Goal: Transaction & Acquisition: Book appointment/travel/reservation

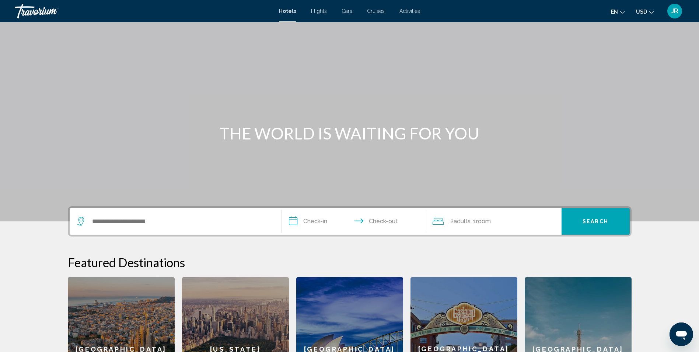
scroll to position [74, 0]
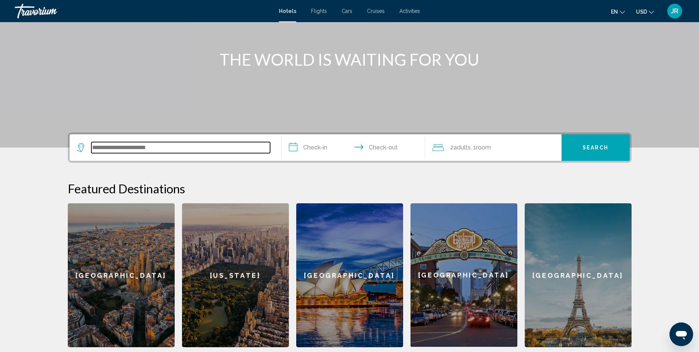
click at [129, 152] on input "Search widget" at bounding box center [180, 147] width 179 height 11
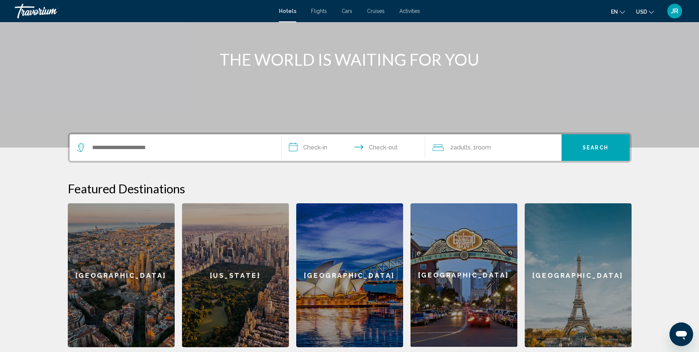
click at [129, 203] on div "[GEOGRAPHIC_DATA]" at bounding box center [121, 275] width 107 height 144
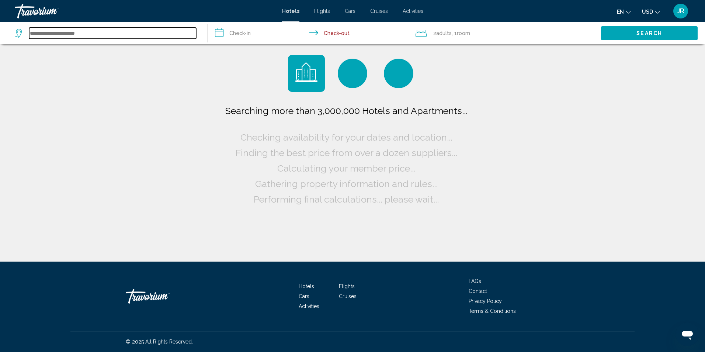
click at [110, 35] on input "Search widget" at bounding box center [112, 33] width 167 height 11
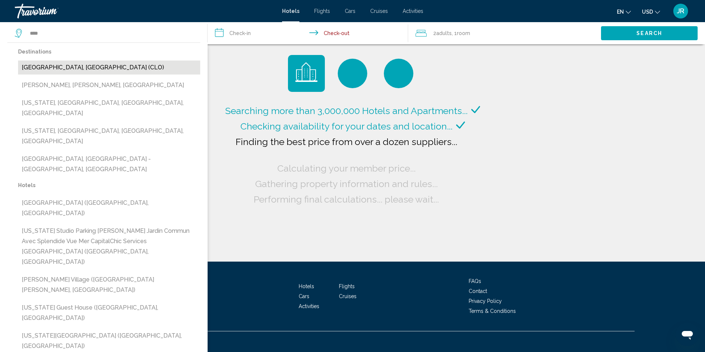
click at [81, 69] on button "[GEOGRAPHIC_DATA], [GEOGRAPHIC_DATA] (CLO)" at bounding box center [109, 67] width 182 height 14
click at [81, 69] on div "Searching more than 3,000,000 Hotels and Apartments... Checking availability fo…" at bounding box center [352, 130] width 705 height 261
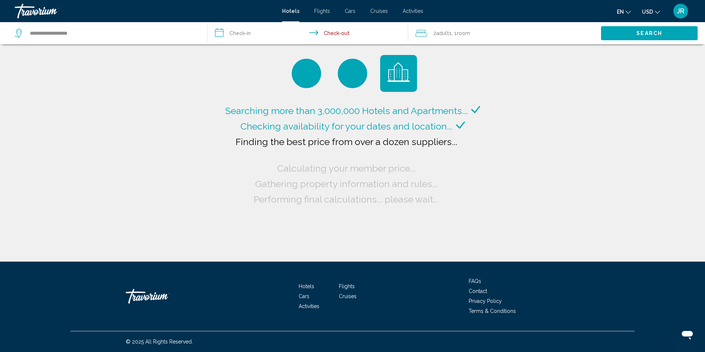
click at [247, 34] on input "**********" at bounding box center [309, 34] width 203 height 24
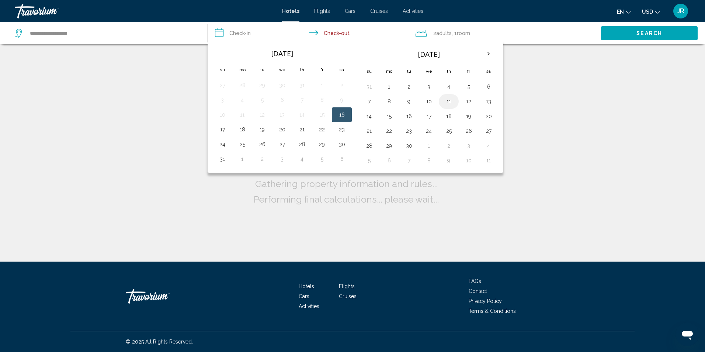
click at [448, 100] on button "11" at bounding box center [449, 101] width 12 height 10
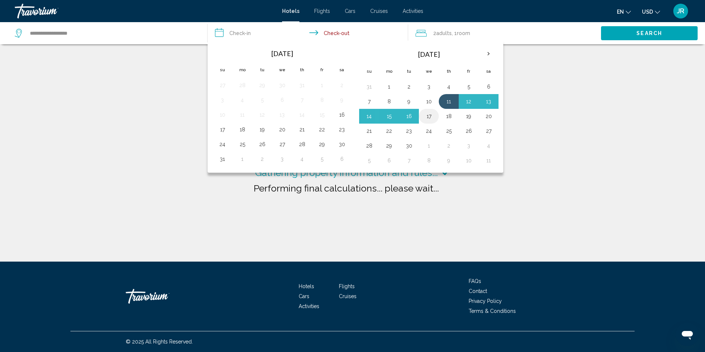
type input "**********"
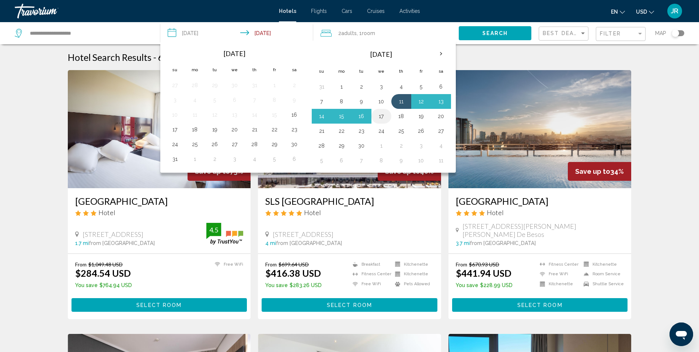
click at [379, 116] on button "17" at bounding box center [382, 116] width 12 height 10
type input "**********"
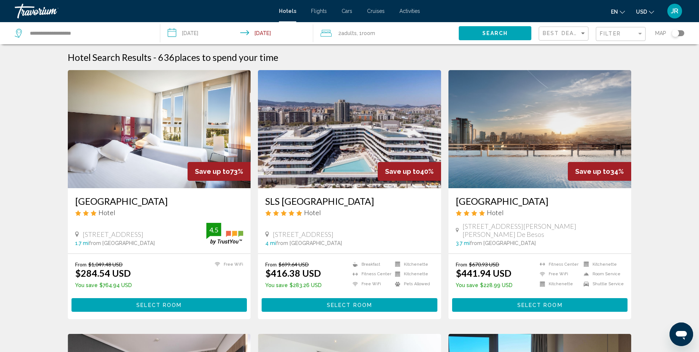
click at [379, 116] on img "Main content" at bounding box center [349, 129] width 183 height 118
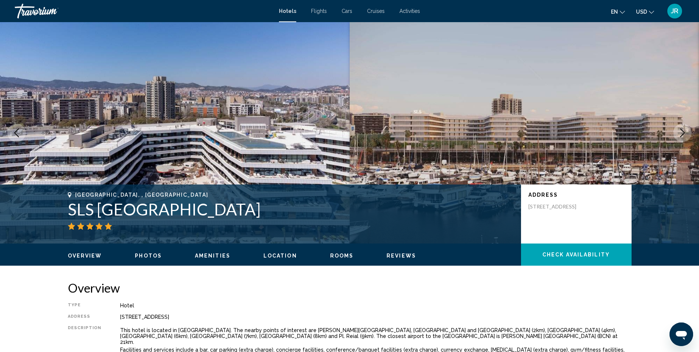
click at [283, 12] on span "Hotels" at bounding box center [287, 11] width 17 height 6
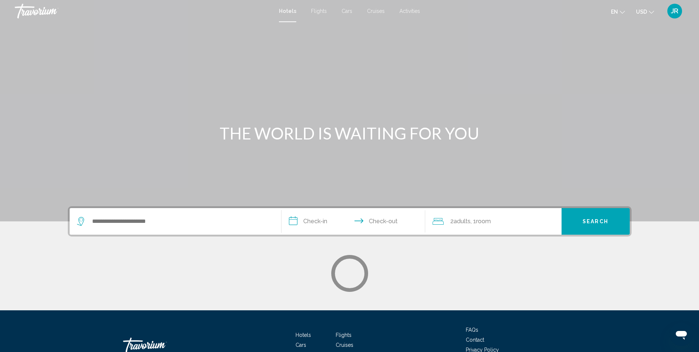
scroll to position [49, 0]
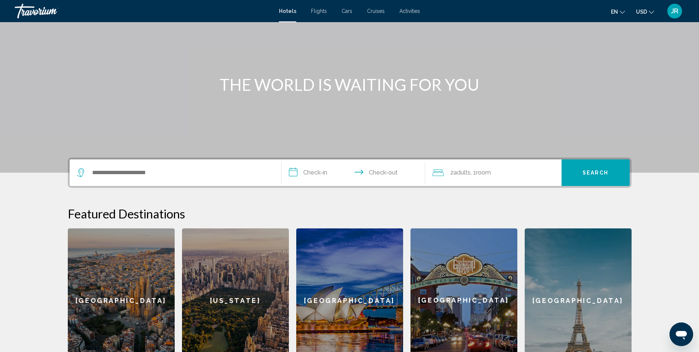
click at [153, 180] on div "Search widget" at bounding box center [175, 172] width 197 height 27
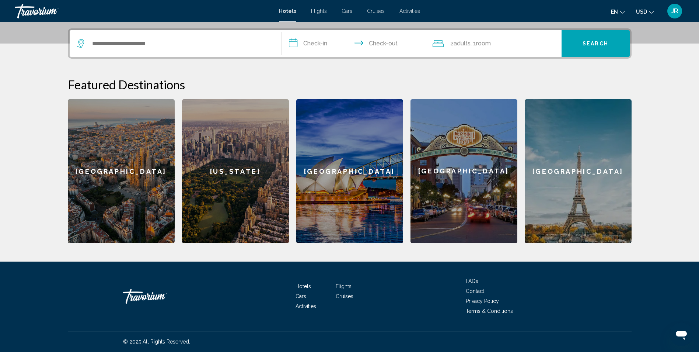
click at [153, 180] on div "[GEOGRAPHIC_DATA]" at bounding box center [121, 171] width 107 height 144
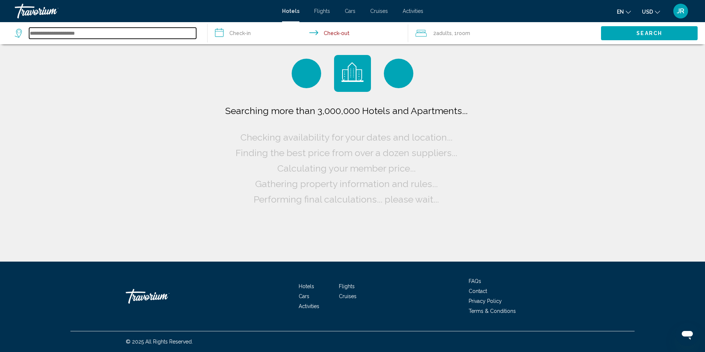
click at [109, 31] on input "Search widget" at bounding box center [112, 33] width 167 height 11
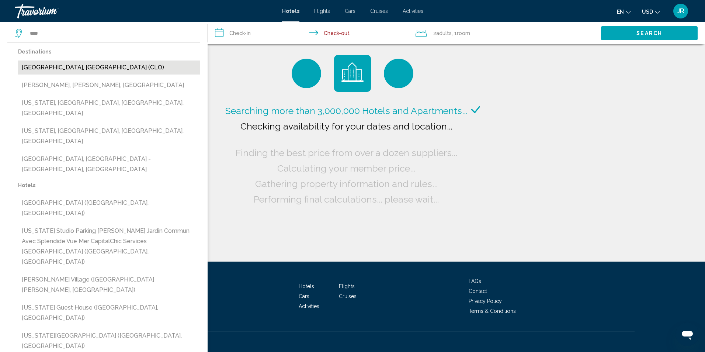
click at [75, 66] on button "[GEOGRAPHIC_DATA], [GEOGRAPHIC_DATA] (CLO)" at bounding box center [109, 67] width 182 height 14
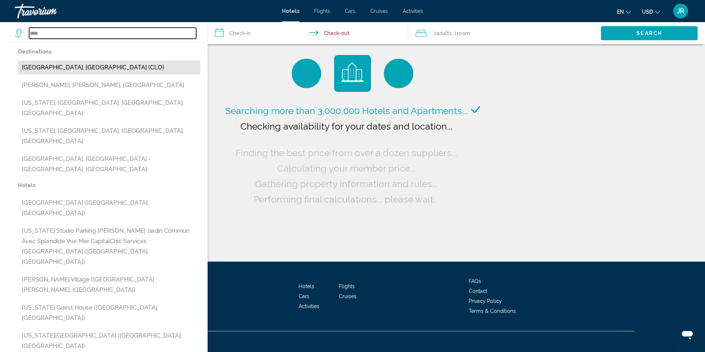
type input "**********"
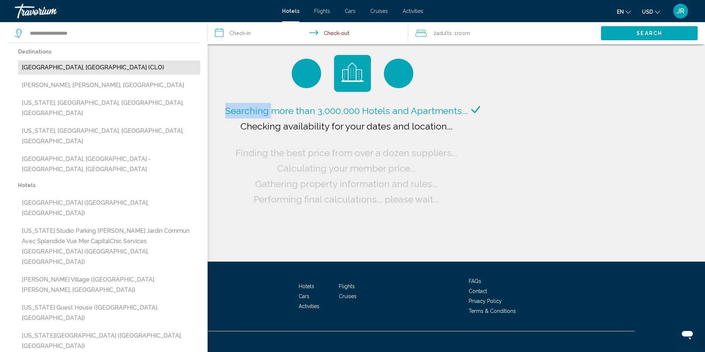
click at [75, 66] on div "Searching more than 3,000,000 Hotels and Apartments... Checking availability fo…" at bounding box center [352, 130] width 705 height 261
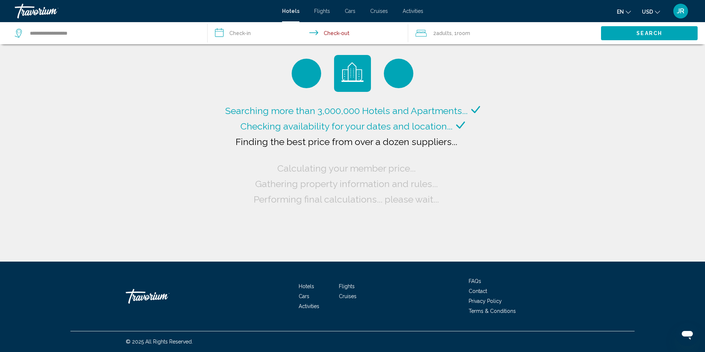
click at [263, 34] on input "**********" at bounding box center [309, 34] width 203 height 24
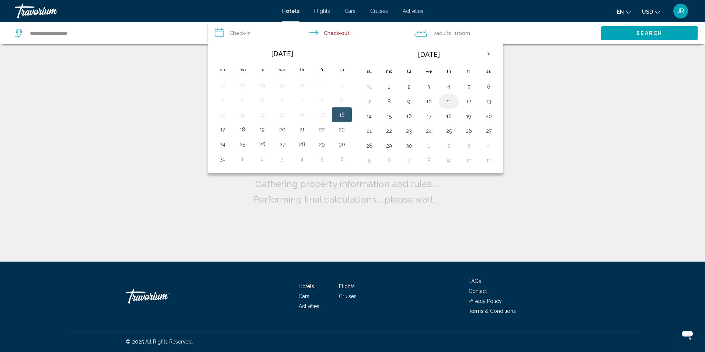
click at [448, 104] on button "11" at bounding box center [449, 101] width 12 height 10
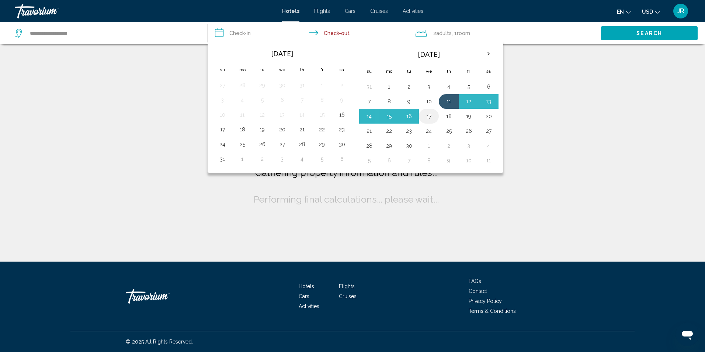
click at [432, 117] on button "17" at bounding box center [429, 116] width 12 height 10
type input "**********"
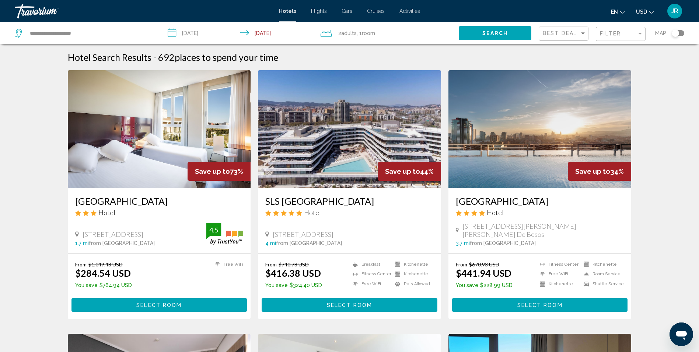
click at [648, 11] on button "USD USD ($) MXN (Mex$) CAD (Can$) GBP (£) EUR (€) AUD (A$) NZD (NZ$) CNY (CN¥)" at bounding box center [645, 11] width 18 height 11
click at [633, 48] on button "CAD (Can$)" at bounding box center [630, 49] width 37 height 10
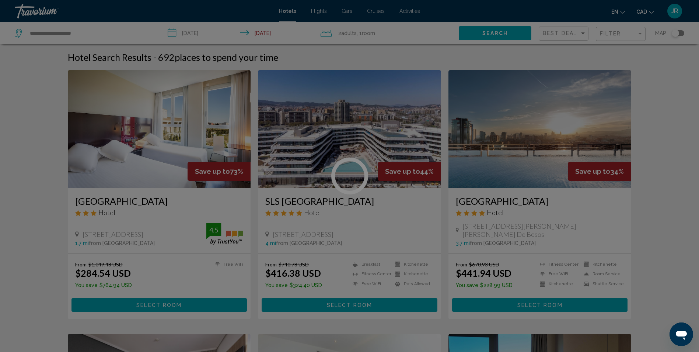
click at [633, 48] on div at bounding box center [349, 176] width 699 height 352
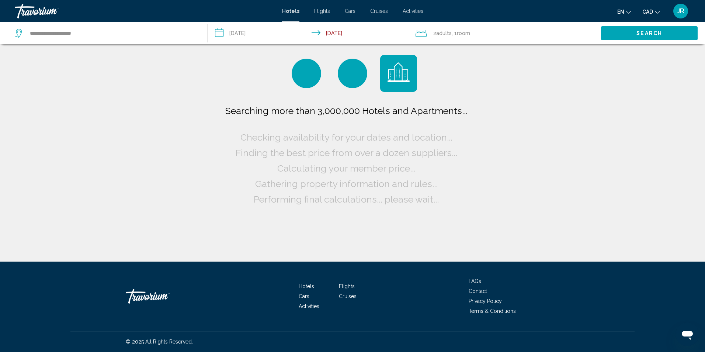
drag, startPoint x: 633, startPoint y: 48, endPoint x: 622, endPoint y: 7, distance: 41.9
click at [622, 7] on button "en English Español Français Italiano Português русский" at bounding box center [624, 11] width 14 height 11
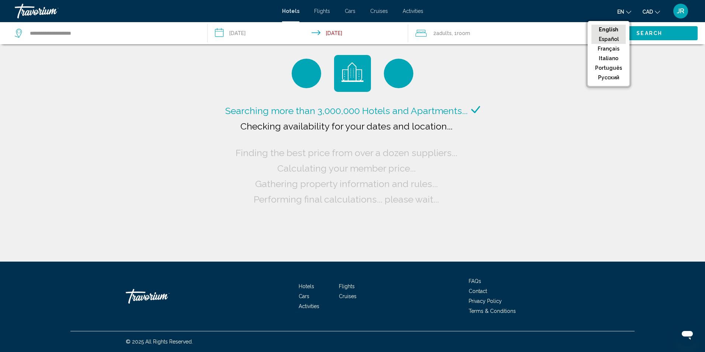
click at [614, 37] on button "Español" at bounding box center [608, 39] width 34 height 10
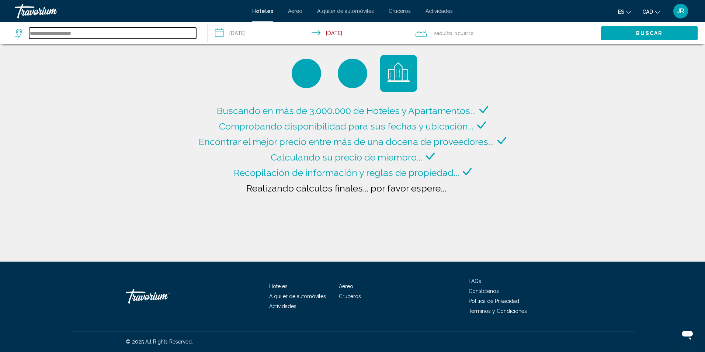
click at [88, 36] on input "**********" at bounding box center [112, 33] width 167 height 11
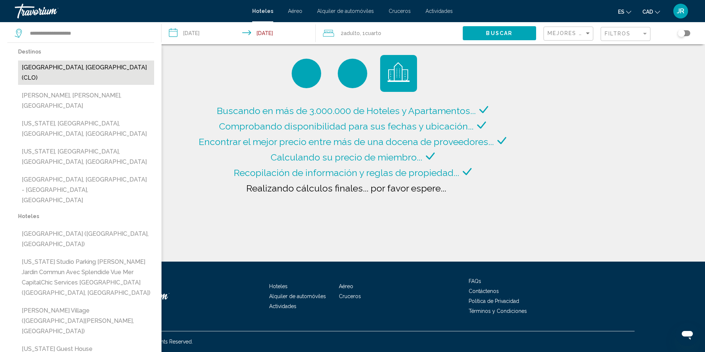
click at [57, 68] on button "[GEOGRAPHIC_DATA], [GEOGRAPHIC_DATA] (CLO)" at bounding box center [86, 72] width 136 height 24
type input "**********"
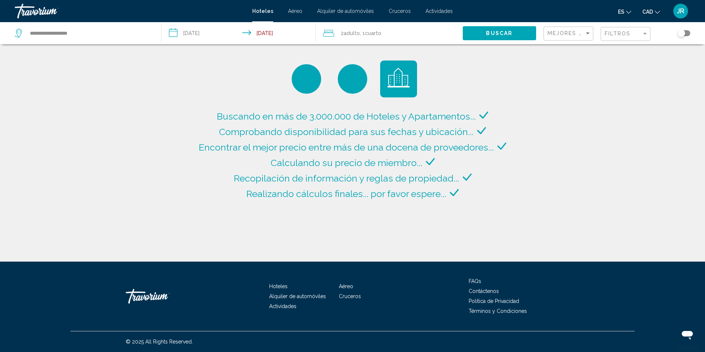
click at [198, 35] on input "**********" at bounding box center [239, 34] width 157 height 24
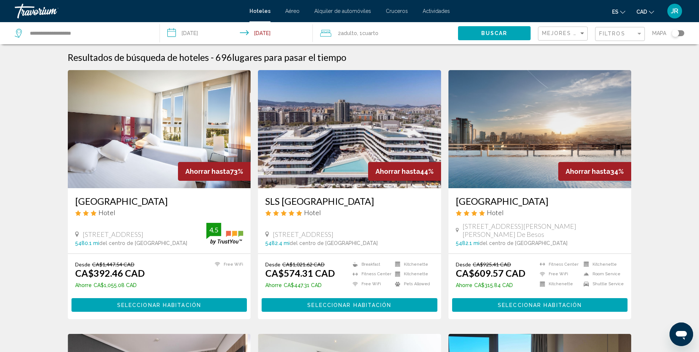
click at [678, 32] on div "Toggle map" at bounding box center [675, 32] width 7 height 7
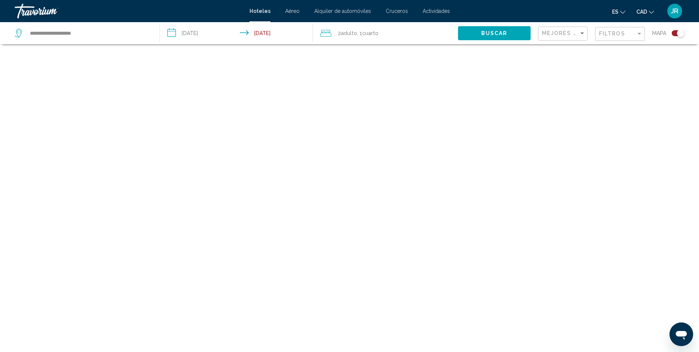
scroll to position [44, 0]
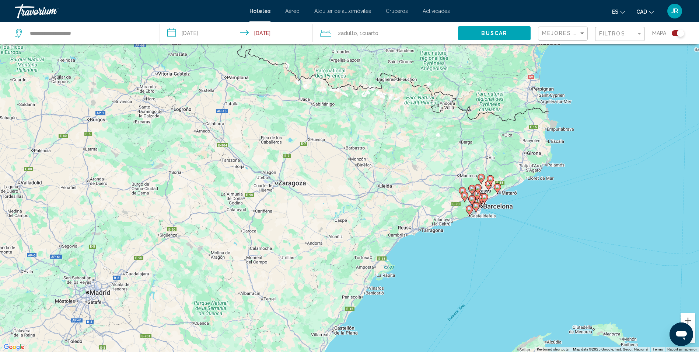
click at [450, 241] on div "To activate drag with keyboard, press Alt + Enter. Once in keyboard drag state,…" at bounding box center [349, 176] width 699 height 352
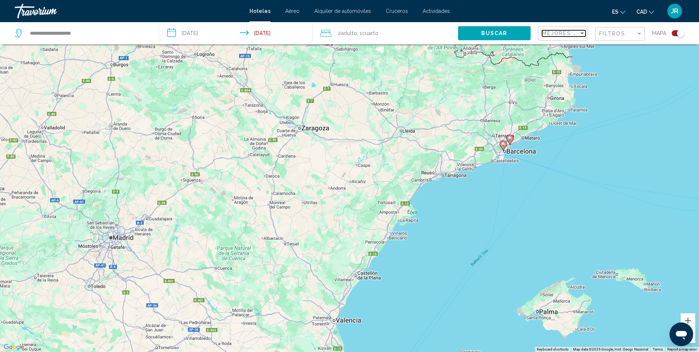
click at [561, 34] on span "Mejores descuentos" at bounding box center [579, 33] width 74 height 6
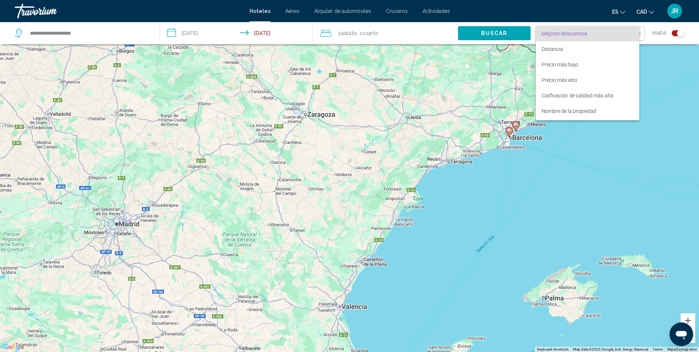
scroll to position [88, 0]
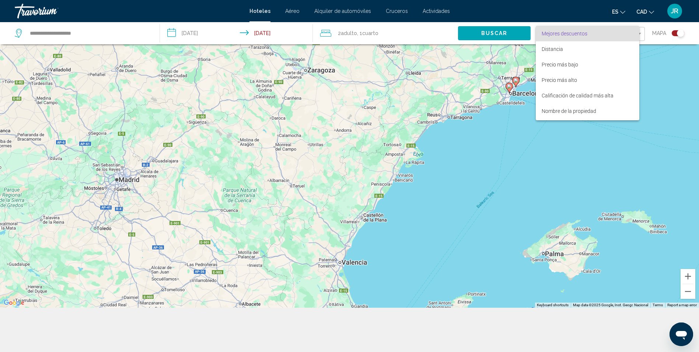
drag, startPoint x: 411, startPoint y: 210, endPoint x: 458, endPoint y: 149, distance: 77.0
click at [460, 136] on div at bounding box center [349, 176] width 699 height 352
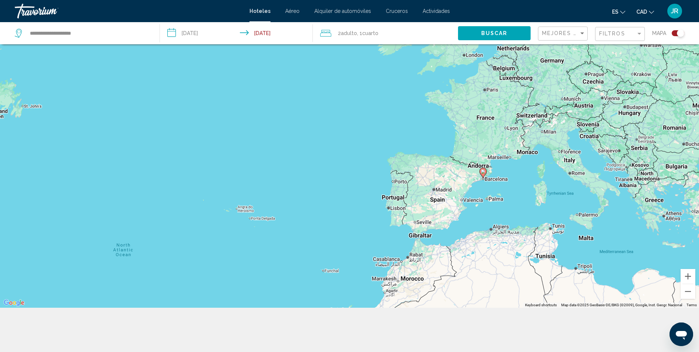
drag, startPoint x: 434, startPoint y: 218, endPoint x: 469, endPoint y: 152, distance: 75.0
click at [436, 214] on div "To activate drag with keyboard, press Alt + Enter. Once in keyboard drag state,…" at bounding box center [349, 132] width 699 height 352
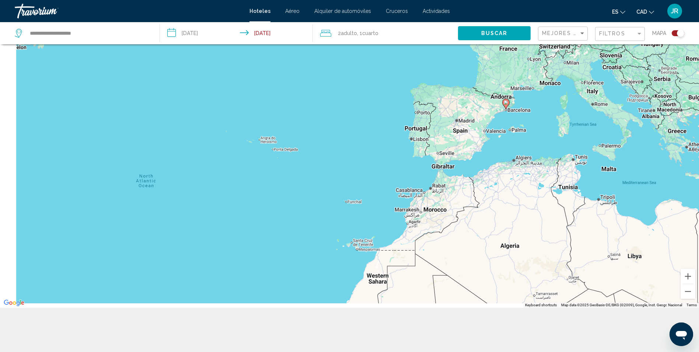
drag, startPoint x: 469, startPoint y: 152, endPoint x: 533, endPoint y: 53, distance: 117.5
click at [533, 53] on div "To activate drag with keyboard, press Alt + Enter. Once in keyboard drag state,…" at bounding box center [349, 132] width 699 height 352
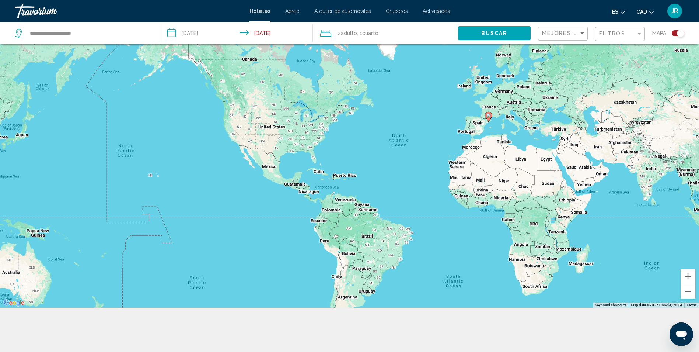
click at [444, 162] on div "To activate drag with keyboard, press Alt + Enter. Once in keyboard drag state,…" at bounding box center [349, 132] width 699 height 352
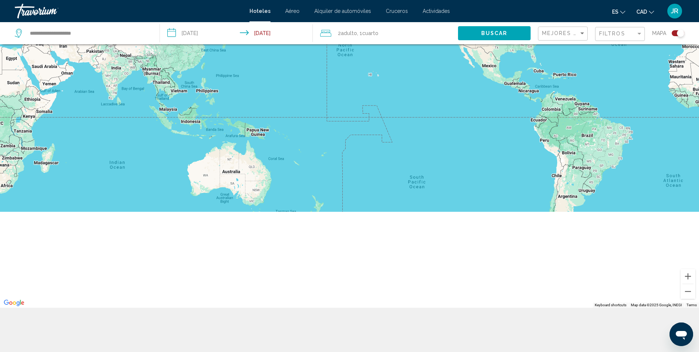
click at [556, 106] on div "To activate drag with keyboard, press Alt + Enter. Once in keyboard drag state,…" at bounding box center [349, 132] width 699 height 352
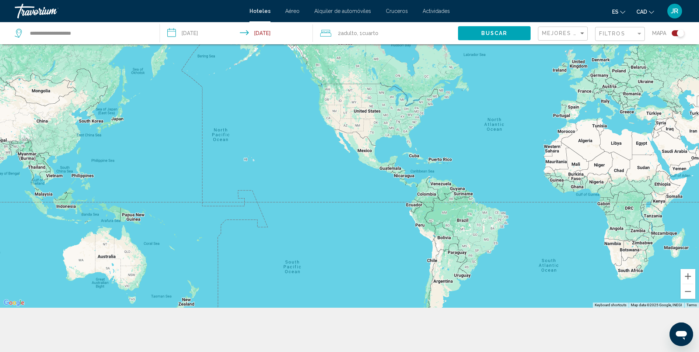
drag, startPoint x: 389, startPoint y: 213, endPoint x: 376, endPoint y: 223, distance: 16.3
click at [374, 225] on div "Main content" at bounding box center [349, 132] width 699 height 352
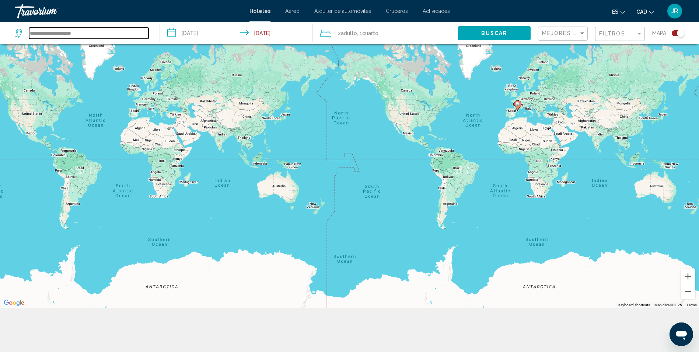
click at [95, 33] on input "**********" at bounding box center [88, 33] width 119 height 11
drag, startPoint x: 97, startPoint y: 35, endPoint x: -67, endPoint y: 26, distance: 164.3
click at [94, 34] on input "**********" at bounding box center [88, 33] width 119 height 11
drag, startPoint x: -67, startPoint y: 26, endPoint x: -83, endPoint y: 26, distance: 16.2
click at [0, 26] on html "**********" at bounding box center [349, 88] width 699 height 352
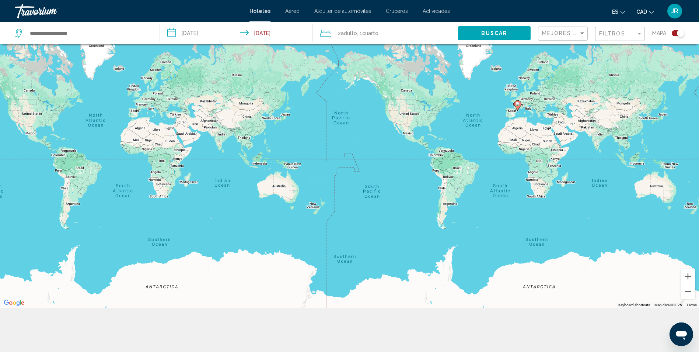
click at [393, 157] on div "To activate drag with keyboard, press Alt + Enter. Once in keyboard drag state,…" at bounding box center [349, 132] width 699 height 352
click at [503, 32] on span "Buscar" at bounding box center [494, 34] width 27 height 6
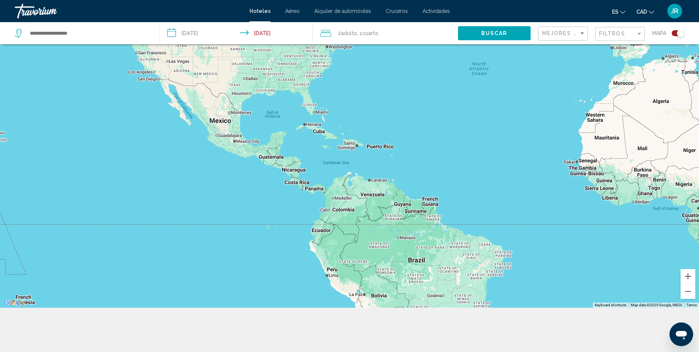
drag, startPoint x: 540, startPoint y: 153, endPoint x: 592, endPoint y: 126, distance: 58.9
click at [583, 131] on div "To activate drag with keyboard, press Alt + Enter. Once in keyboard drag state,…" at bounding box center [349, 132] width 699 height 352
click at [592, 126] on div "To activate drag with keyboard, press Alt + Enter. Once in keyboard drag state,…" at bounding box center [349, 132] width 699 height 352
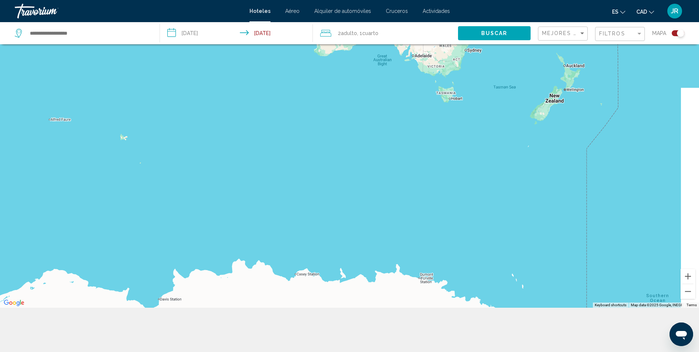
drag, startPoint x: 565, startPoint y: 112, endPoint x: 420, endPoint y: 225, distance: 183.9
click at [526, 144] on div "Main content" at bounding box center [349, 132] width 699 height 352
drag, startPoint x: 420, startPoint y: 225, endPoint x: 365, endPoint y: 259, distance: 64.9
click at [365, 260] on div "Main content" at bounding box center [349, 132] width 699 height 352
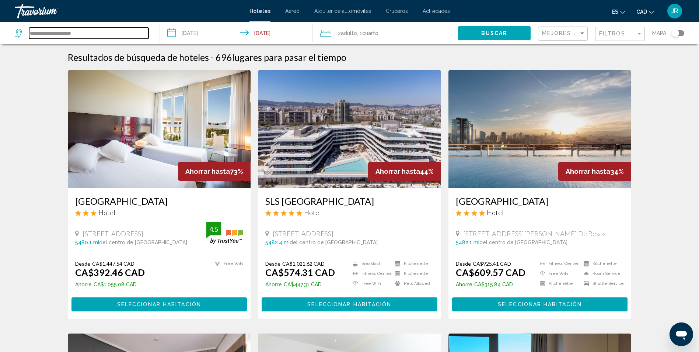
click at [108, 29] on input "**********" at bounding box center [88, 33] width 119 height 11
drag, startPoint x: 120, startPoint y: 32, endPoint x: -57, endPoint y: 27, distance: 176.7
click at [0, 27] on html "**********" at bounding box center [349, 176] width 699 height 352
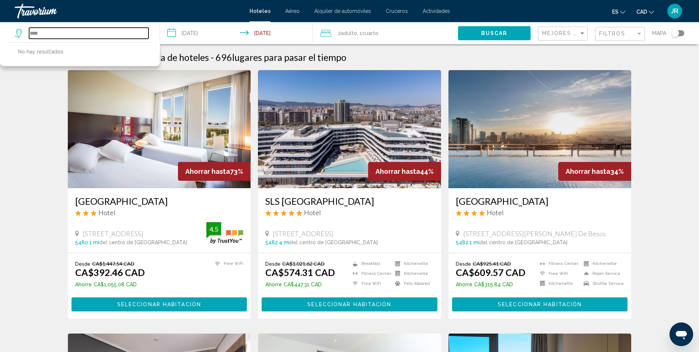
click at [70, 35] on input "****" at bounding box center [88, 33] width 119 height 11
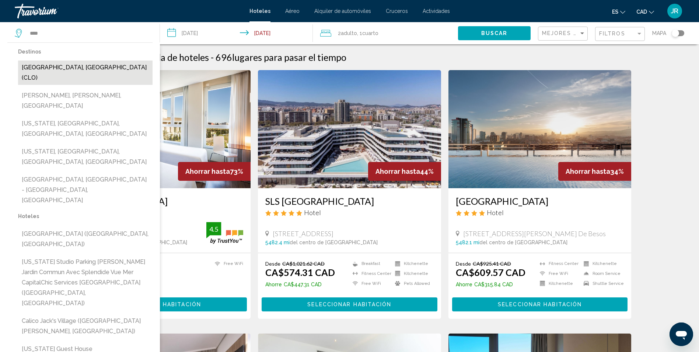
click at [50, 70] on button "[GEOGRAPHIC_DATA], [GEOGRAPHIC_DATA] (CLO)" at bounding box center [85, 72] width 135 height 24
type input "**********"
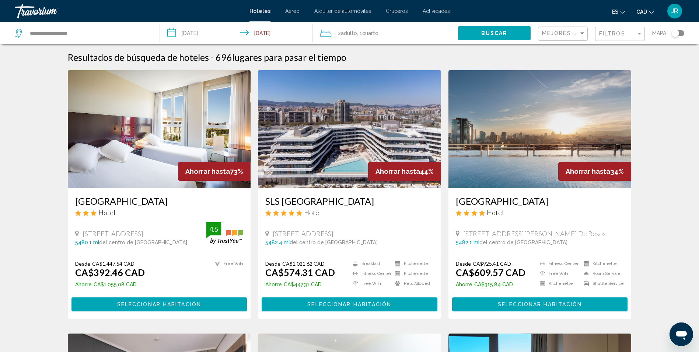
click at [484, 29] on button "Buscar" at bounding box center [494, 33] width 73 height 14
click at [458, 29] on div "2 Adulto Adulto , 1 Cuarto habitaciones" at bounding box center [389, 33] width 138 height 10
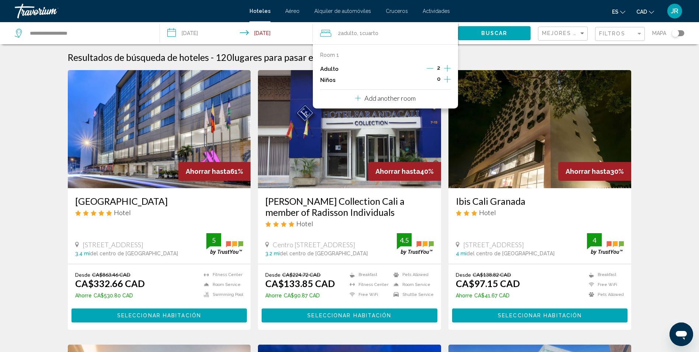
click at [683, 34] on div "Toggle map" at bounding box center [678, 33] width 13 height 6
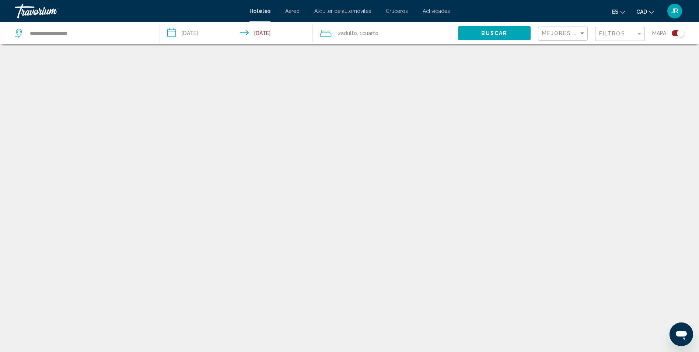
scroll to position [44, 0]
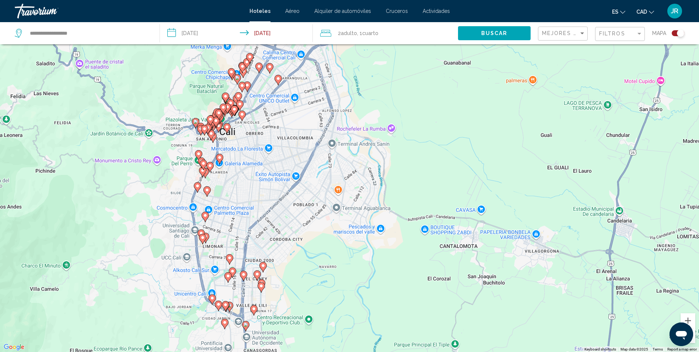
drag, startPoint x: 249, startPoint y: 139, endPoint x: 309, endPoint y: 166, distance: 66.0
click at [250, 139] on div "To activate drag with keyboard, press Alt + Enter. Once in keyboard drag state,…" at bounding box center [349, 176] width 699 height 352
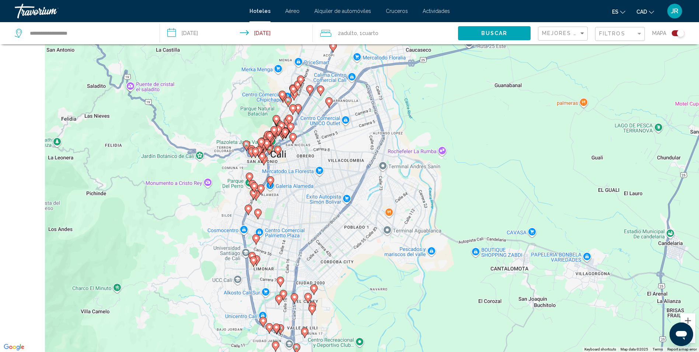
drag, startPoint x: 309, startPoint y: 166, endPoint x: 433, endPoint y: 202, distance: 128.6
click at [433, 202] on div "To activate drag with keyboard, press Alt + Enter. Once in keyboard drag state,…" at bounding box center [349, 176] width 699 height 352
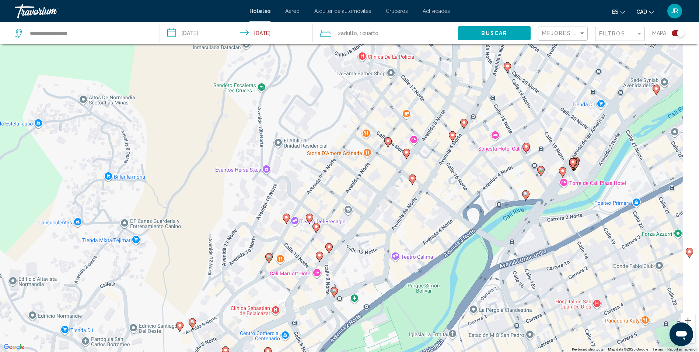
drag, startPoint x: 431, startPoint y: 94, endPoint x: 363, endPoint y: 230, distance: 151.8
click at [363, 230] on div "To activate drag with keyboard, press Alt + Enter. Once in keyboard drag state,…" at bounding box center [349, 176] width 699 height 352
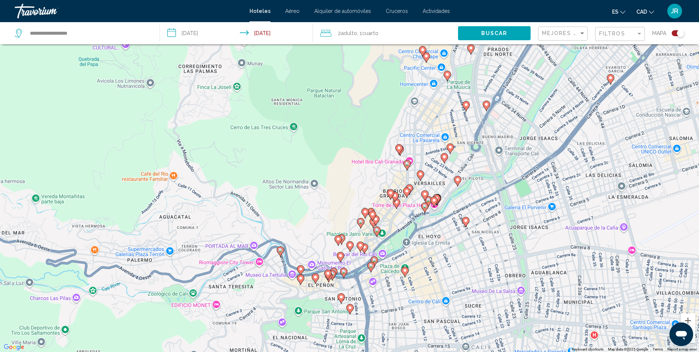
drag, startPoint x: 457, startPoint y: 112, endPoint x: 436, endPoint y: 169, distance: 60.5
click at [436, 169] on div "To activate drag with keyboard, press Alt + Enter. Once in keyboard drag state,…" at bounding box center [349, 176] width 699 height 352
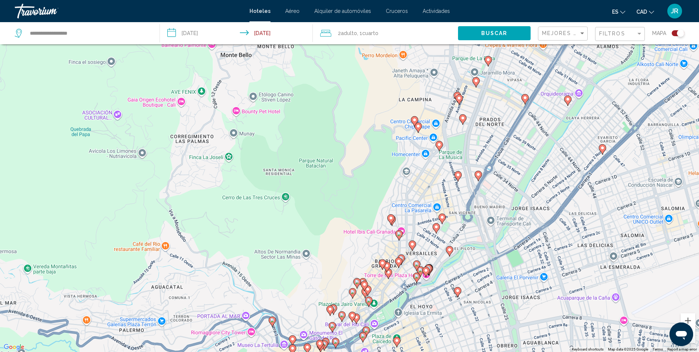
drag, startPoint x: 446, startPoint y: 150, endPoint x: 427, endPoint y: 176, distance: 32.9
click at [440, 199] on div "To activate drag with keyboard, press Alt + Enter. Once in keyboard drag state,…" at bounding box center [349, 176] width 699 height 352
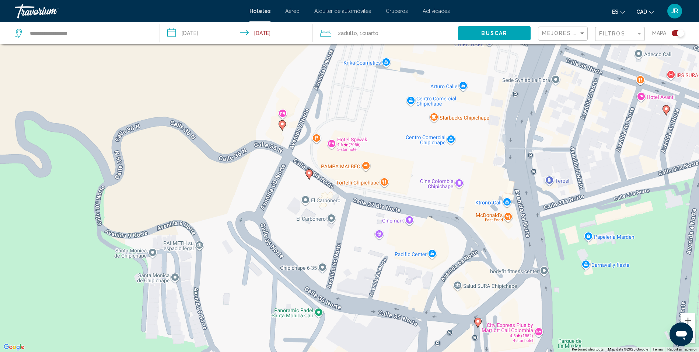
click at [354, 139] on div "To activate drag with keyboard, press Alt + Enter. Once in keyboard drag state,…" at bounding box center [349, 176] width 699 height 352
click at [333, 143] on div "To activate drag with keyboard, press Alt + Enter. Once in keyboard drag state,…" at bounding box center [349, 176] width 699 height 352
click at [351, 139] on div "To activate drag with keyboard, press Alt + Enter. Once in keyboard drag state,…" at bounding box center [349, 176] width 699 height 352
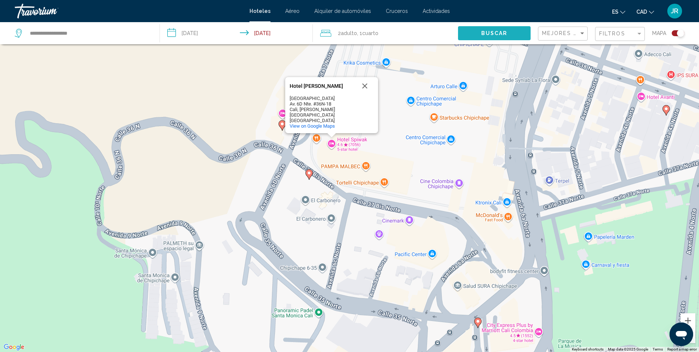
click at [501, 35] on span "Buscar" at bounding box center [494, 34] width 27 height 6
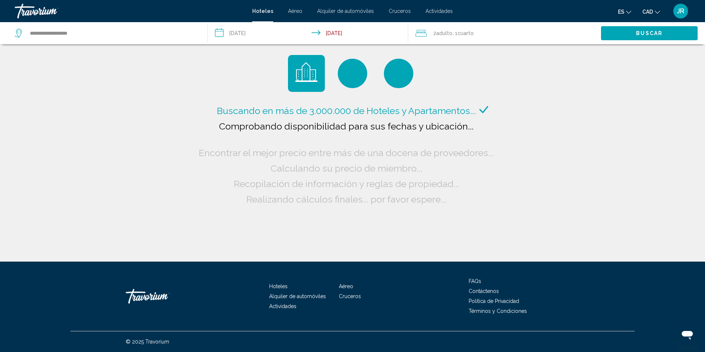
click at [252, 34] on input "**********" at bounding box center [309, 34] width 203 height 24
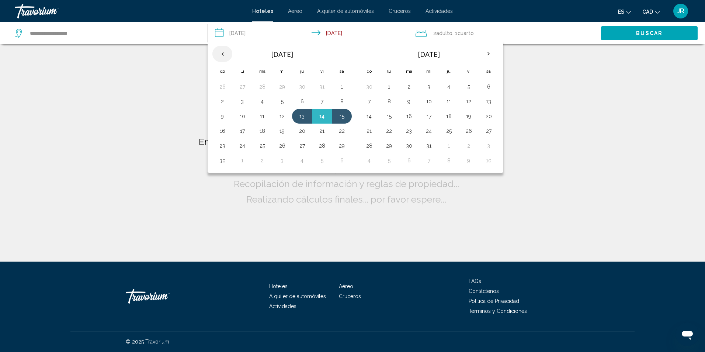
click at [228, 53] on th "Previous month" at bounding box center [222, 54] width 20 height 16
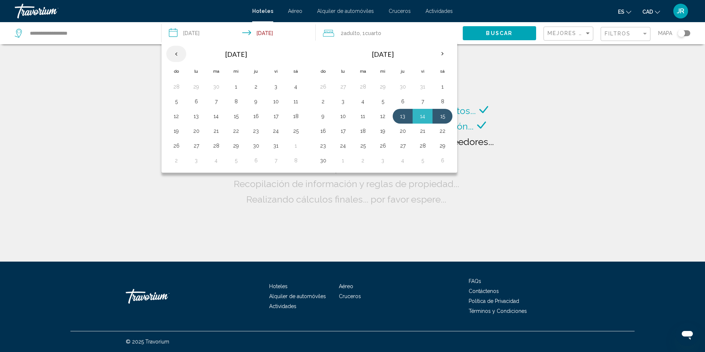
click at [228, 53] on th "oct 2025" at bounding box center [236, 54] width 100 height 18
click at [174, 55] on th "Previous month" at bounding box center [176, 54] width 20 height 16
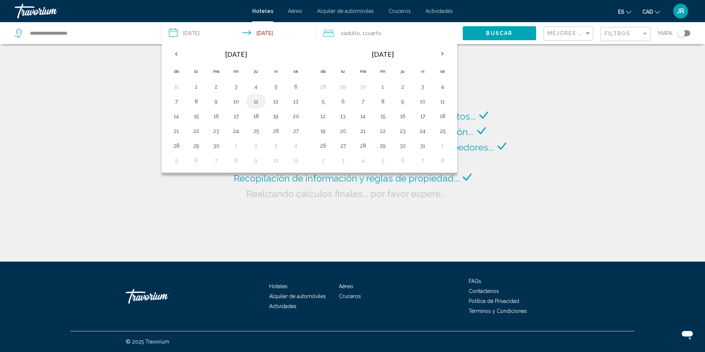
click at [253, 102] on button "11" at bounding box center [256, 101] width 12 height 10
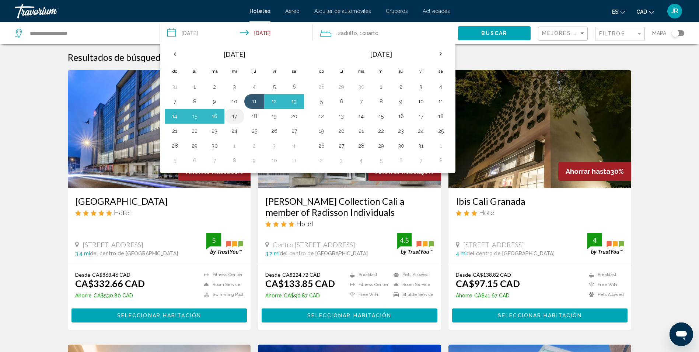
click at [237, 114] on button "17" at bounding box center [235, 116] width 12 height 10
type input "**********"
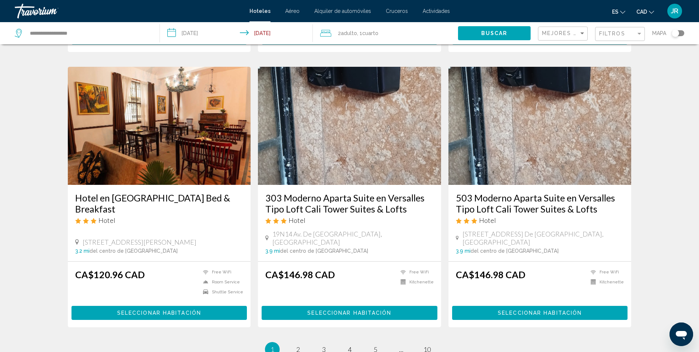
scroll to position [925, 0]
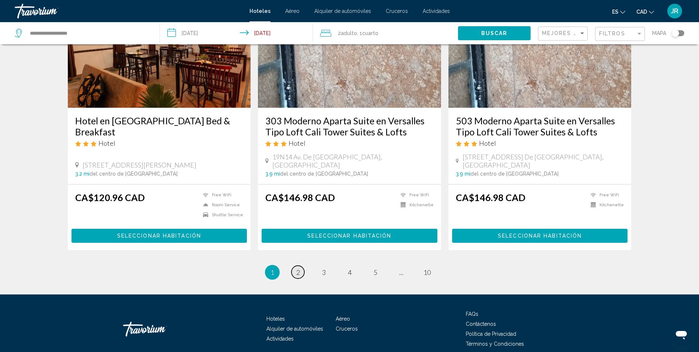
click at [299, 268] on span "2" at bounding box center [298, 272] width 4 height 8
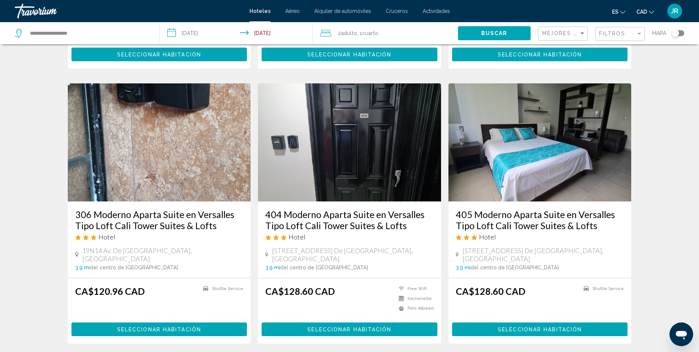
scroll to position [848, 0]
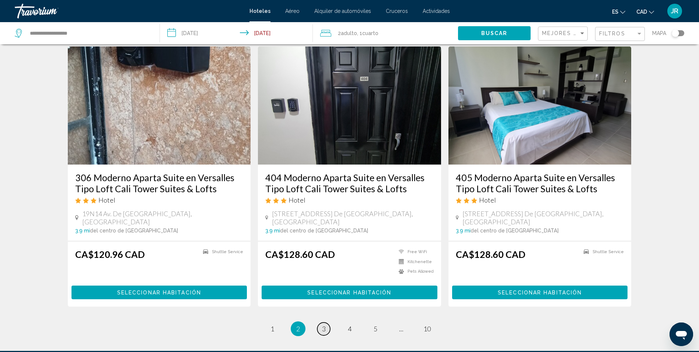
click at [323, 324] on span "3" at bounding box center [324, 328] width 4 height 8
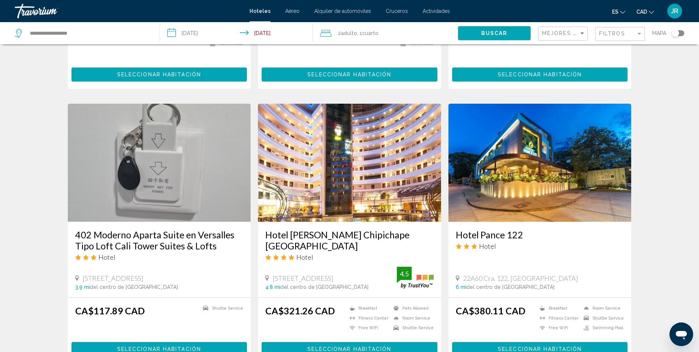
scroll to position [553, 0]
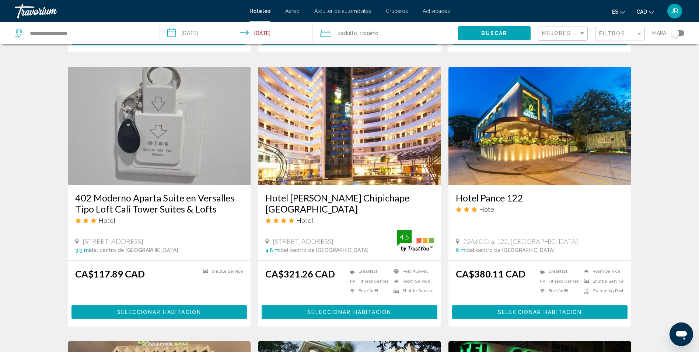
click at [356, 309] on span "Seleccionar habitación" at bounding box center [349, 312] width 84 height 6
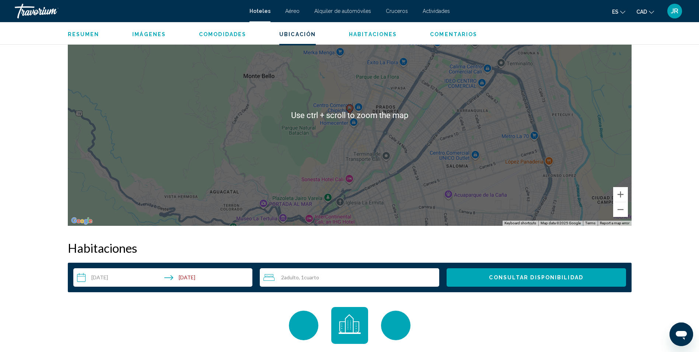
scroll to position [885, 0]
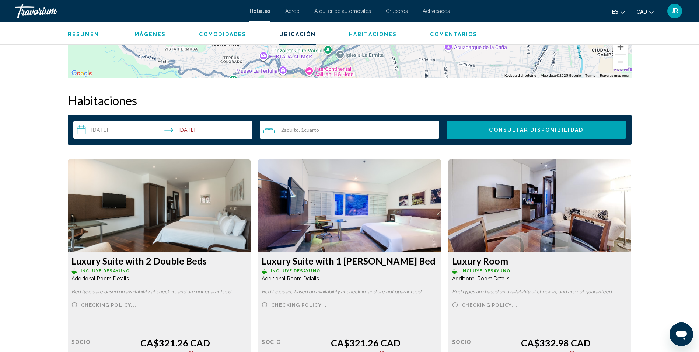
click at [112, 133] on input "**********" at bounding box center [164, 131] width 182 height 21
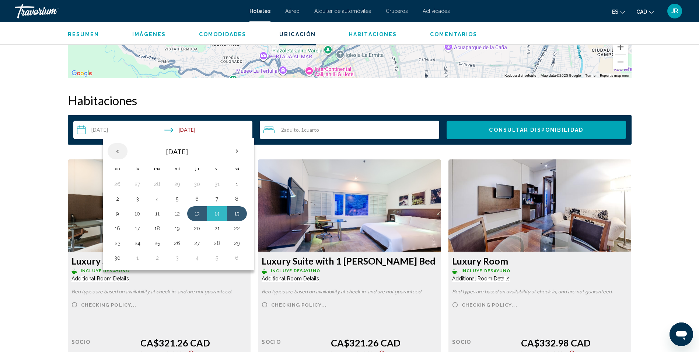
click at [116, 149] on th "Previous month" at bounding box center [118, 151] width 20 height 16
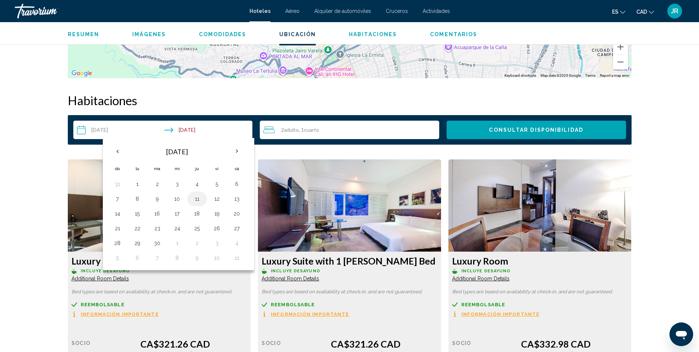
click at [196, 199] on button "11" at bounding box center [197, 199] width 12 height 10
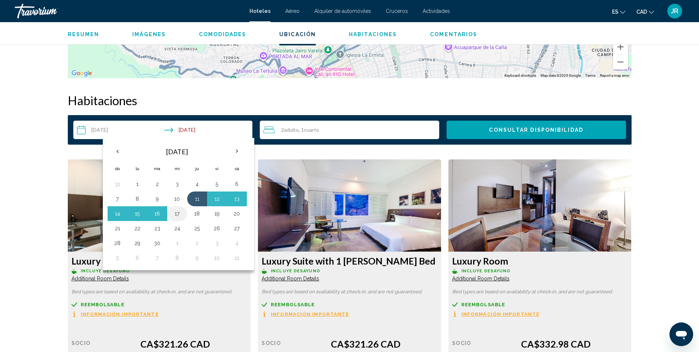
click at [180, 216] on button "17" at bounding box center [177, 213] width 12 height 10
type input "**********"
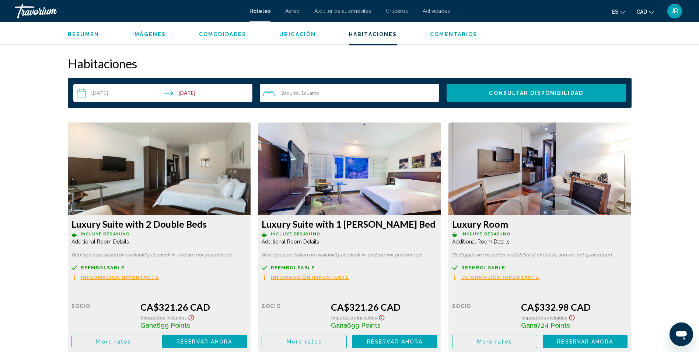
scroll to position [958, 0]
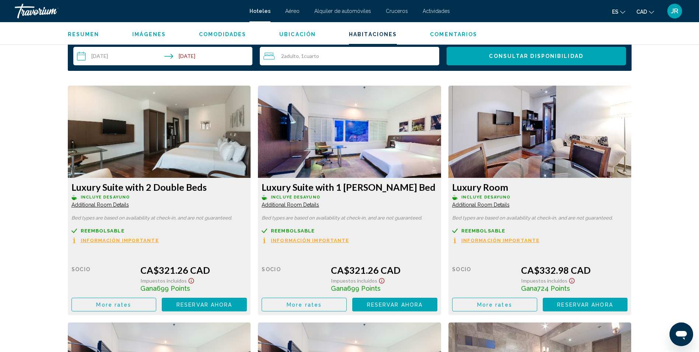
click at [194, 281] on icon "Show Taxes and Fees disclaimer" at bounding box center [191, 281] width 6 height 6
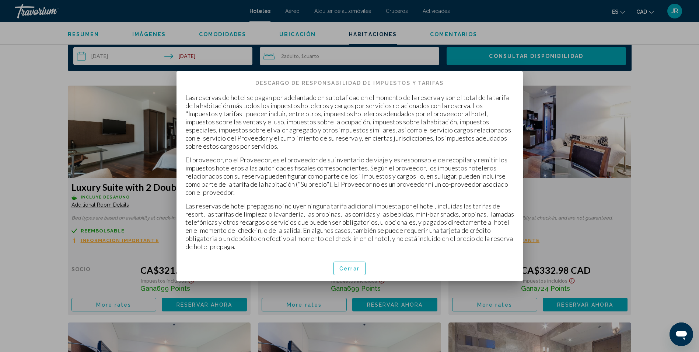
click at [349, 265] on span "Cerrar" at bounding box center [350, 268] width 20 height 6
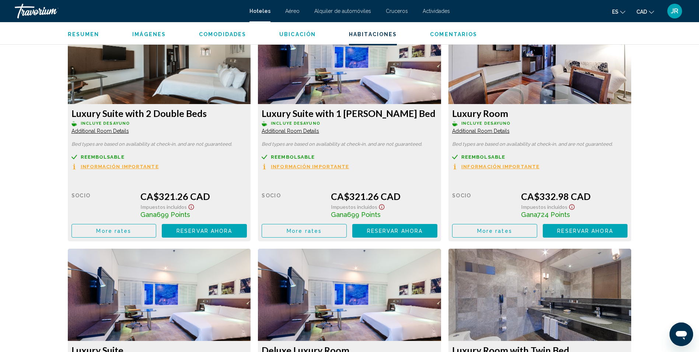
scroll to position [958, 0]
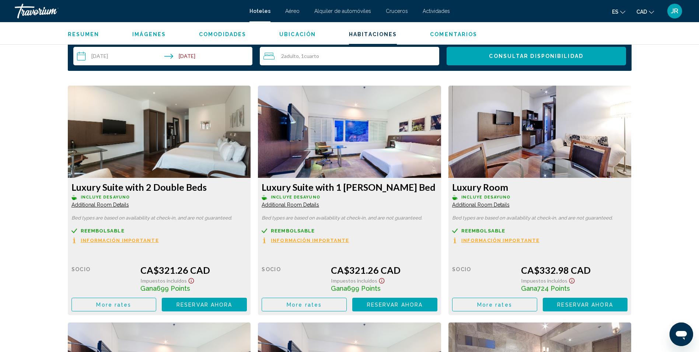
click at [232, 302] on span "Reservar ahora" at bounding box center [205, 305] width 56 height 6
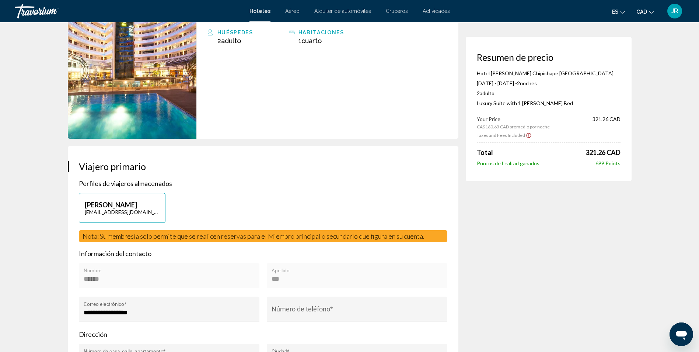
scroll to position [258, 0]
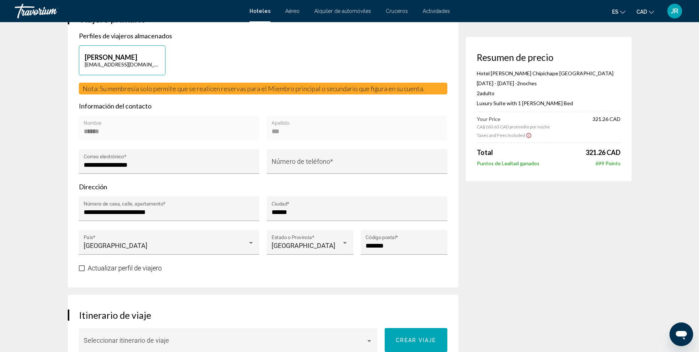
click at [527, 135] on icon "Show Taxes and Fees disclaimer" at bounding box center [529, 135] width 6 height 7
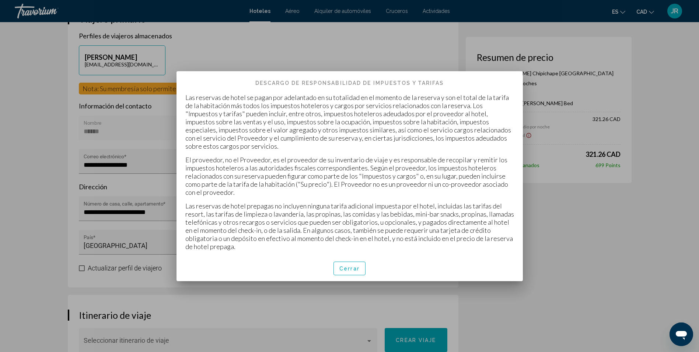
scroll to position [0, 0]
click at [353, 265] on span "Cerrar" at bounding box center [350, 268] width 20 height 6
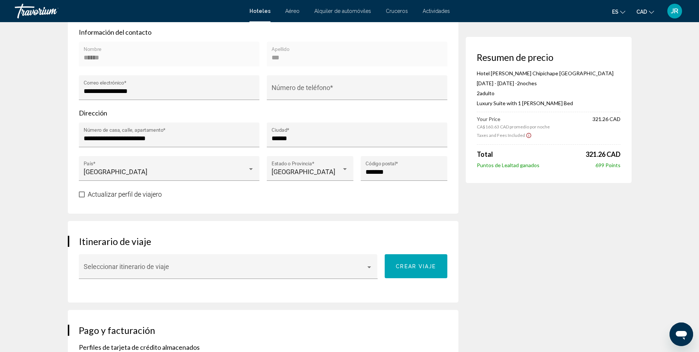
scroll to position [406, 0]
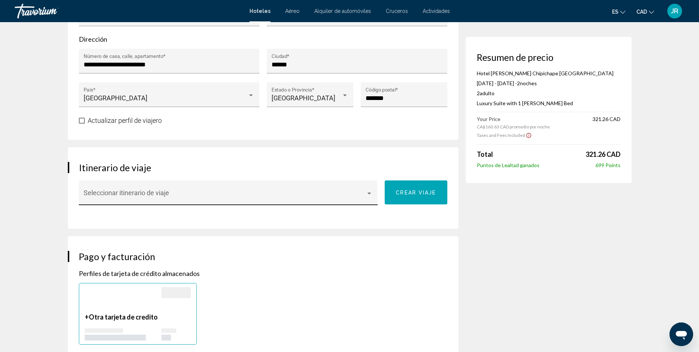
click at [368, 195] on div "Main content" at bounding box center [369, 193] width 7 height 6
click at [368, 195] on span "Ninguna" at bounding box center [228, 196] width 289 height 20
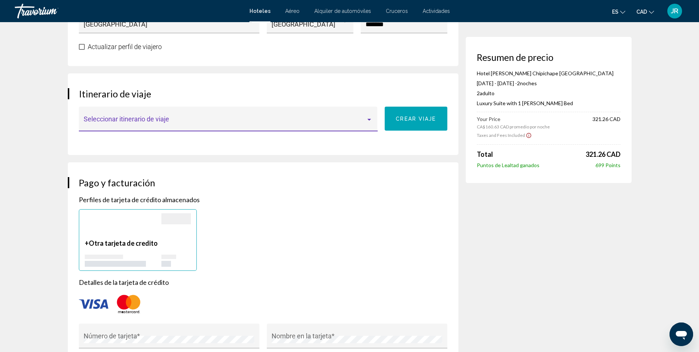
scroll to position [700, 0]
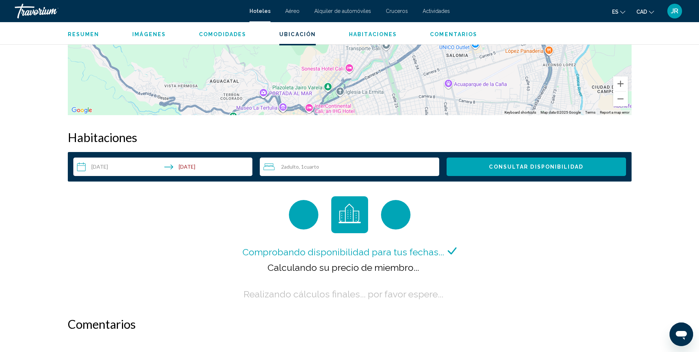
scroll to position [885, 0]
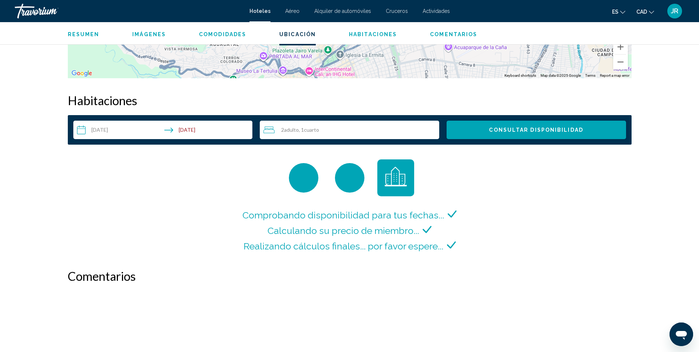
click at [129, 132] on input "**********" at bounding box center [164, 131] width 182 height 21
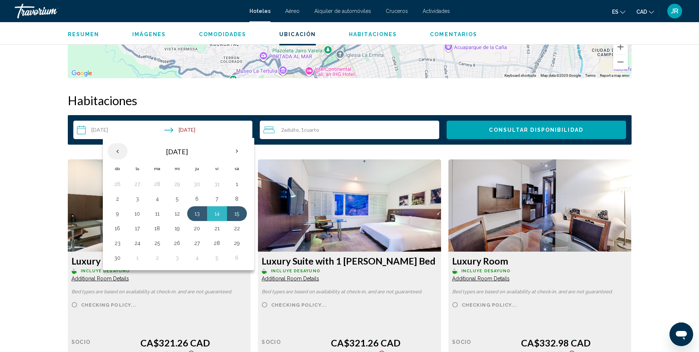
click at [116, 149] on th "Previous month" at bounding box center [118, 151] width 20 height 16
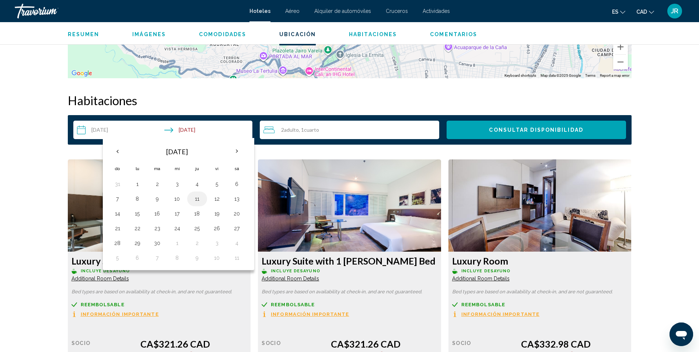
click at [196, 195] on button "11" at bounding box center [197, 199] width 12 height 10
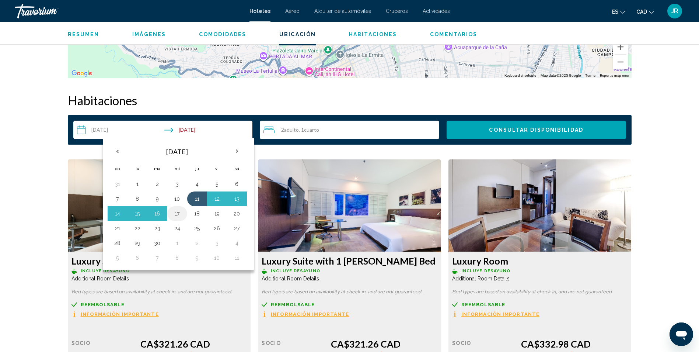
click at [173, 214] on button "17" at bounding box center [177, 213] width 12 height 10
type input "**********"
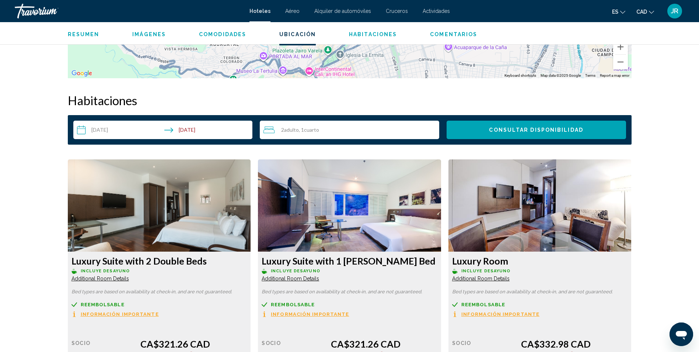
click at [173, 214] on img "Main content" at bounding box center [159, 205] width 183 height 92
click at [563, 129] on span "Consultar disponibilidad" at bounding box center [536, 130] width 94 height 6
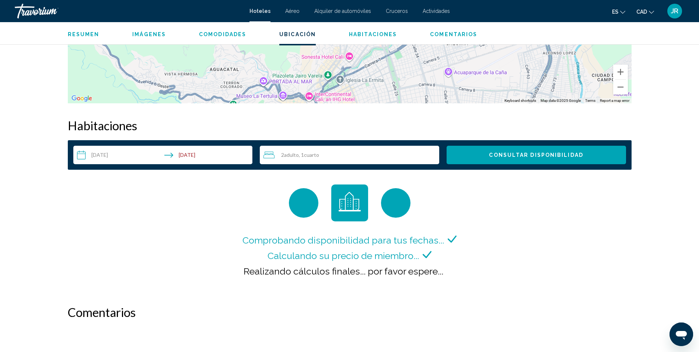
scroll to position [897, 0]
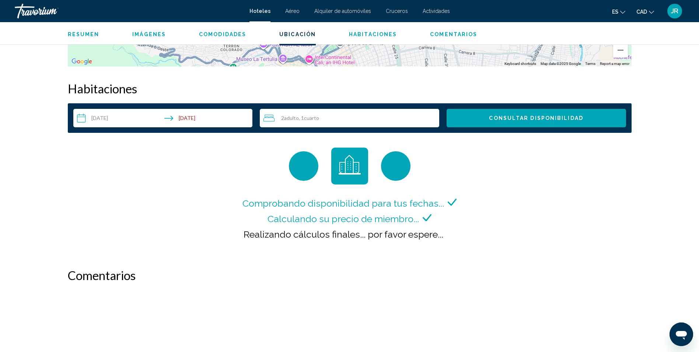
click at [561, 115] on span "Consultar disponibilidad" at bounding box center [536, 118] width 94 height 6
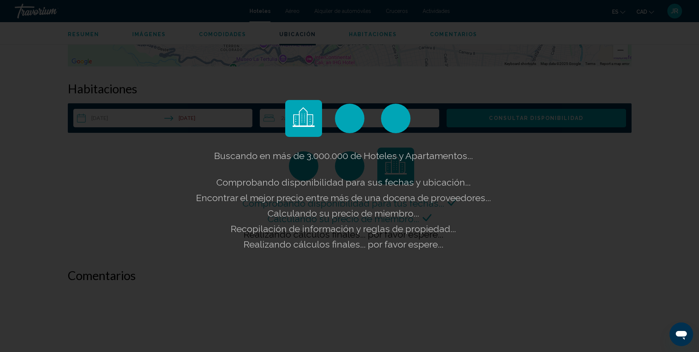
click at [524, 196] on div "Buscando en más de 3.000.000 de Hoteles y Apartamentos... Comprobando disponibi…" at bounding box center [349, 176] width 699 height 352
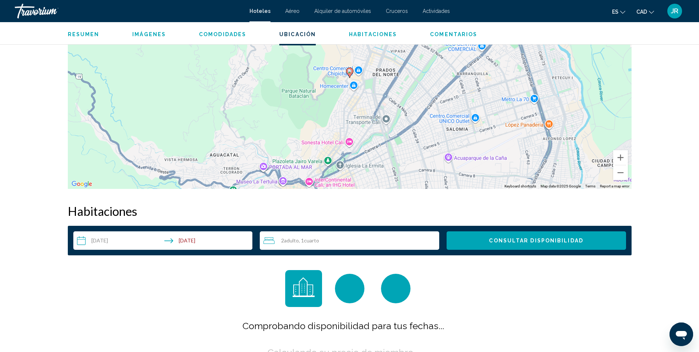
scroll to position [922, 0]
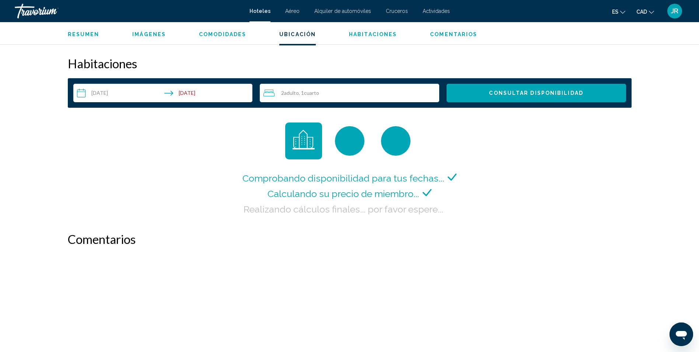
click at [199, 92] on input "**********" at bounding box center [164, 94] width 182 height 21
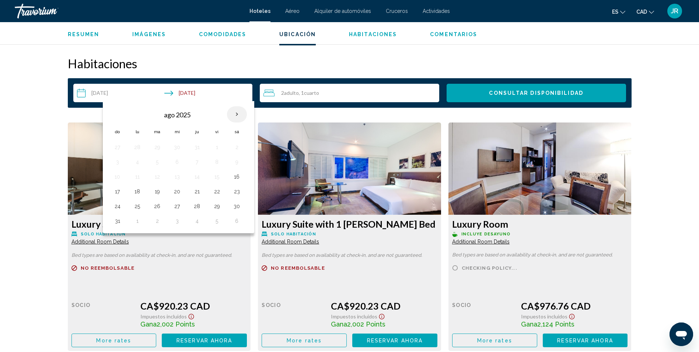
click at [235, 115] on th "Next month" at bounding box center [237, 114] width 20 height 16
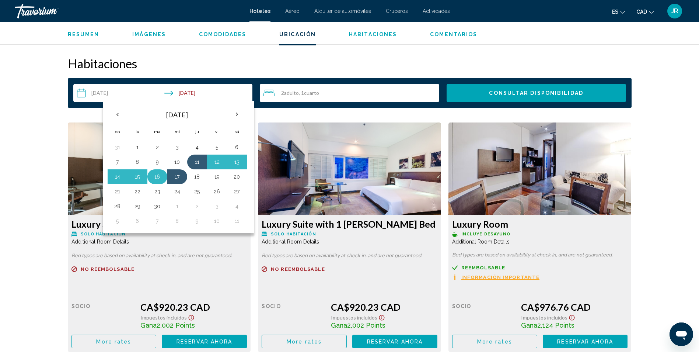
click at [160, 174] on button "16" at bounding box center [158, 176] width 12 height 10
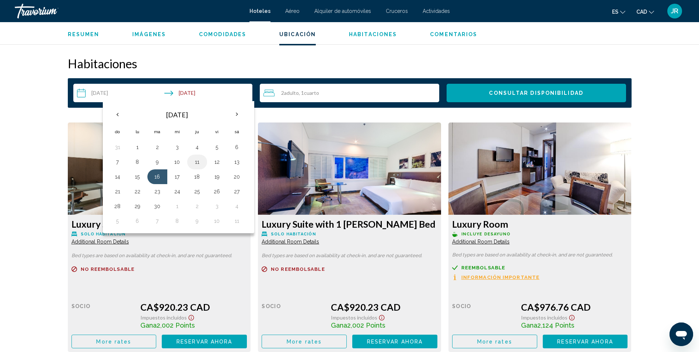
click at [196, 160] on button "11" at bounding box center [197, 162] width 12 height 10
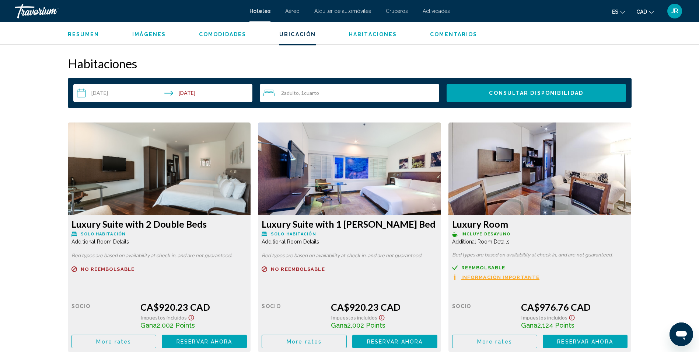
click at [203, 91] on input "**********" at bounding box center [164, 94] width 182 height 21
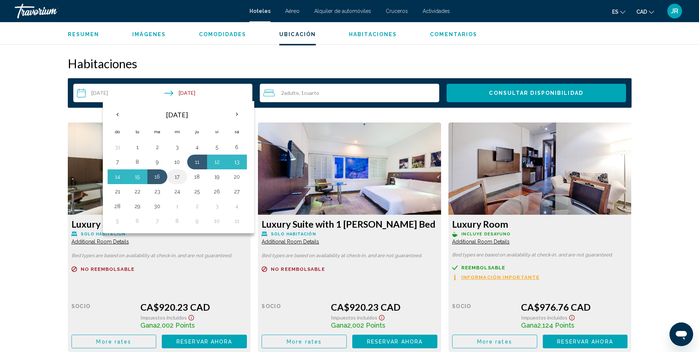
click at [180, 178] on button "17" at bounding box center [177, 176] width 12 height 10
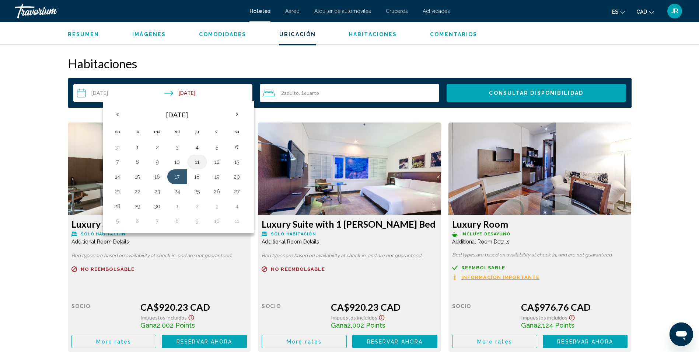
click at [196, 162] on button "11" at bounding box center [197, 162] width 12 height 10
type input "**********"
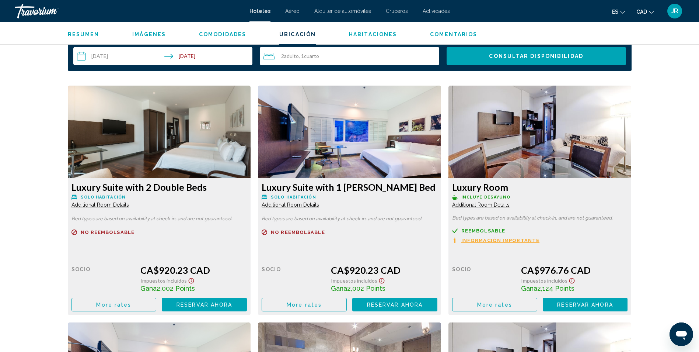
scroll to position [811, 0]
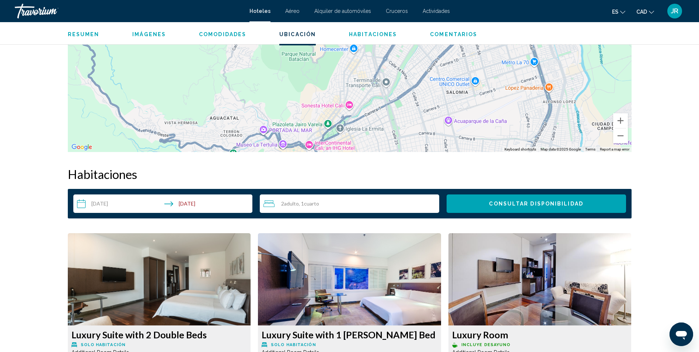
click at [541, 201] on span "Consultar disponibilidad" at bounding box center [536, 204] width 94 height 6
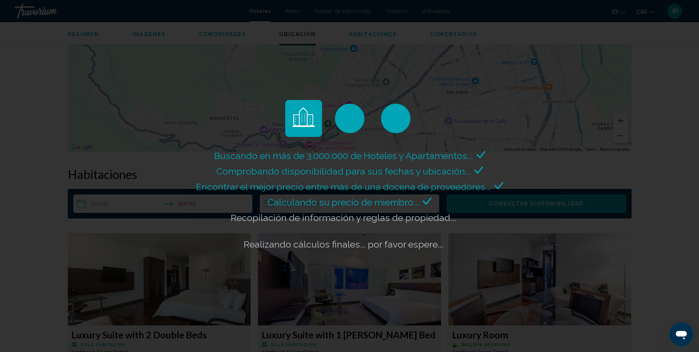
scroll to position [848, 0]
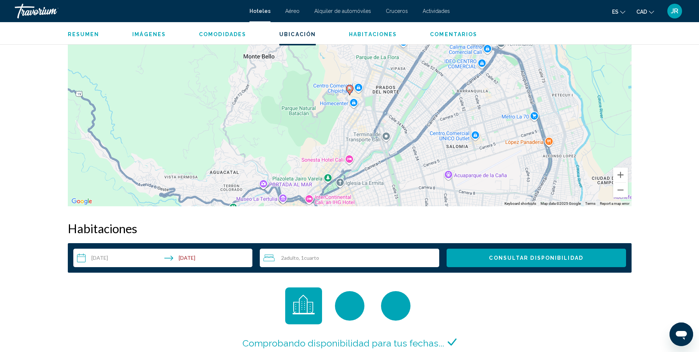
scroll to position [867, 0]
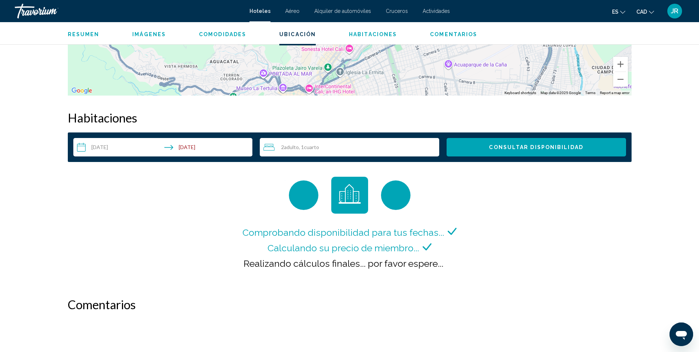
click at [530, 147] on span "Consultar disponibilidad" at bounding box center [536, 148] width 94 height 6
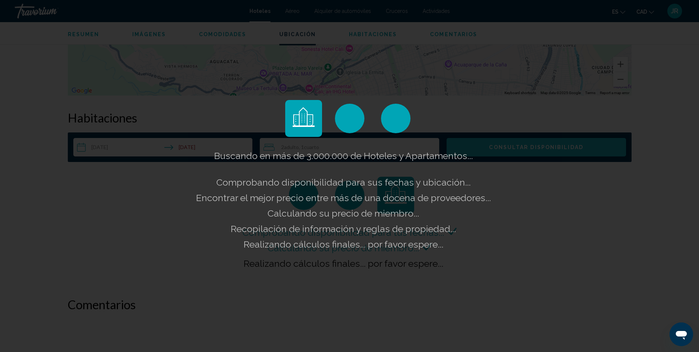
click at [530, 147] on div "Buscando en más de 3.000.000 de Hoteles y Apartamentos... Comprobando disponibi…" at bounding box center [349, 176] width 699 height 352
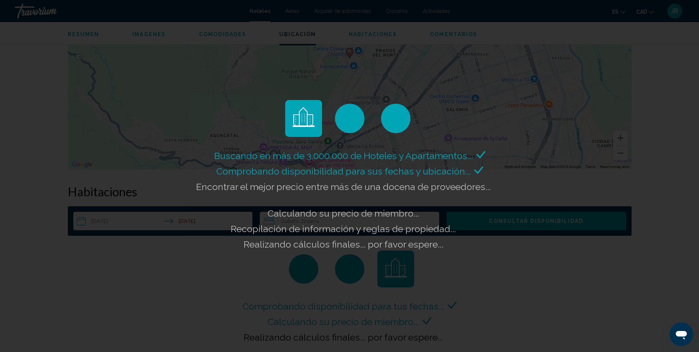
scroll to position [978, 0]
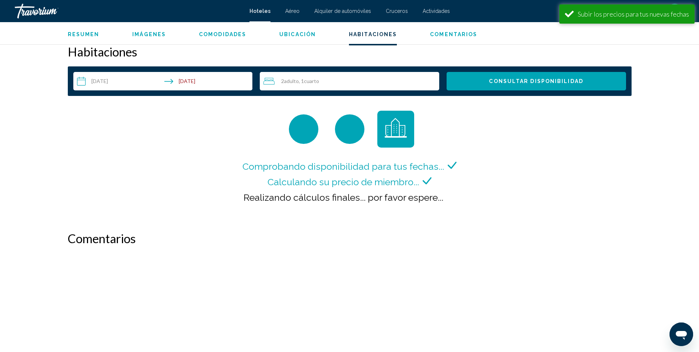
scroll to position [897, 0]
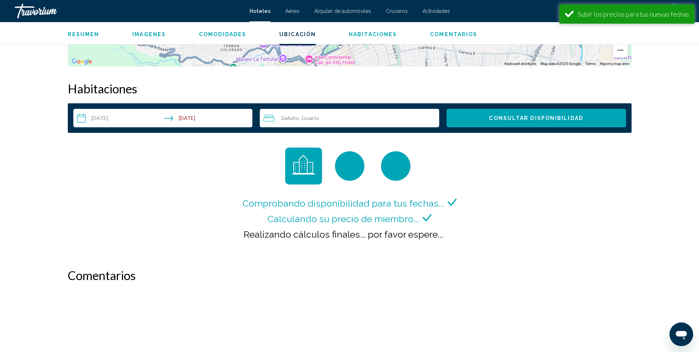
click at [316, 120] on span "Cuarto" at bounding box center [311, 118] width 15 height 6
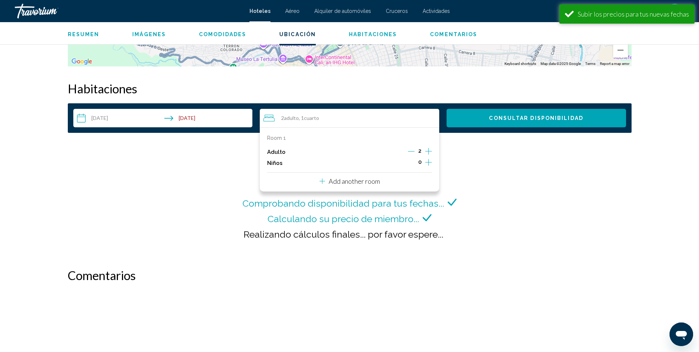
click at [316, 120] on span "Cuarto" at bounding box center [311, 118] width 15 height 6
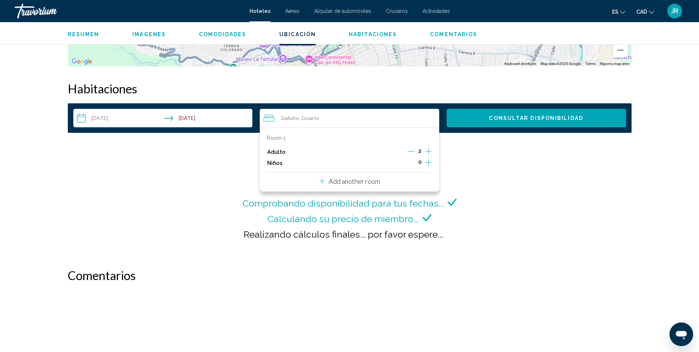
click at [594, 208] on div "Comprobando disponibilidad para tus fechas... Calculando su precio de miembro..…" at bounding box center [350, 199] width 564 height 105
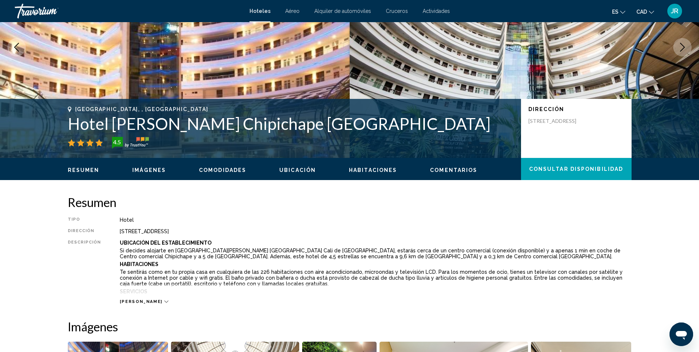
scroll to position [0, 0]
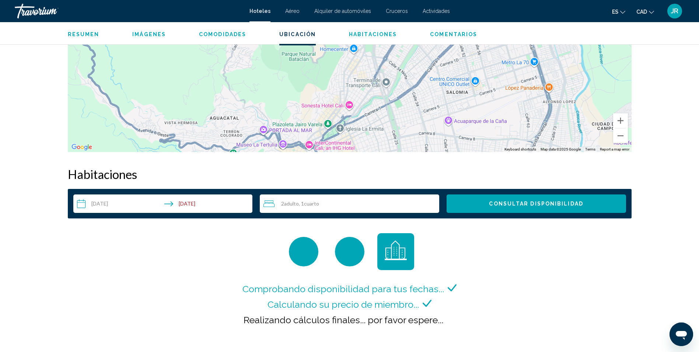
scroll to position [885, 0]
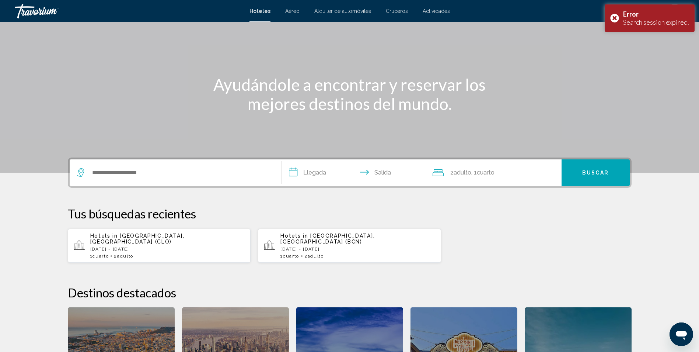
scroll to position [159, 0]
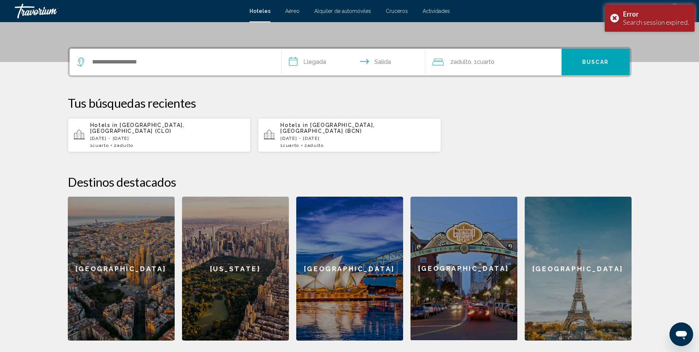
click at [162, 135] on div "Hotels in Cali, Colombia (CLO) Thu, 13 Nov - Sat, 15 Nov 1 Cuarto habitaciones …" at bounding box center [167, 135] width 155 height 26
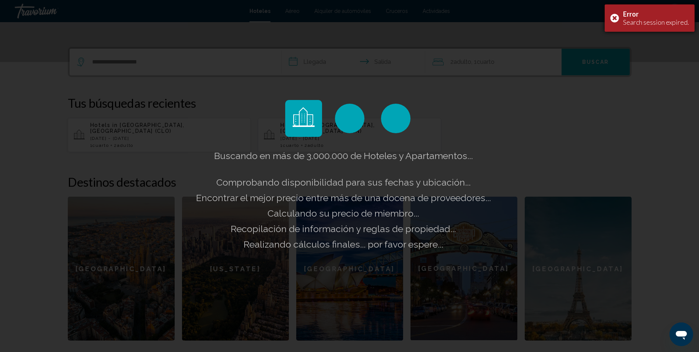
click at [618, 15] on div "Error Search session expired." at bounding box center [650, 17] width 90 height 27
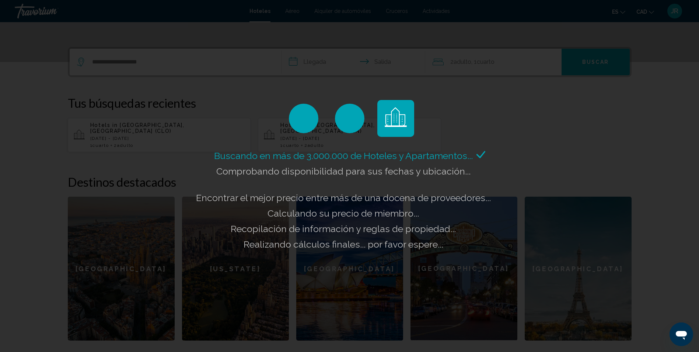
click at [159, 58] on div "Buscando en más de 3.000.000 de Hoteles y Apartamentos... Comprobando disponibi…" at bounding box center [349, 176] width 699 height 352
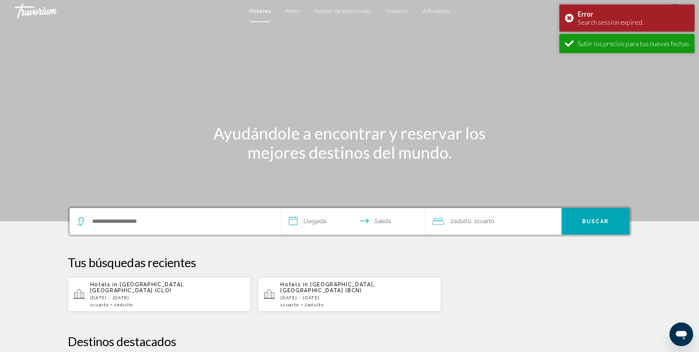
scroll to position [147, 0]
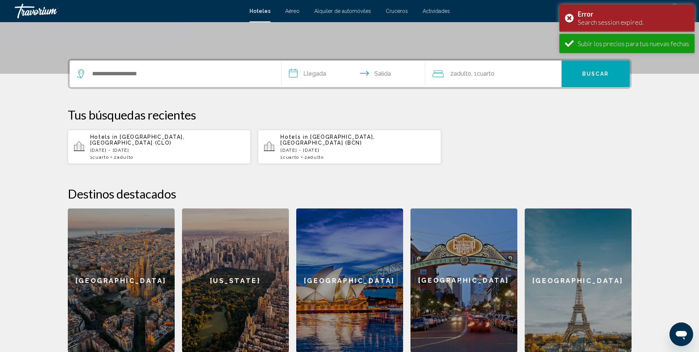
click at [147, 147] on p "Thu, 13 Nov - Sat, 15 Nov" at bounding box center [167, 149] width 155 height 5
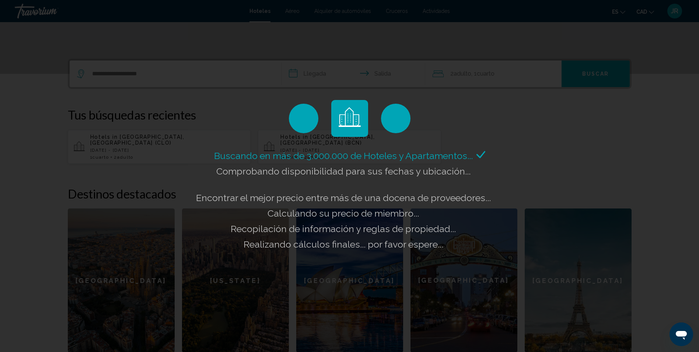
click at [532, 142] on div "Buscando en más de 3.000.000 de Hoteles y Apartamentos... Comprobando disponibi…" at bounding box center [349, 176] width 699 height 352
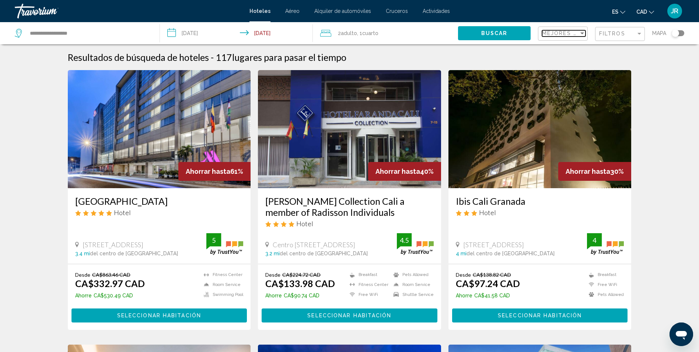
click at [574, 34] on span "Mejores descuentos" at bounding box center [579, 33] width 74 height 6
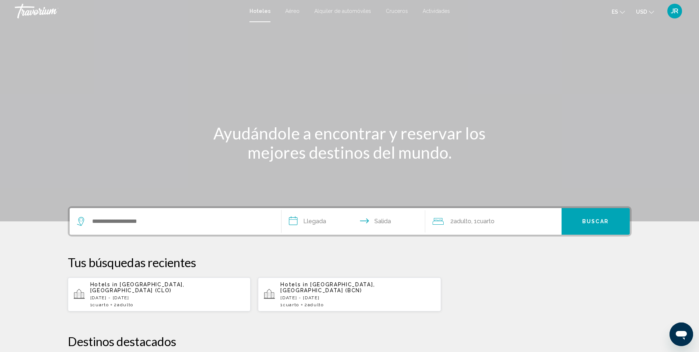
scroll to position [74, 0]
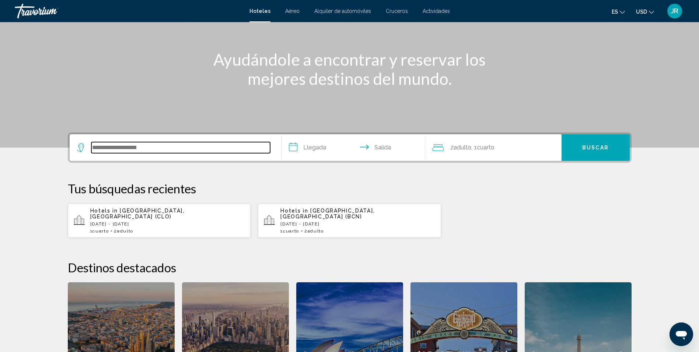
click at [154, 146] on input "Search widget" at bounding box center [180, 147] width 179 height 11
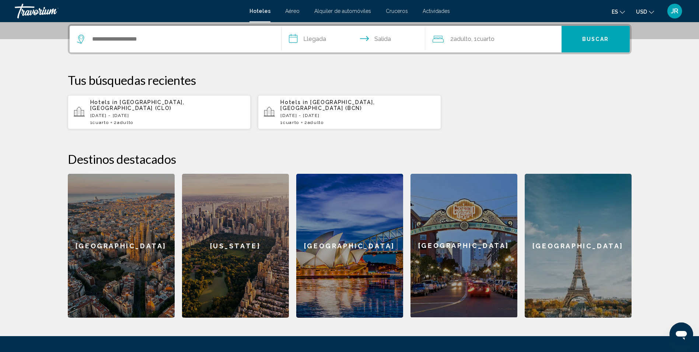
click at [317, 42] on input "**********" at bounding box center [355, 40] width 147 height 29
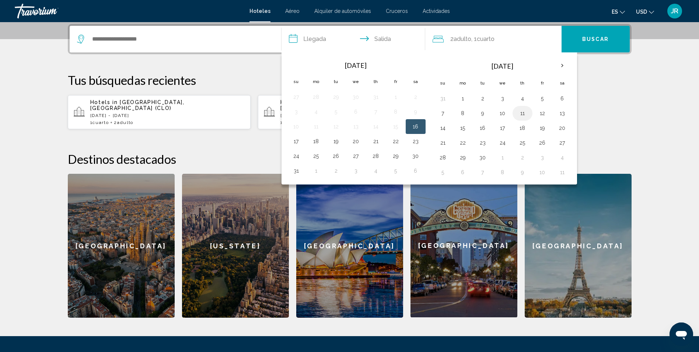
click at [524, 115] on button "11" at bounding box center [523, 113] width 12 height 10
click at [505, 130] on button "17" at bounding box center [503, 128] width 12 height 10
type input "**********"
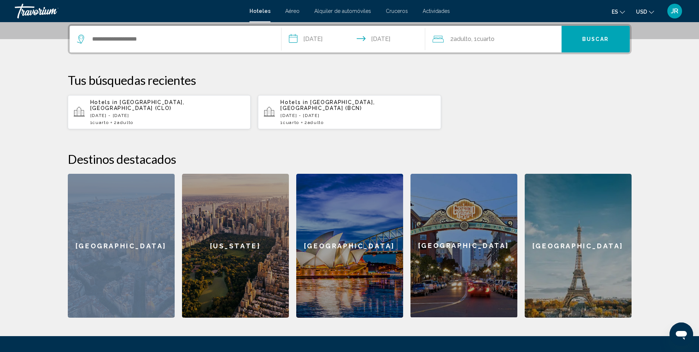
click at [505, 130] on div "**********" at bounding box center [350, 170] width 594 height 293
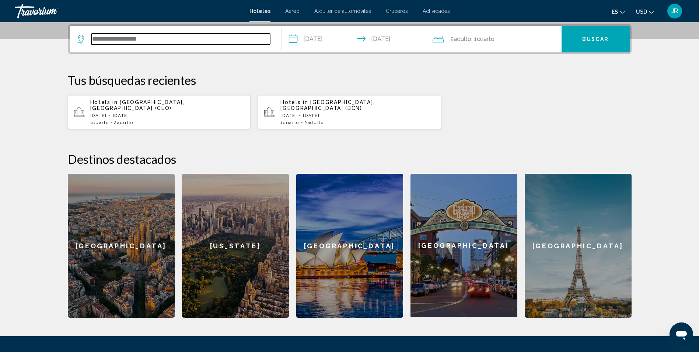
click at [154, 41] on input "Search widget" at bounding box center [180, 39] width 179 height 11
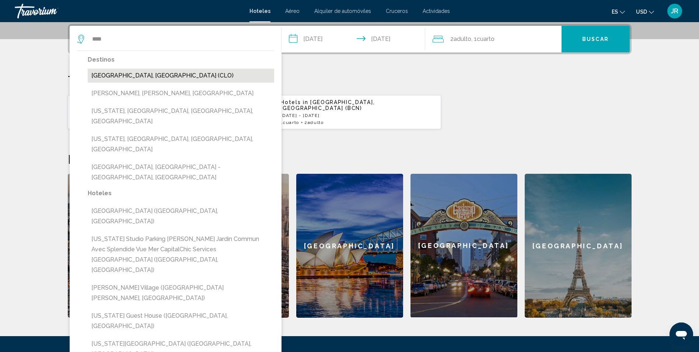
click at [127, 77] on button "[GEOGRAPHIC_DATA], [GEOGRAPHIC_DATA] (CLO)" at bounding box center [181, 76] width 187 height 14
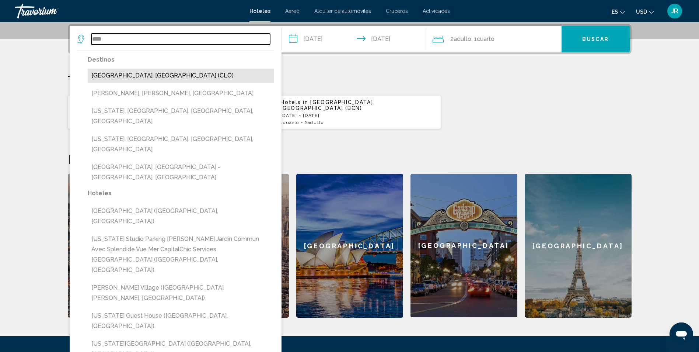
type input "**********"
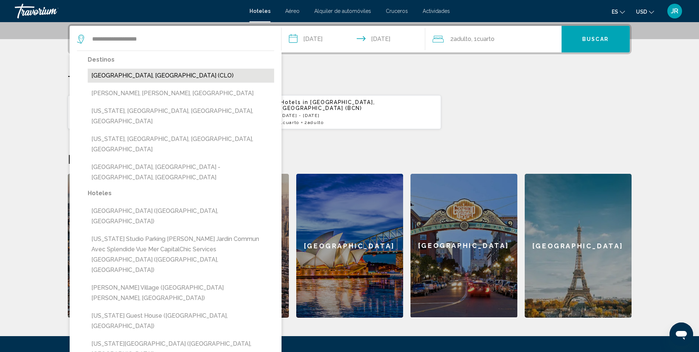
click at [127, 77] on p "Tus búsquedas recientes" at bounding box center [350, 80] width 564 height 15
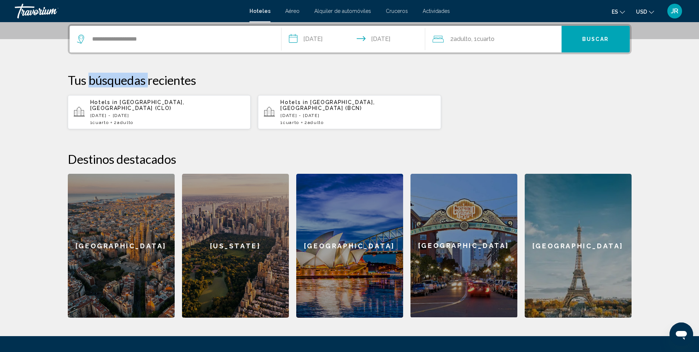
click at [606, 37] on span "Buscar" at bounding box center [595, 39] width 27 height 6
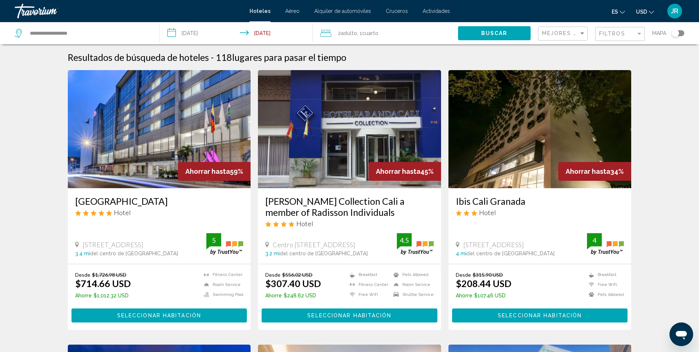
click at [651, 9] on mat-icon "Change currency" at bounding box center [651, 10] width 5 height 5
click at [651, 11] on icon "Change currency" at bounding box center [651, 12] width 5 height 5
click at [636, 51] on button "CAD (Can$)" at bounding box center [630, 49] width 37 height 10
click at [631, 31] on div "Filtros" at bounding box center [617, 34] width 37 height 6
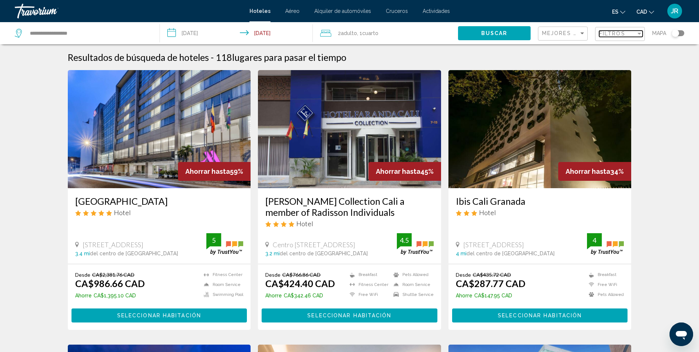
click at [631, 31] on div "Filtros" at bounding box center [617, 34] width 37 height 6
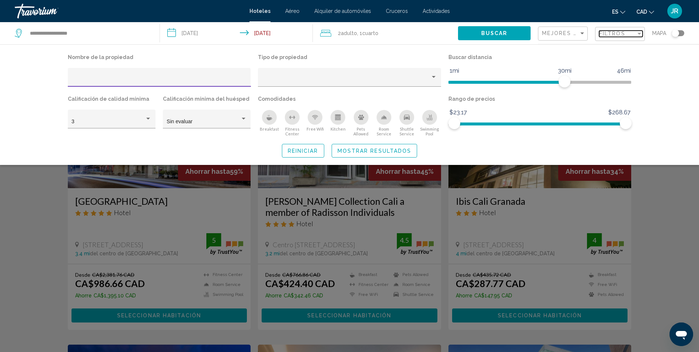
click at [631, 33] on div "Filtros" at bounding box center [617, 34] width 37 height 6
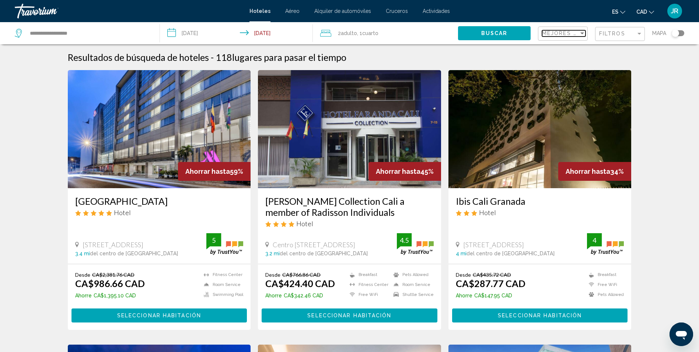
click at [574, 33] on span "Mejores descuentos" at bounding box center [579, 33] width 74 height 6
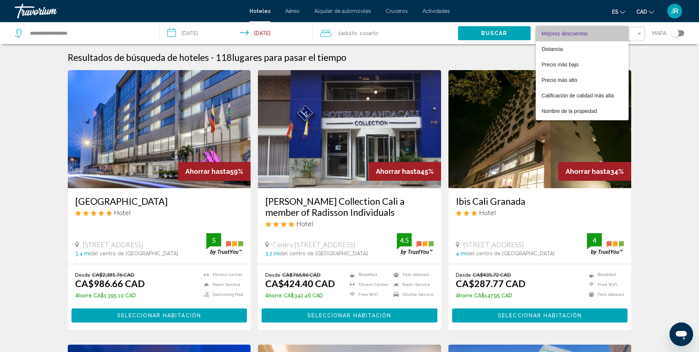
click at [574, 33] on span "Mejores descuentos" at bounding box center [565, 34] width 46 height 6
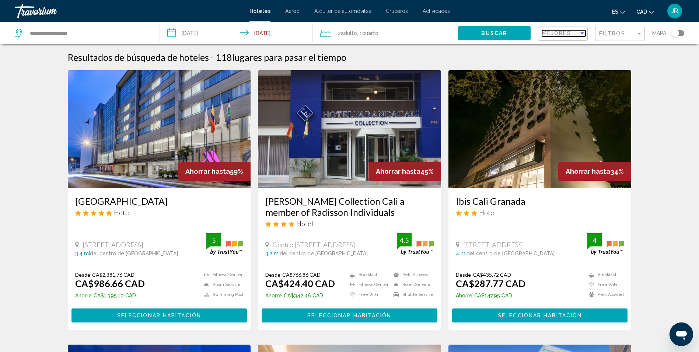
drag, startPoint x: 574, startPoint y: 33, endPoint x: 568, endPoint y: 33, distance: 5.5
click at [568, 33] on span "Mejores descuentos" at bounding box center [579, 33] width 74 height 6
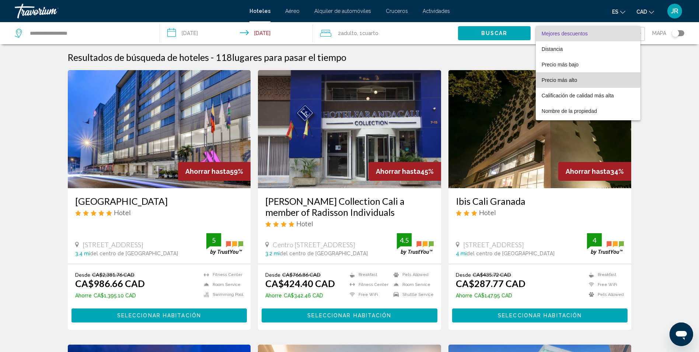
click at [564, 78] on span "Precio más alto" at bounding box center [559, 80] width 35 height 6
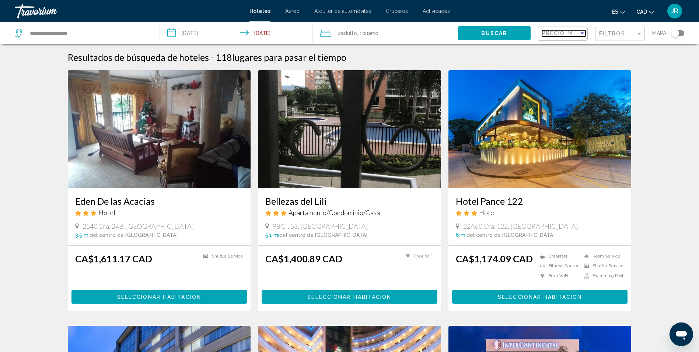
click at [581, 33] on div "Sort by" at bounding box center [583, 33] width 4 height 2
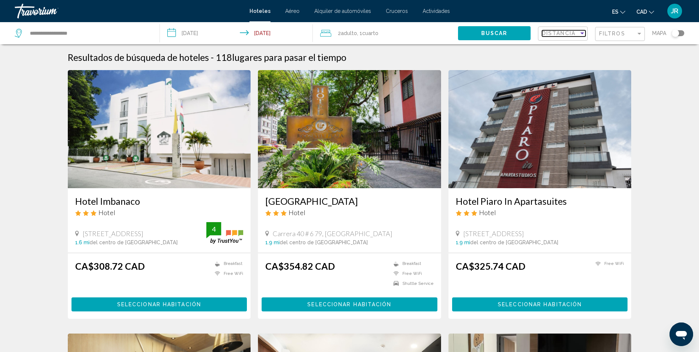
click at [581, 33] on div "Sort by" at bounding box center [583, 33] width 4 height 2
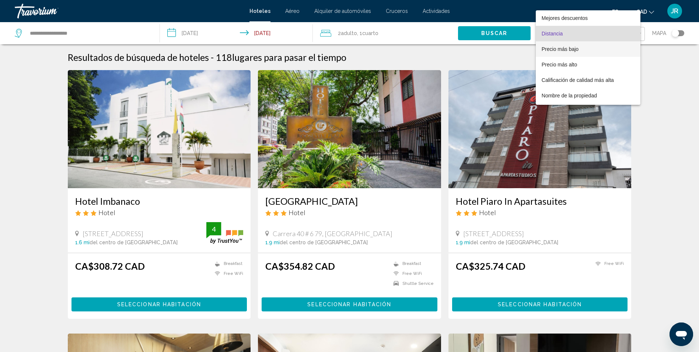
click at [572, 51] on span "Precio más bajo" at bounding box center [560, 49] width 37 height 6
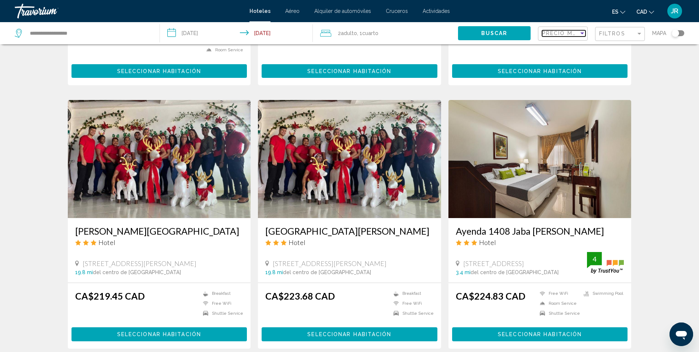
scroll to position [894, 0]
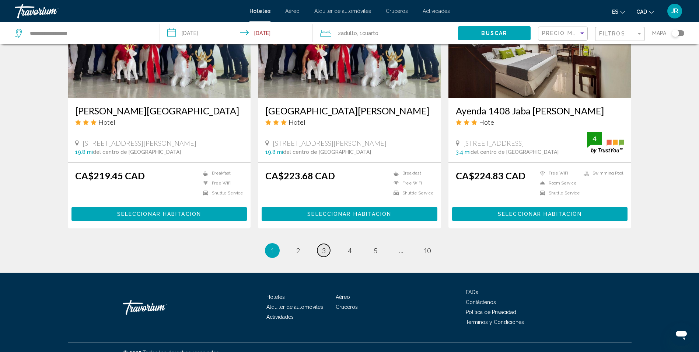
click at [323, 246] on span "3" at bounding box center [324, 250] width 4 height 8
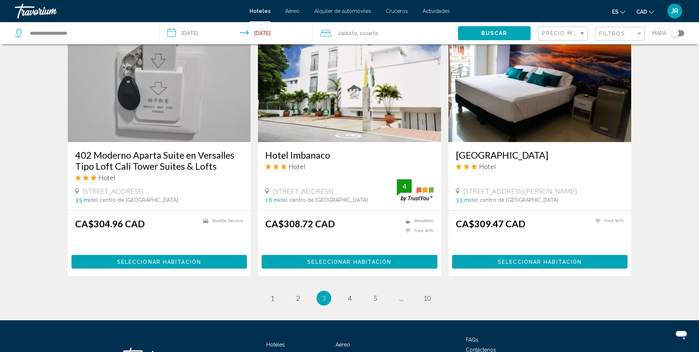
scroll to position [898, 0]
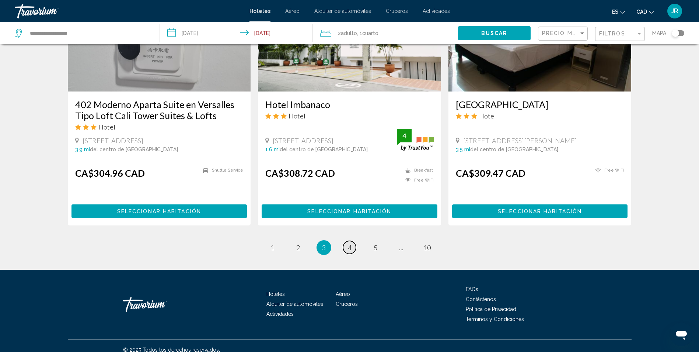
click at [348, 243] on span "4" at bounding box center [350, 247] width 4 height 8
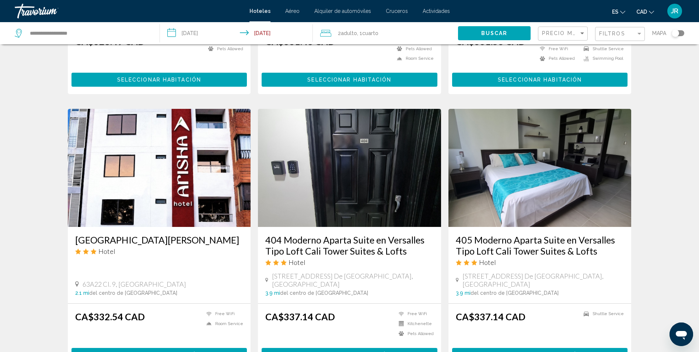
scroll to position [901, 0]
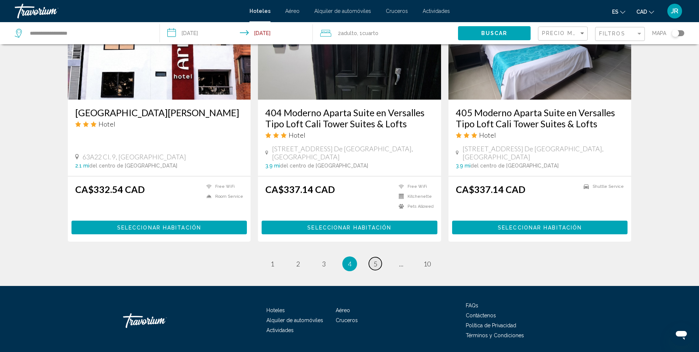
click at [378, 257] on link "page 5" at bounding box center [375, 263] width 13 height 13
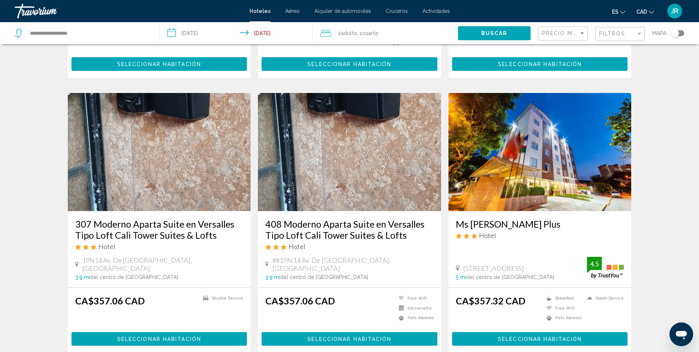
scroll to position [902, 0]
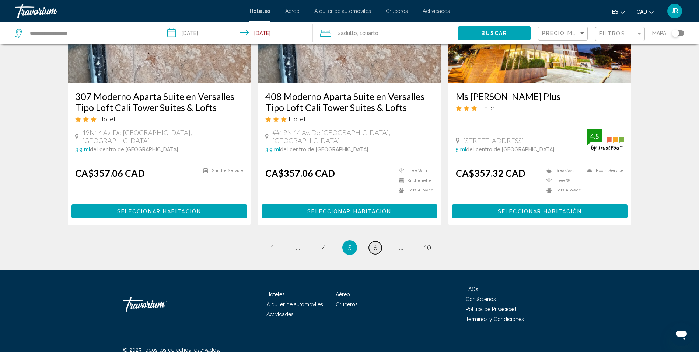
click at [376, 243] on span "6" at bounding box center [376, 247] width 4 height 8
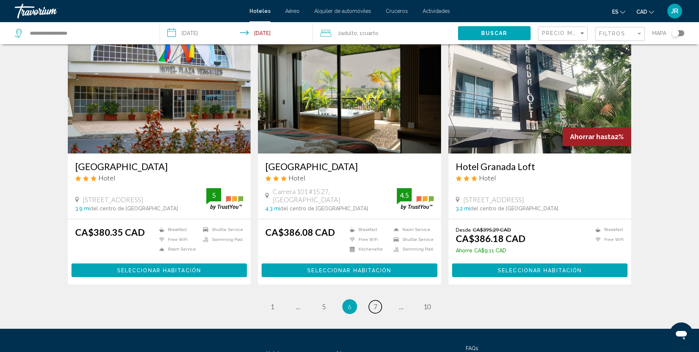
scroll to position [905, 0]
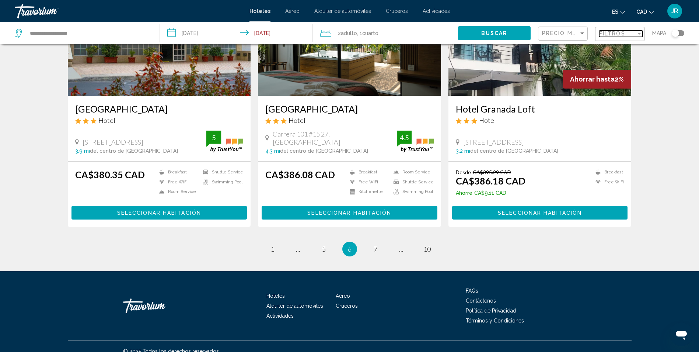
click at [618, 31] on span "Filtros" at bounding box center [612, 34] width 26 height 6
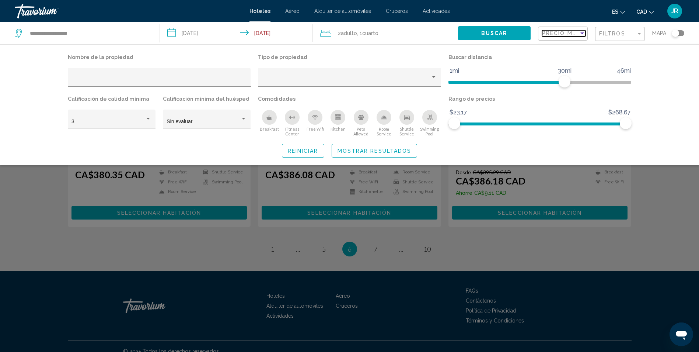
click at [561, 36] on span "Precio más bajo" at bounding box center [571, 33] width 58 height 6
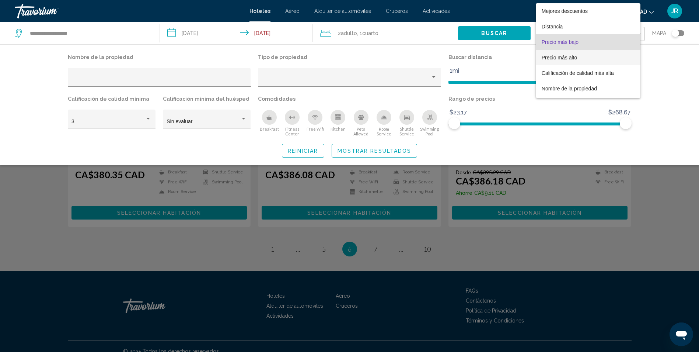
scroll to position [832, 0]
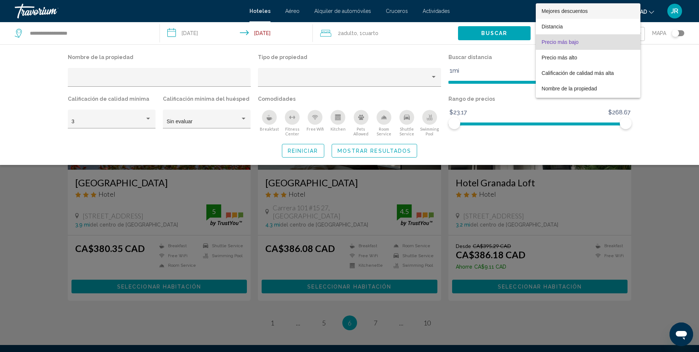
click at [580, 8] on span "Mejores descuentos" at bounding box center [565, 11] width 46 height 6
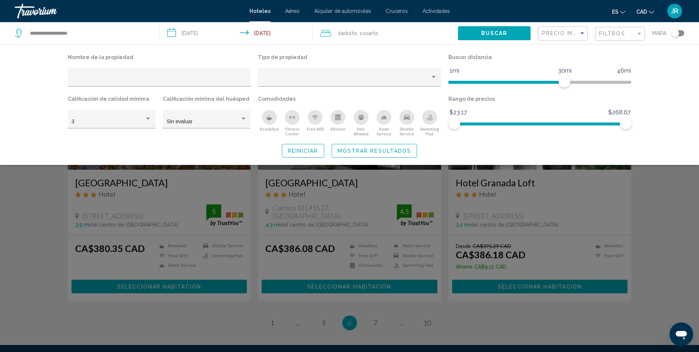
click at [580, 7] on div "es English Español Français Italiano Português русский CAD USD ($) MXN (Mex$) C…" at bounding box center [570, 10] width 227 height 15
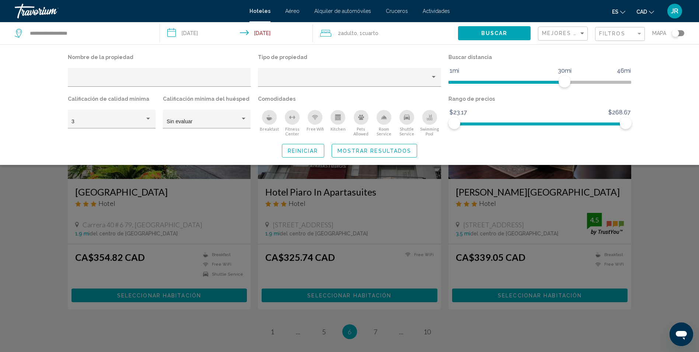
click at [661, 230] on div "Search widget" at bounding box center [349, 231] width 699 height 241
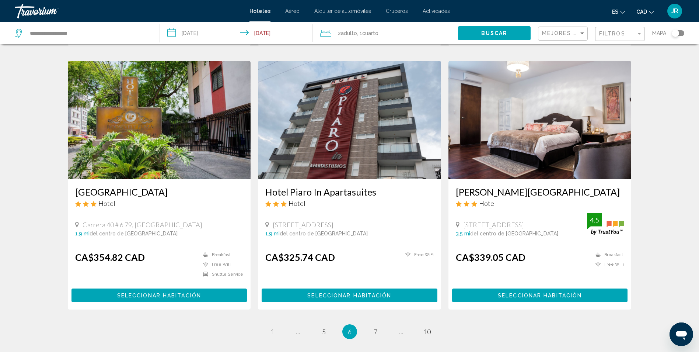
scroll to position [902, 0]
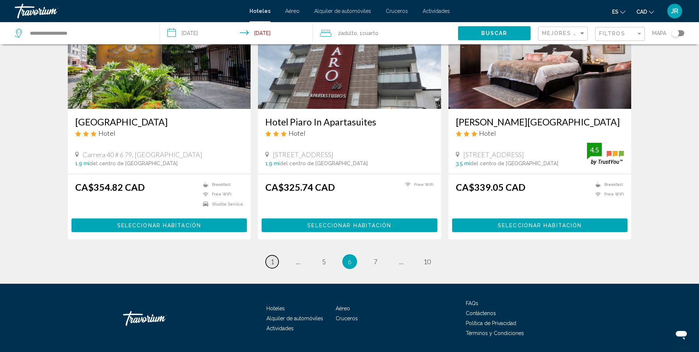
click at [274, 257] on span "1" at bounding box center [273, 261] width 4 height 8
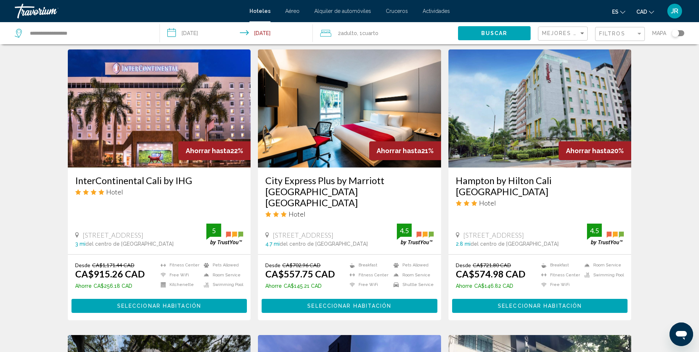
scroll to position [332, 0]
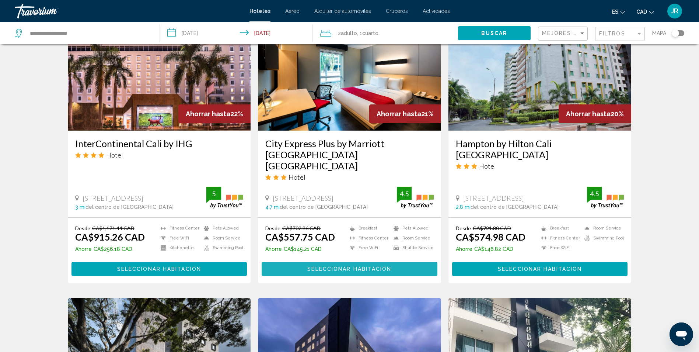
click at [358, 266] on span "Seleccionar habitación" at bounding box center [349, 269] width 84 height 6
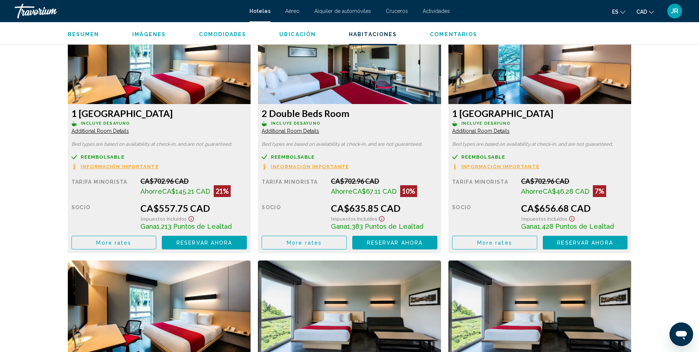
scroll to position [1069, 0]
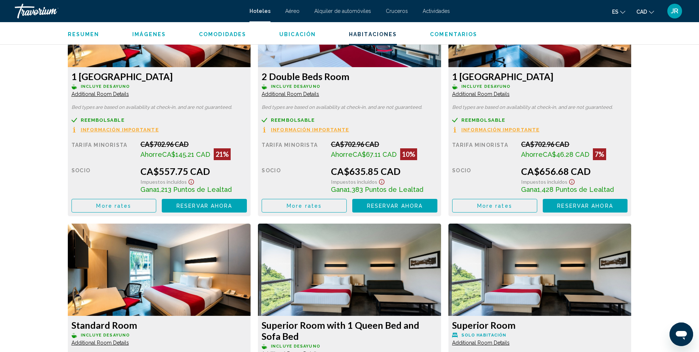
click at [189, 181] on icon "Show Taxes and Fees disclaimer" at bounding box center [191, 181] width 9 height 7
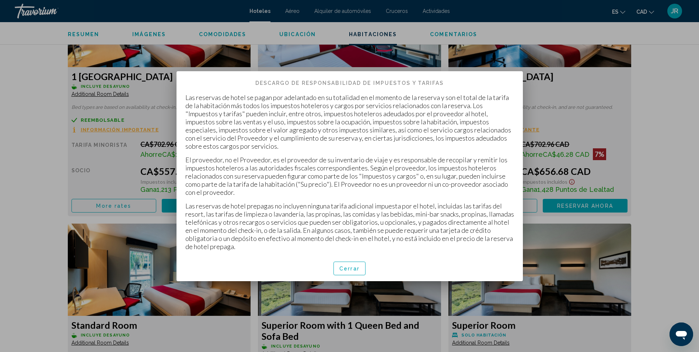
click at [387, 300] on div at bounding box center [349, 176] width 699 height 352
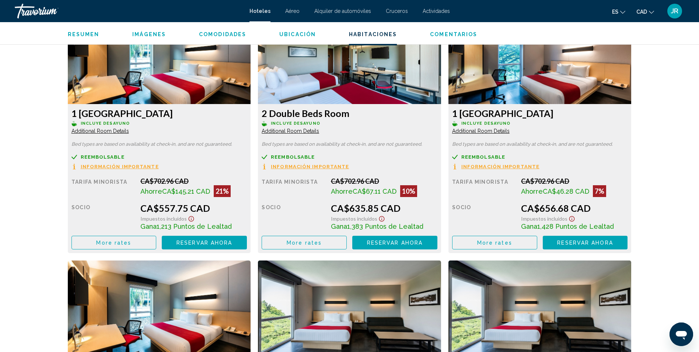
scroll to position [1069, 0]
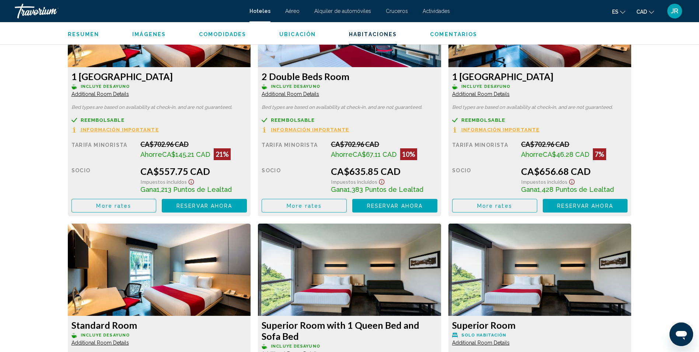
click at [198, 205] on span "Reservar ahora" at bounding box center [205, 206] width 56 height 6
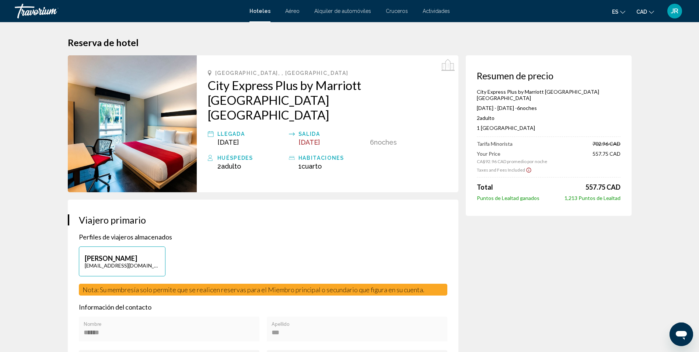
click at [526, 167] on icon "Show Taxes and Fees disclaimer" at bounding box center [529, 170] width 6 height 7
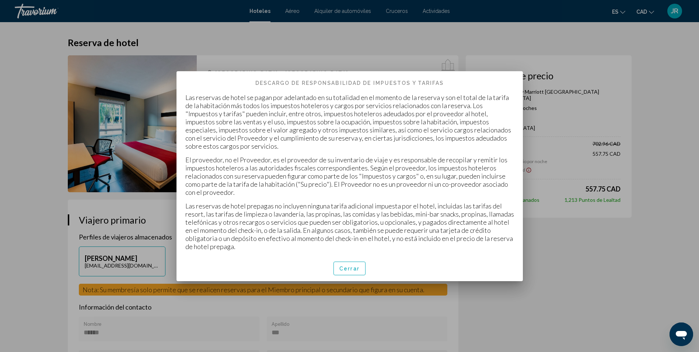
click at [535, 222] on div at bounding box center [349, 176] width 699 height 352
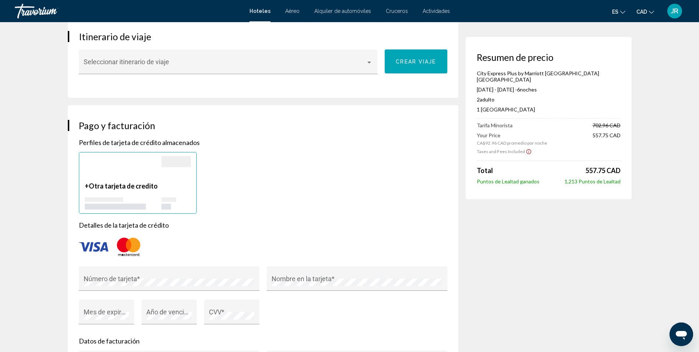
scroll to position [406, 0]
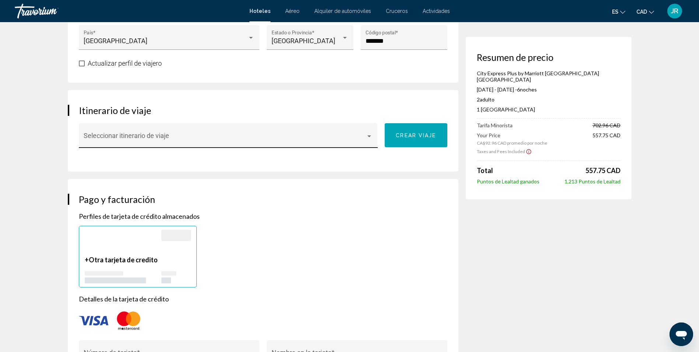
click at [370, 128] on div "Seleccionar itinerario de viaje" at bounding box center [228, 138] width 289 height 20
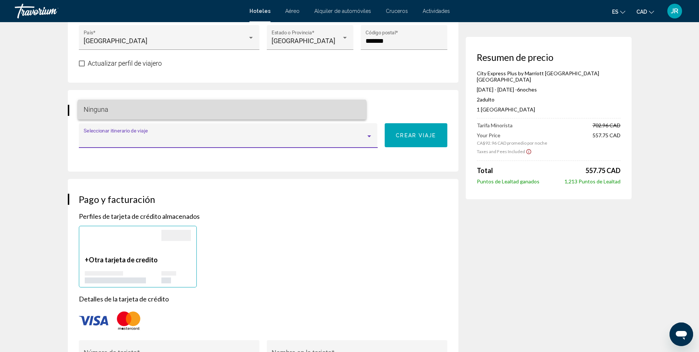
click at [366, 102] on mat-option "Ninguna" at bounding box center [222, 110] width 289 height 20
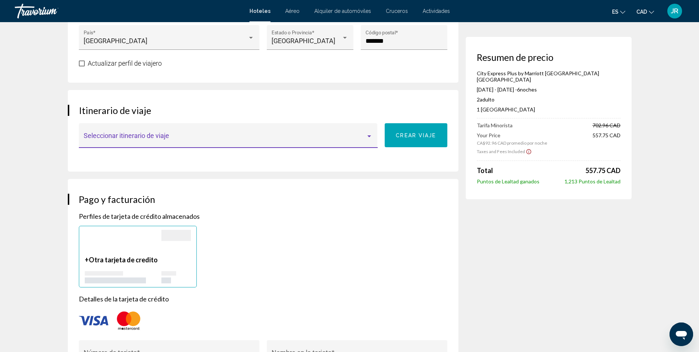
click at [417, 132] on span "Crear viaje" at bounding box center [416, 135] width 40 height 6
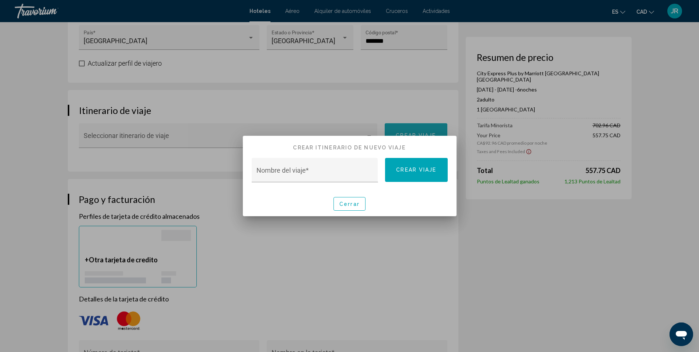
scroll to position [0, 0]
click at [334, 169] on div "Nombre del viaje *" at bounding box center [315, 173] width 116 height 20
click at [348, 204] on span "Cerrar" at bounding box center [350, 204] width 20 height 6
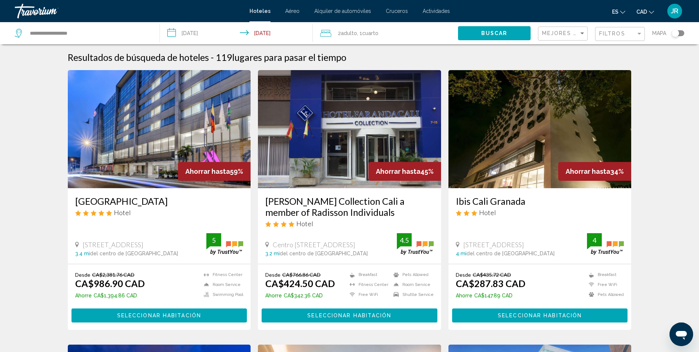
click at [564, 29] on div "Mejores descuentos" at bounding box center [563, 34] width 43 height 14
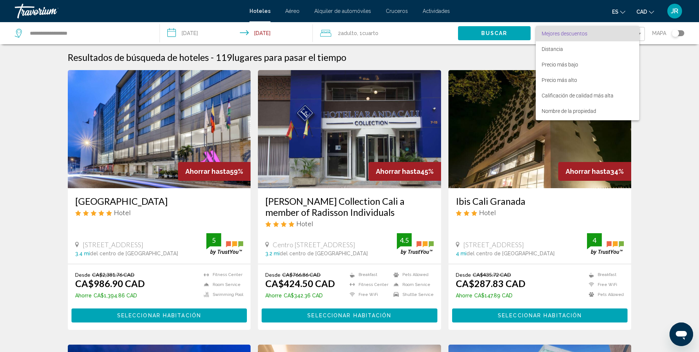
click at [693, 119] on div at bounding box center [349, 176] width 699 height 352
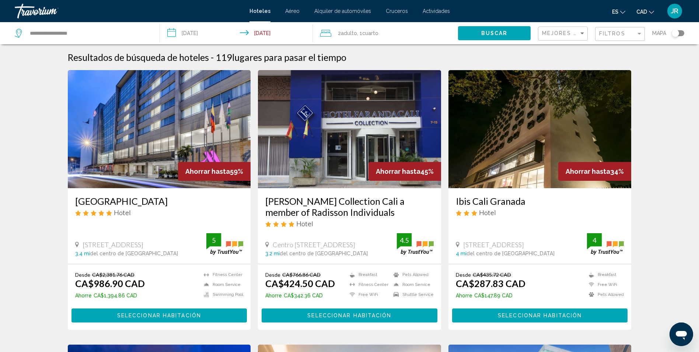
drag, startPoint x: 682, startPoint y: 33, endPoint x: 668, endPoint y: 40, distance: 15.0
click at [682, 33] on div "Toggle map" at bounding box center [678, 33] width 13 height 6
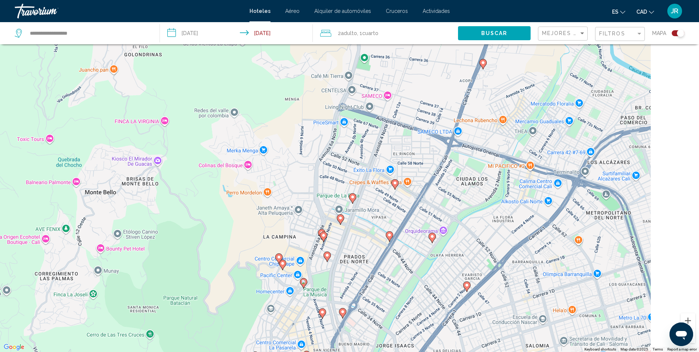
drag, startPoint x: 325, startPoint y: 215, endPoint x: 320, endPoint y: 209, distance: 7.9
click at [283, 248] on div "To activate drag with keyboard, press Alt + Enter. Once in keyboard drag state,…" at bounding box center [349, 176] width 699 height 352
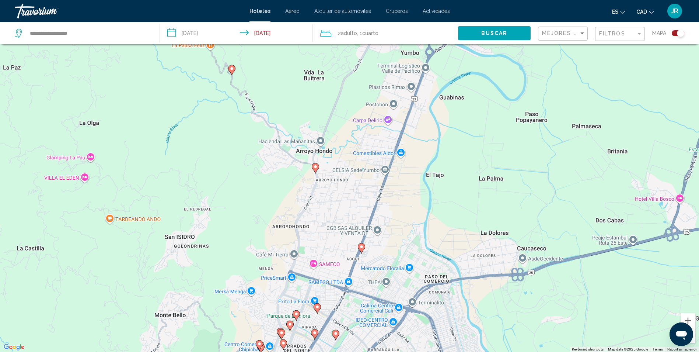
drag, startPoint x: 366, startPoint y: 119, endPoint x: 327, endPoint y: 242, distance: 128.8
click at [327, 242] on div "To activate drag with keyboard, press Alt + Enter. Once in keyboard drag state,…" at bounding box center [349, 176] width 699 height 352
click at [350, 145] on div "To activate drag with keyboard, press Alt + Enter. Once in keyboard drag state,…" at bounding box center [349, 176] width 699 height 352
click at [370, 102] on div "To activate drag with keyboard, press Alt + Enter. Once in keyboard drag state,…" at bounding box center [349, 176] width 699 height 352
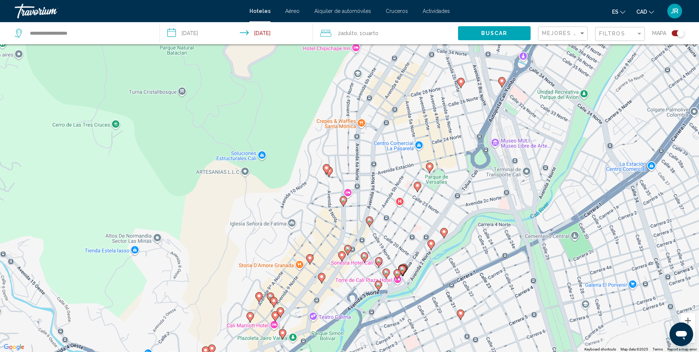
click at [357, 168] on div "To activate drag with keyboard, press Alt + Enter. Once in keyboard drag state,…" at bounding box center [349, 176] width 699 height 352
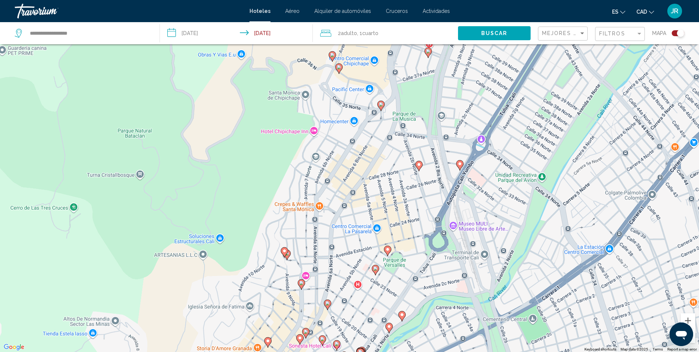
drag, startPoint x: 340, startPoint y: 196, endPoint x: 315, endPoint y: 246, distance: 55.9
click at [315, 246] on div "To activate drag with keyboard, press Alt + Enter. Once in keyboard drag state,…" at bounding box center [349, 176] width 699 height 352
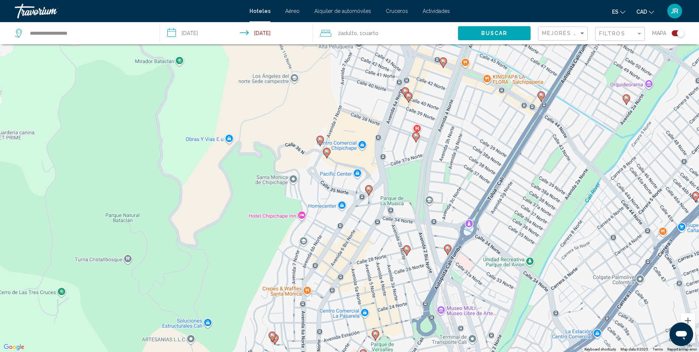
drag, startPoint x: 340, startPoint y: 141, endPoint x: 327, endPoint y: 226, distance: 86.0
click at [327, 226] on div "To activate drag with keyboard, press Alt + Enter. Once in keyboard drag state,…" at bounding box center [349, 176] width 699 height 352
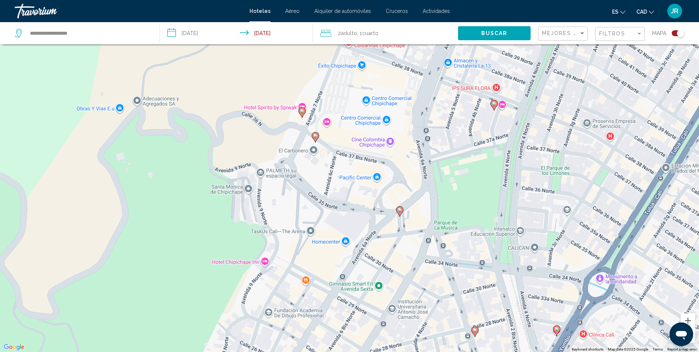
drag, startPoint x: 376, startPoint y: 145, endPoint x: 344, endPoint y: 187, distance: 52.9
click at [344, 187] on div "To activate drag with keyboard, press Alt + Enter. Once in keyboard drag state,…" at bounding box center [349, 176] width 699 height 352
click at [328, 124] on div "To activate drag with keyboard, press Alt + Enter. Once in keyboard drag state,…" at bounding box center [349, 176] width 699 height 352
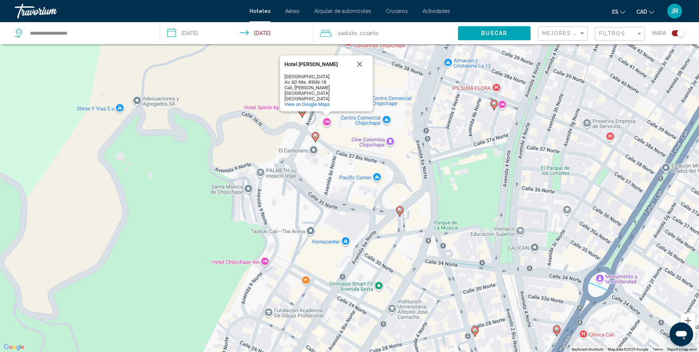
click at [504, 107] on div "To activate drag with keyboard, press Alt + Enter. Once in keyboard drag state,…" at bounding box center [349, 176] width 699 height 352
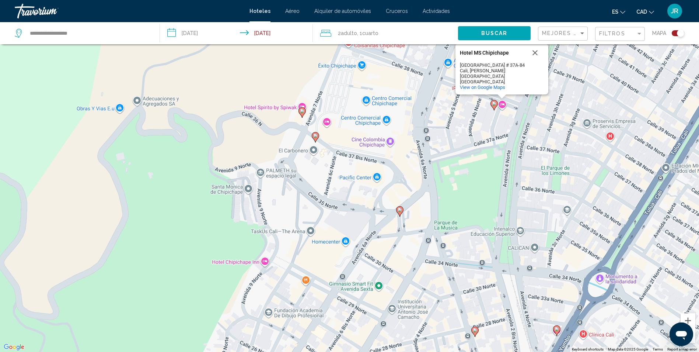
click at [399, 210] on image "Main content" at bounding box center [400, 210] width 4 height 4
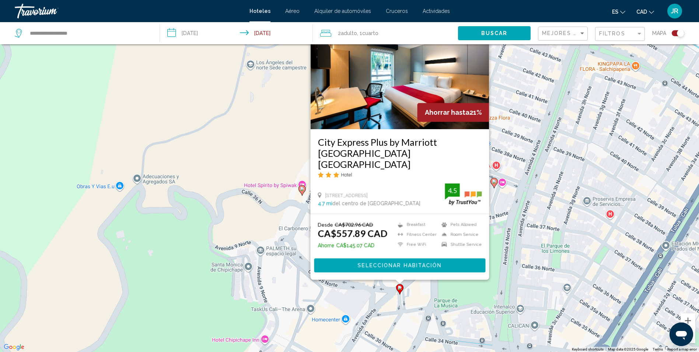
click at [508, 200] on div "To activate drag with keyboard, press Alt + Enter. Once in keyboard drag state,…" at bounding box center [349, 176] width 699 height 352
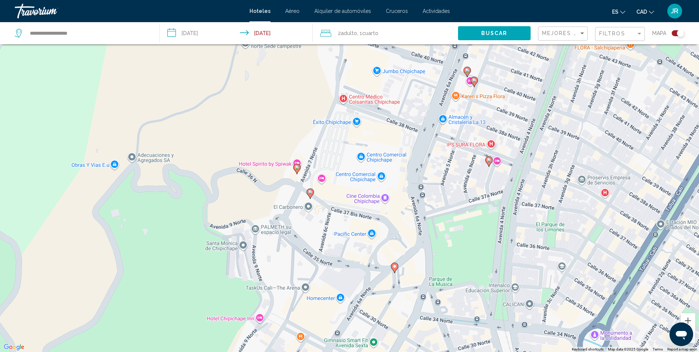
drag, startPoint x: 450, startPoint y: 253, endPoint x: 445, endPoint y: 232, distance: 22.0
click at [445, 232] on div "To activate drag with keyboard, press Alt + Enter. Once in keyboard drag state,…" at bounding box center [349, 176] width 699 height 352
click at [467, 72] on image "Main content" at bounding box center [467, 70] width 4 height 4
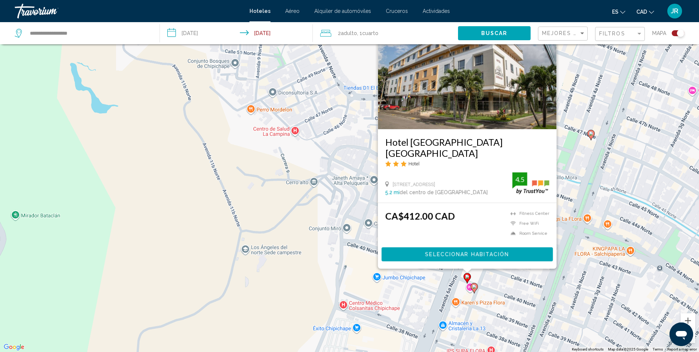
click at [474, 288] on image "Main content" at bounding box center [474, 286] width 4 height 4
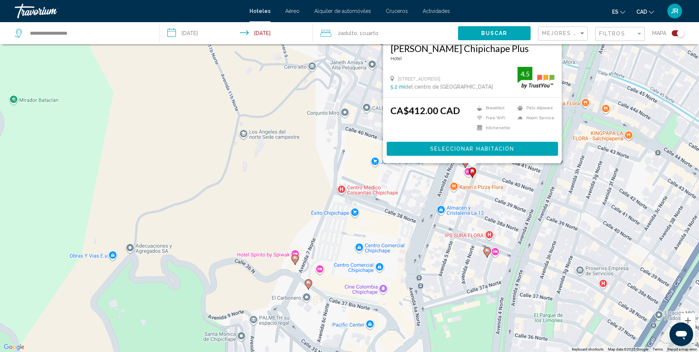
drag, startPoint x: 453, startPoint y: 256, endPoint x: 453, endPoint y: 199, distance: 57.1
click at [453, 199] on div "To activate drag with keyboard, press Alt + Enter. Once in keyboard drag state,…" at bounding box center [349, 176] width 699 height 352
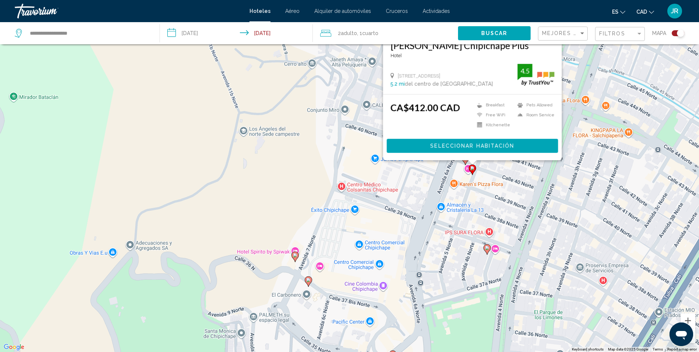
click at [494, 251] on div "To activate drag with keyboard, press Alt + Enter. Once in keyboard drag state,…" at bounding box center [349, 176] width 699 height 352
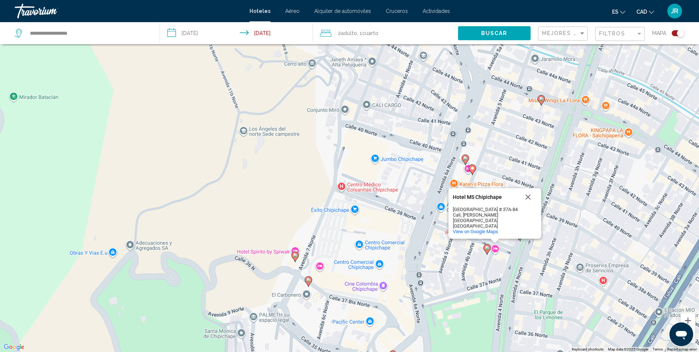
click at [488, 246] on image "Main content" at bounding box center [487, 248] width 4 height 4
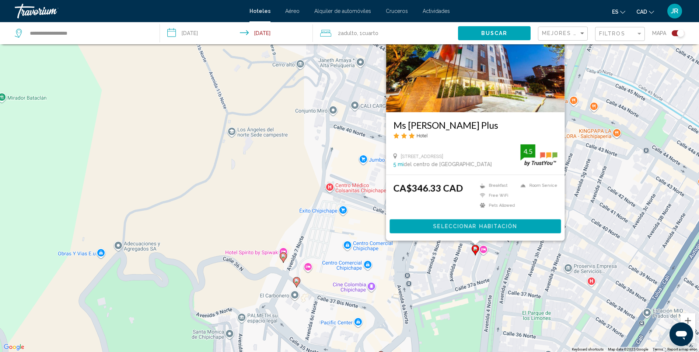
drag, startPoint x: 348, startPoint y: 282, endPoint x: 331, endPoint y: 230, distance: 54.3
click at [331, 230] on div "To activate drag with keyboard, press Alt + Enter. Once in keyboard drag state,…" at bounding box center [349, 176] width 699 height 352
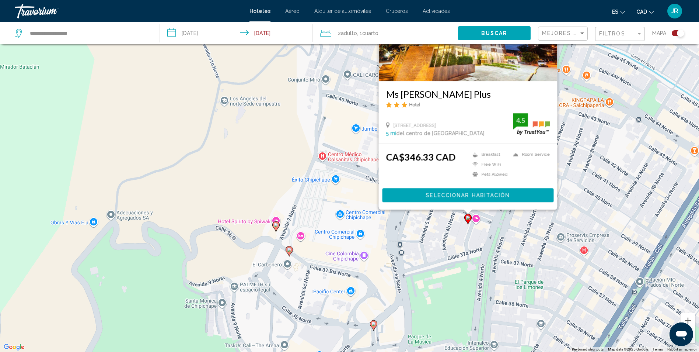
click at [468, 217] on image "Main content" at bounding box center [468, 217] width 4 height 4
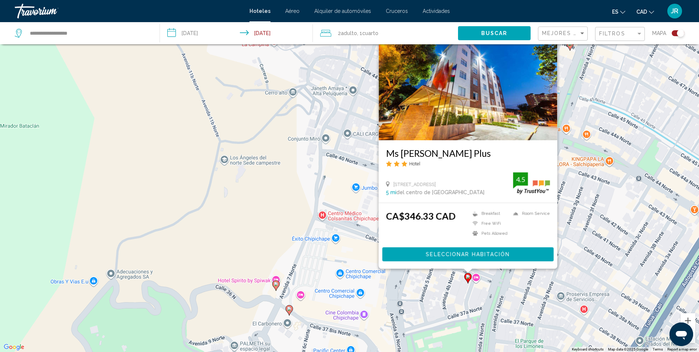
click at [301, 295] on div "To activate drag with keyboard, press Alt + Enter. Once in keyboard drag state,…" at bounding box center [349, 176] width 699 height 352
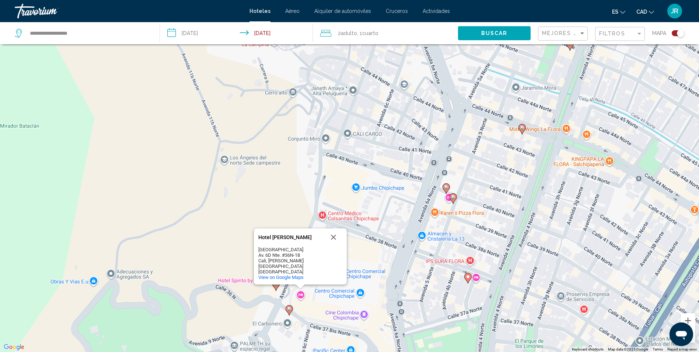
click at [288, 313] on gmp-advanced-marker "Main content" at bounding box center [289, 309] width 7 height 11
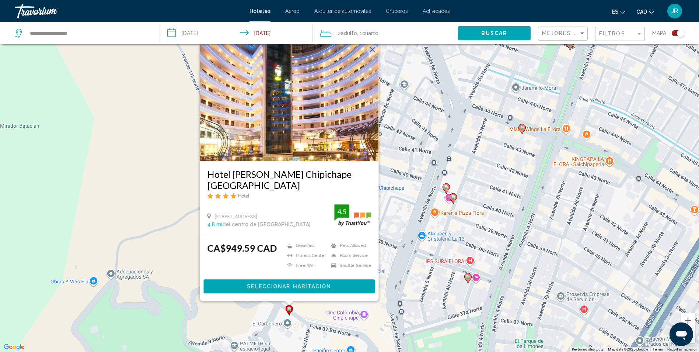
click at [271, 316] on div "To activate drag with keyboard, press Alt + Enter. Once in keyboard drag state,…" at bounding box center [349, 176] width 699 height 352
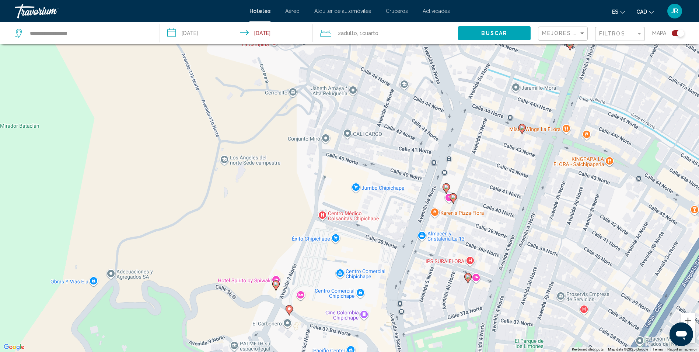
click at [276, 285] on image "Main content" at bounding box center [276, 284] width 4 height 4
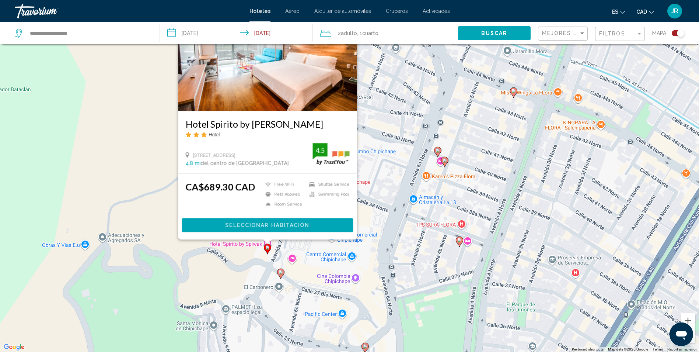
drag, startPoint x: 407, startPoint y: 314, endPoint x: 399, endPoint y: 242, distance: 72.7
click at [399, 242] on div "To activate drag with keyboard, press Alt + Enter. Once in keyboard drag state,…" at bounding box center [349, 176] width 699 height 352
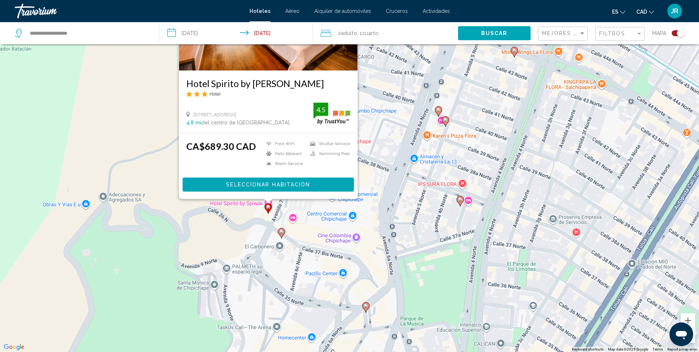
click at [368, 309] on gmp-advanced-marker "Main content" at bounding box center [365, 307] width 7 height 11
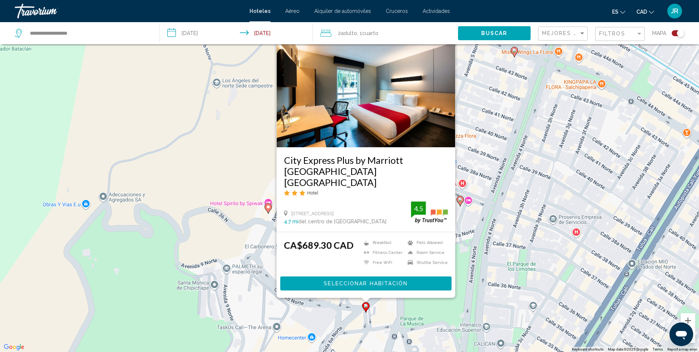
drag, startPoint x: 368, startPoint y: 309, endPoint x: 355, endPoint y: 326, distance: 21.8
click at [355, 326] on div "To activate drag with keyboard, press Alt + Enter. Once in keyboard drag state,…" at bounding box center [349, 176] width 699 height 352
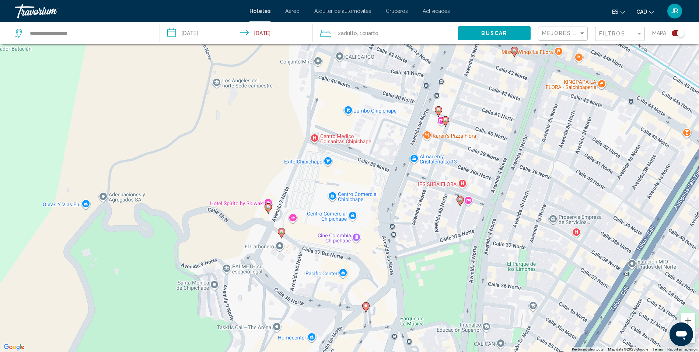
click at [468, 202] on div "To activate drag with keyboard, press Alt + Enter. Once in keyboard drag state,…" at bounding box center [349, 176] width 699 height 352
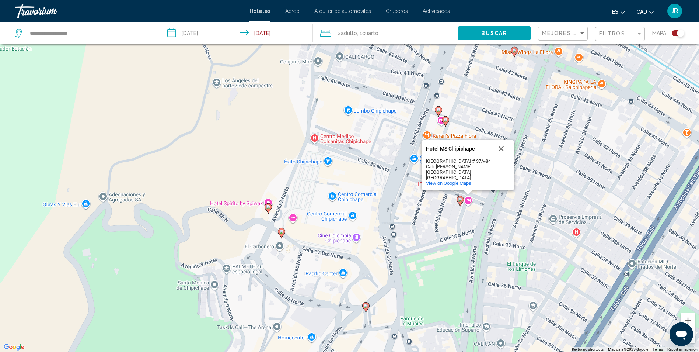
click at [458, 203] on gmp-advanced-marker "Main content" at bounding box center [460, 200] width 7 height 11
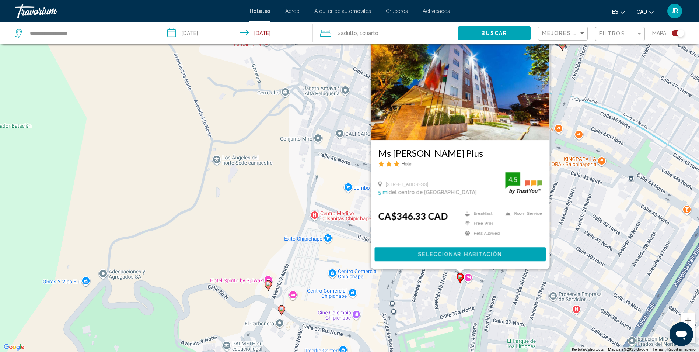
click at [448, 250] on button "Seleccionar habitación" at bounding box center [460, 254] width 171 height 14
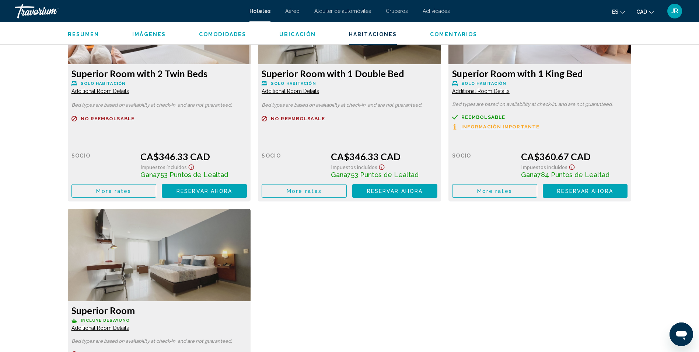
scroll to position [995, 0]
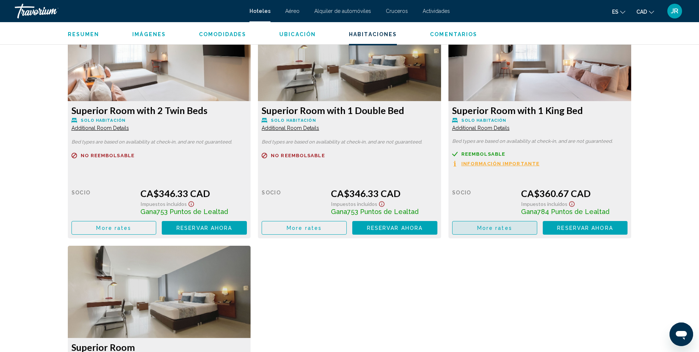
click at [492, 225] on span "More rates" at bounding box center [494, 228] width 35 height 6
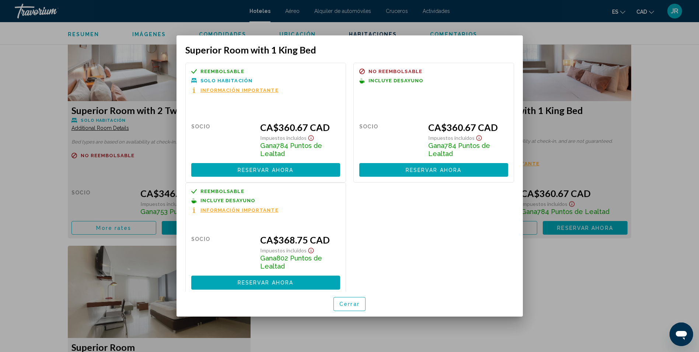
click at [614, 259] on div at bounding box center [349, 176] width 699 height 352
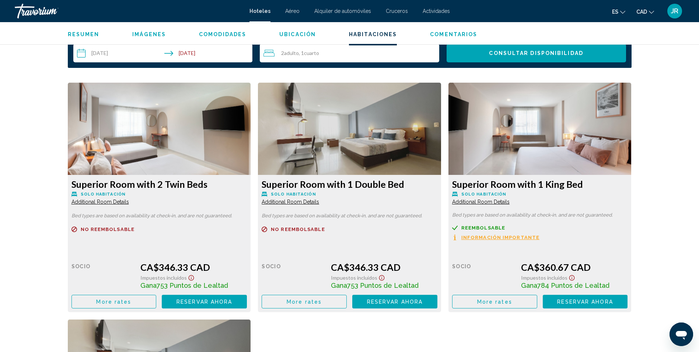
scroll to position [995, 0]
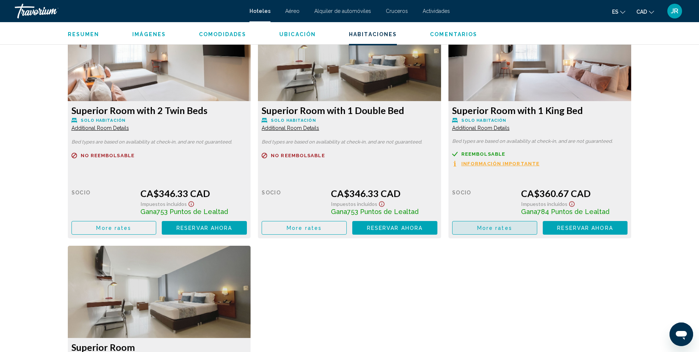
click at [503, 225] on span "More rates" at bounding box center [494, 228] width 35 height 6
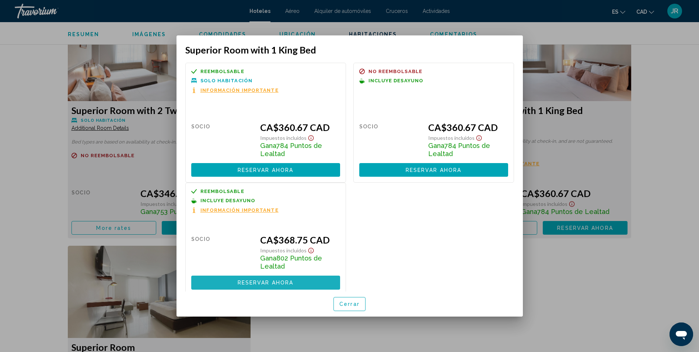
click at [270, 284] on span "Reservar ahora" at bounding box center [266, 283] width 56 height 6
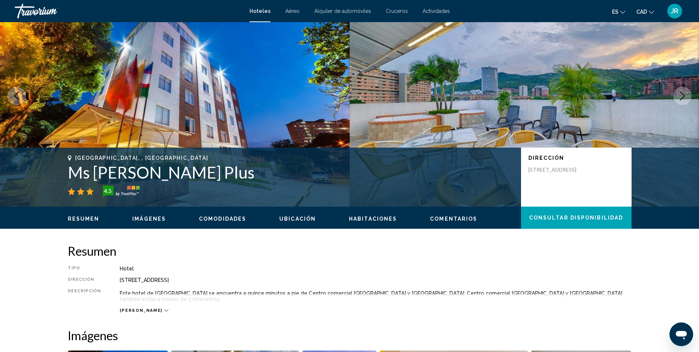
scroll to position [147, 0]
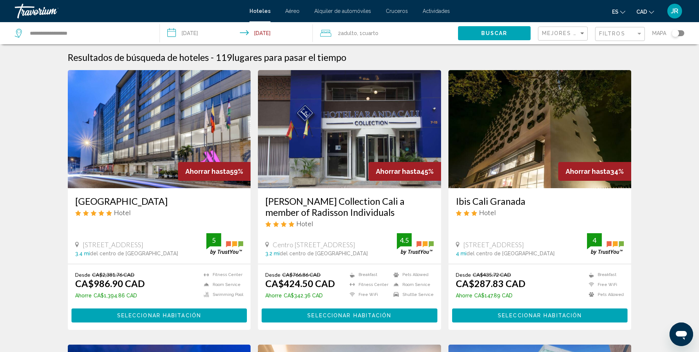
click at [680, 34] on div "Toggle map" at bounding box center [678, 33] width 13 height 6
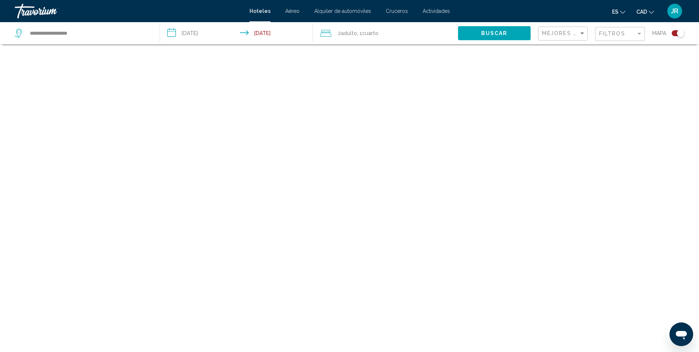
scroll to position [44, 0]
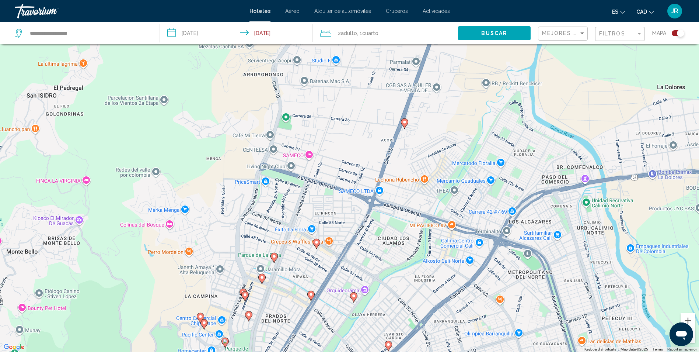
drag, startPoint x: 315, startPoint y: 153, endPoint x: 355, endPoint y: 222, distance: 78.8
click at [355, 222] on div "To activate drag with keyboard, press Alt + Enter. Once in keyboard drag state,…" at bounding box center [349, 176] width 699 height 352
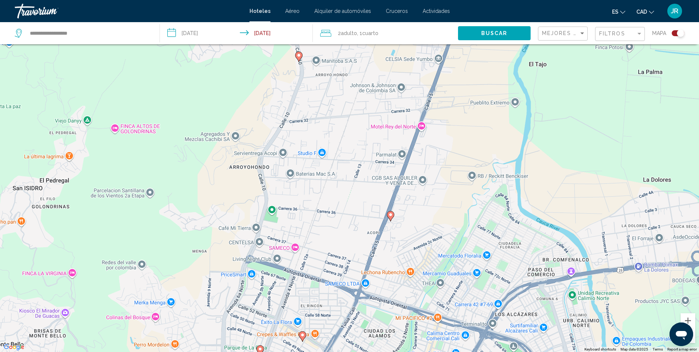
drag, startPoint x: 382, startPoint y: 119, endPoint x: 347, endPoint y: 219, distance: 105.8
click at [347, 219] on div "To activate drag with keyboard, press Alt + Enter. Once in keyboard drag state,…" at bounding box center [349, 176] width 699 height 352
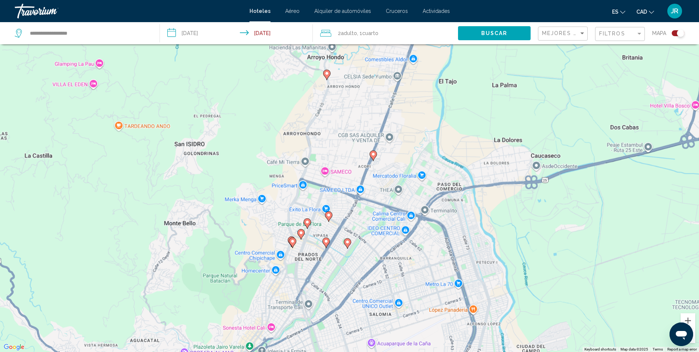
drag, startPoint x: 330, startPoint y: 204, endPoint x: 353, endPoint y: 126, distance: 80.7
click at [353, 126] on div "To activate drag with keyboard, press Alt + Enter. Once in keyboard drag state,…" at bounding box center [349, 176] width 699 height 352
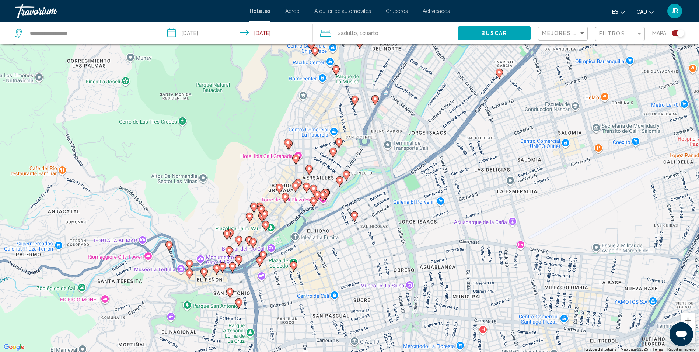
drag, startPoint x: 311, startPoint y: 250, endPoint x: 360, endPoint y: 116, distance: 142.9
click at [360, 116] on div "To activate drag with keyboard, press Alt + Enter. Once in keyboard drag state,…" at bounding box center [349, 176] width 699 height 352
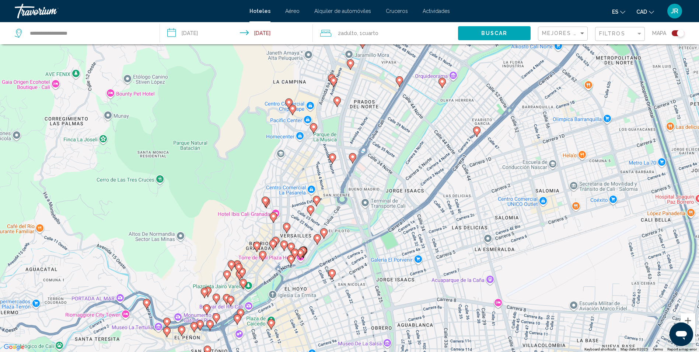
drag, startPoint x: 341, startPoint y: 222, endPoint x: 315, endPoint y: 262, distance: 47.2
click at [315, 262] on div "To activate drag with keyboard, press Alt + Enter. Once in keyboard drag state,…" at bounding box center [349, 176] width 699 height 352
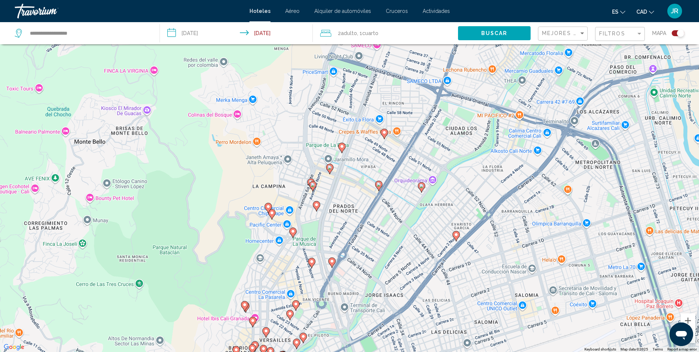
drag, startPoint x: 351, startPoint y: 133, endPoint x: 345, endPoint y: 203, distance: 70.3
click at [345, 203] on div "To activate drag with keyboard, press Alt + Enter. Once in keyboard drag state,…" at bounding box center [349, 176] width 699 height 352
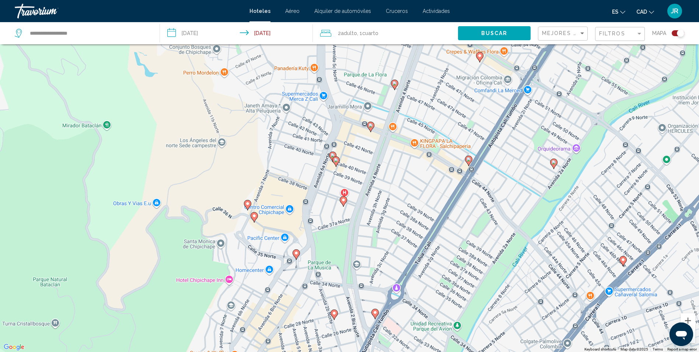
drag, startPoint x: 320, startPoint y: 249, endPoint x: 322, endPoint y: 203, distance: 46.1
click at [322, 203] on div "To activate drag with keyboard, press Alt + Enter. Once in keyboard drag state,…" at bounding box center [349, 176] width 699 height 352
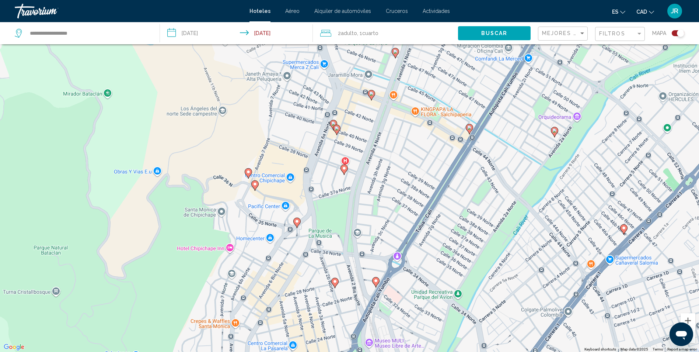
click at [298, 222] on image "Main content" at bounding box center [297, 221] width 4 height 4
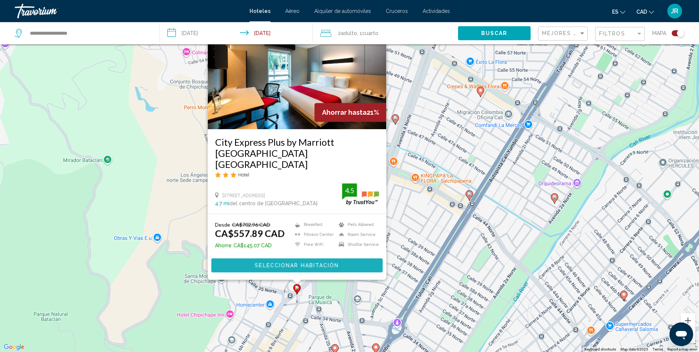
click at [289, 262] on span "Seleccionar habitación" at bounding box center [297, 265] width 84 height 6
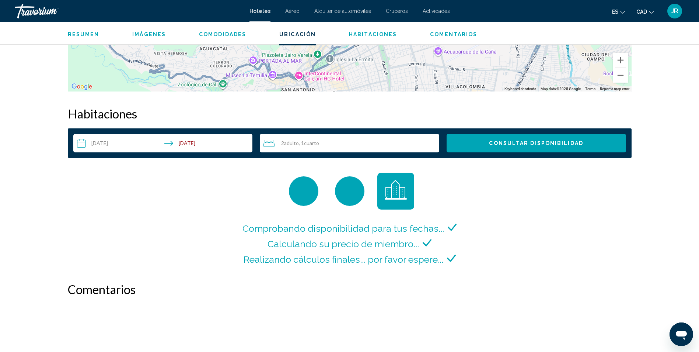
scroll to position [1019, 0]
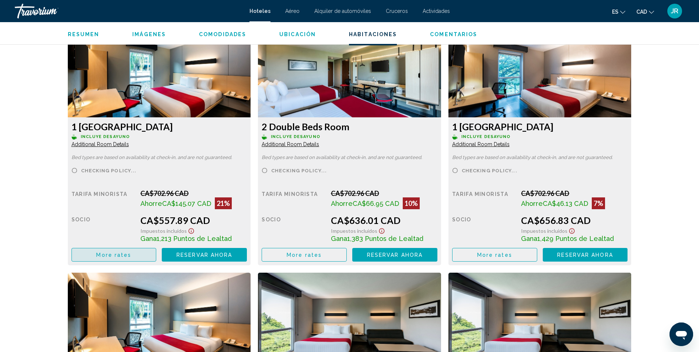
click at [97, 254] on button "More rates" at bounding box center [114, 255] width 85 height 14
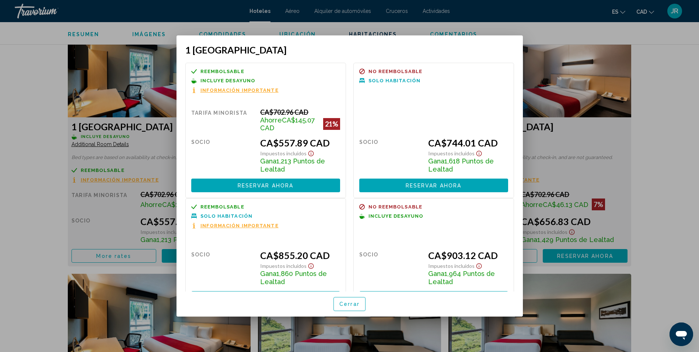
click at [666, 155] on div at bounding box center [349, 176] width 699 height 352
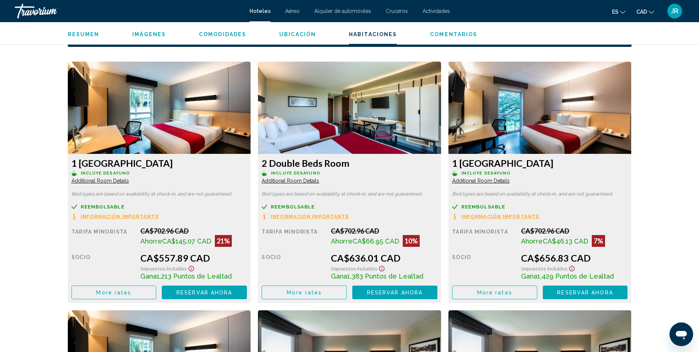
scroll to position [909, 0]
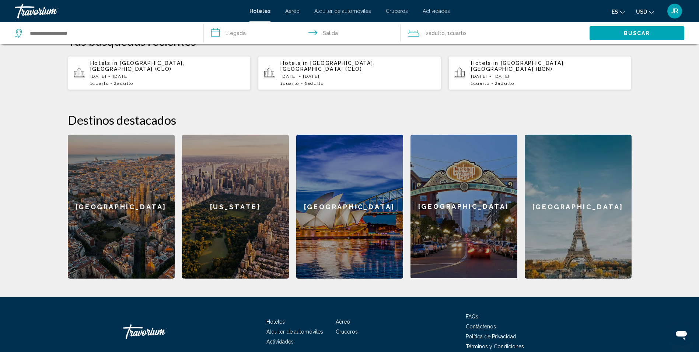
scroll to position [251, 0]
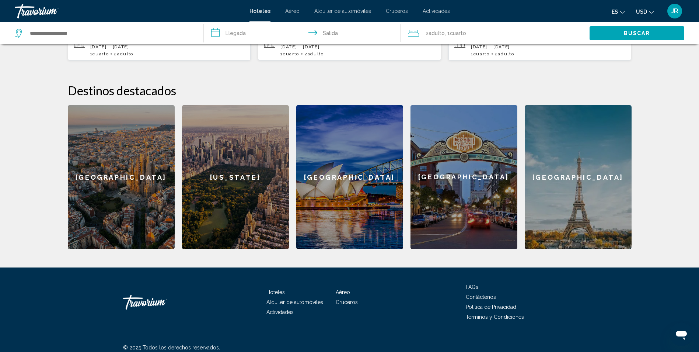
click at [345, 289] on span "Aéreo" at bounding box center [343, 292] width 14 height 6
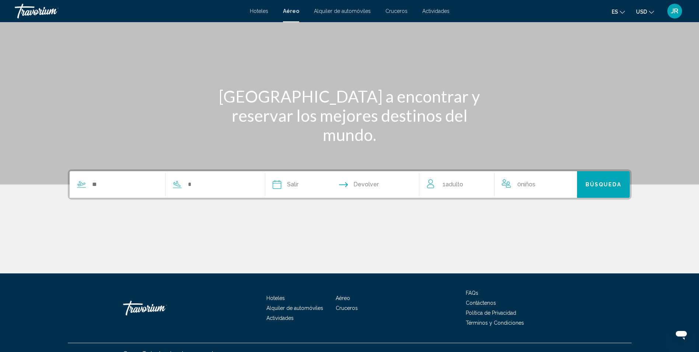
click at [116, 178] on div "Search widget" at bounding box center [162, 184] width 184 height 27
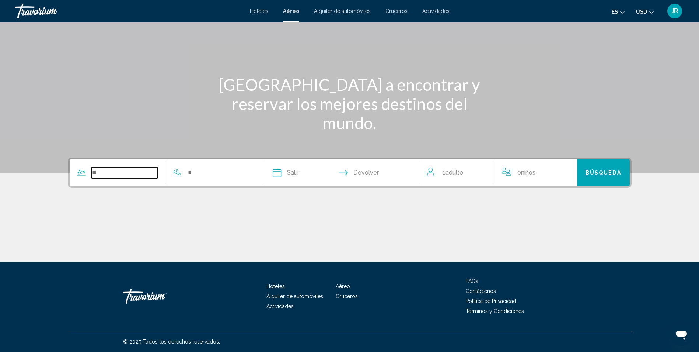
click at [107, 174] on input "Search widget" at bounding box center [124, 172] width 67 height 11
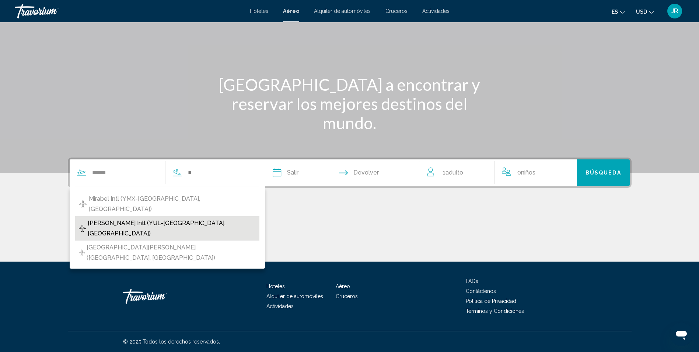
click at [186, 218] on span "[PERSON_NAME] Intl (YUL-[GEOGRAPHIC_DATA], [GEOGRAPHIC_DATA])" at bounding box center [172, 228] width 168 height 21
type input "**********"
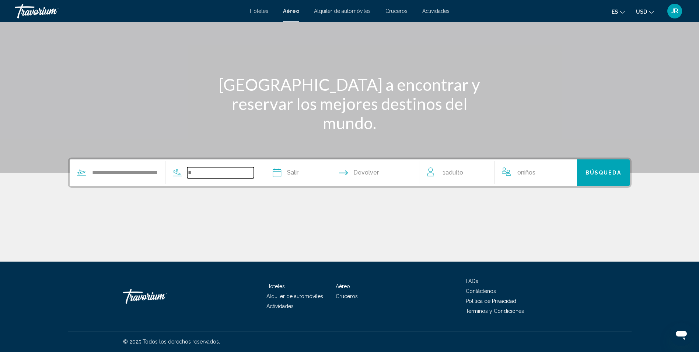
click at [212, 176] on input "Search widget" at bounding box center [220, 172] width 67 height 11
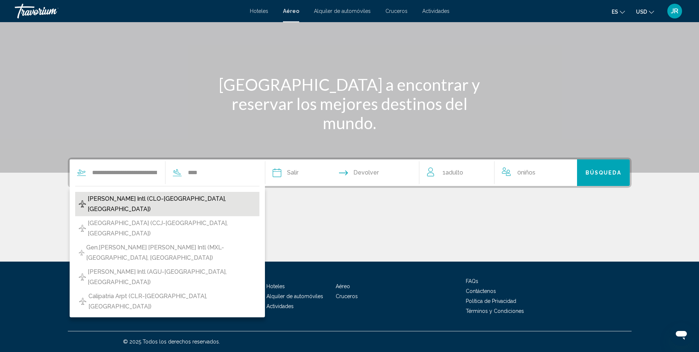
click at [206, 198] on span "[PERSON_NAME] Intl (CLO-[GEOGRAPHIC_DATA], [GEOGRAPHIC_DATA])" at bounding box center [172, 204] width 168 height 21
type input "**********"
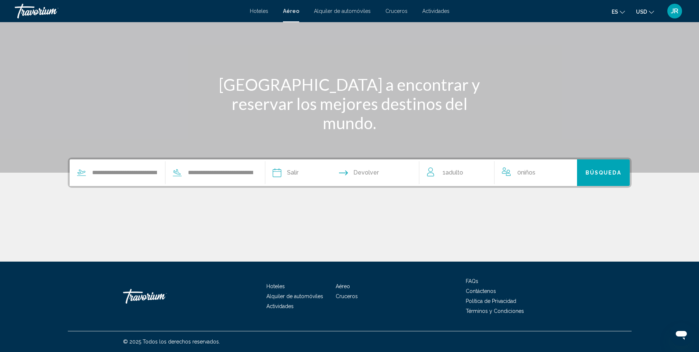
click at [306, 172] on input "Depart date" at bounding box center [309, 173] width 76 height 29
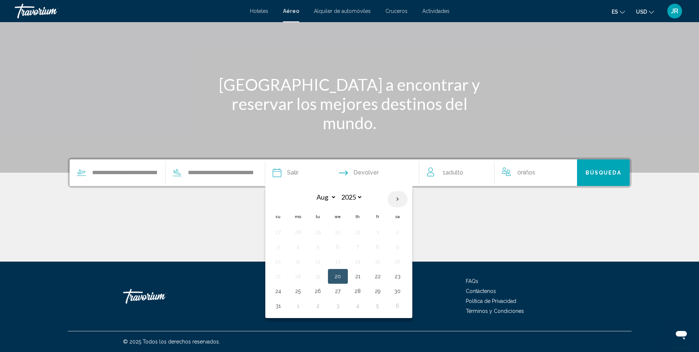
click at [396, 197] on th "Next month" at bounding box center [398, 199] width 20 height 16
select select "*"
click at [336, 248] on button "10" at bounding box center [338, 246] width 12 height 10
type input "**********"
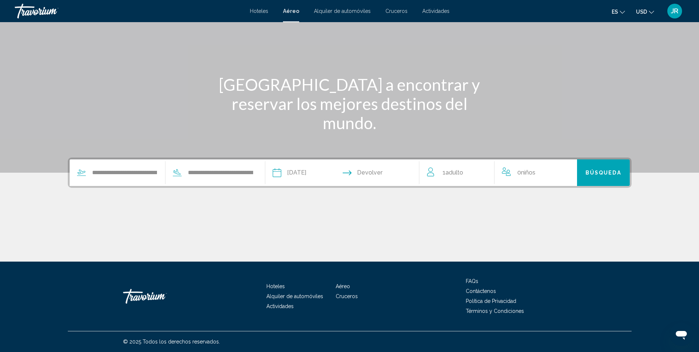
click at [381, 173] on input "Return date" at bounding box center [384, 173] width 76 height 29
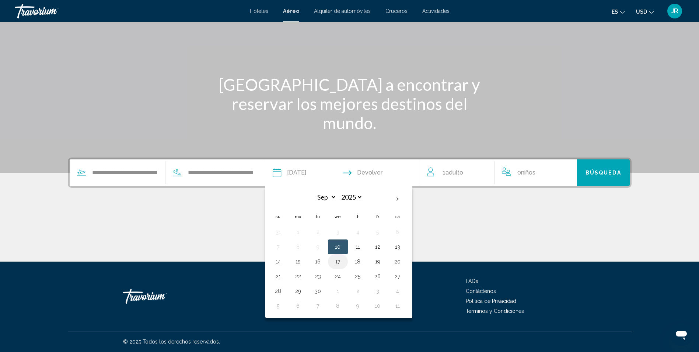
click at [340, 262] on button "17" at bounding box center [338, 261] width 12 height 10
type input "**********"
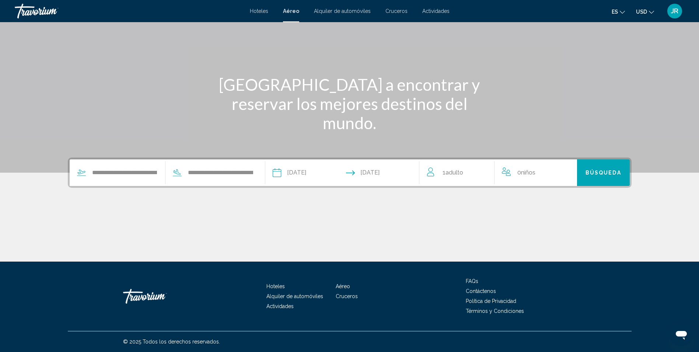
click at [462, 174] on span "Adulto" at bounding box center [455, 172] width 18 height 7
click at [462, 174] on span "Adulto" at bounding box center [459, 171] width 18 height 7
click at [483, 170] on icon "Increment adults" at bounding box center [483, 171] width 7 height 9
click at [490, 219] on div "Main content" at bounding box center [350, 233] width 564 height 55
click at [611, 173] on span "Búsqueda" at bounding box center [604, 173] width 36 height 6
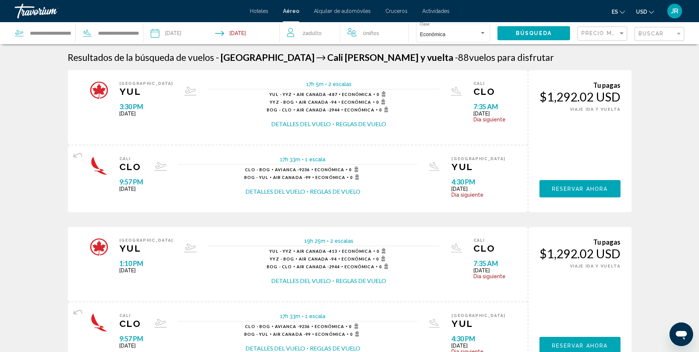
click at [314, 122] on button "Detalles del vuelo" at bounding box center [301, 124] width 60 height 8
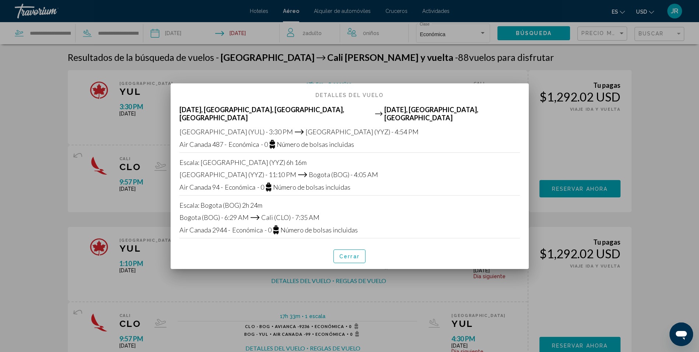
click at [441, 73] on div at bounding box center [349, 176] width 699 height 352
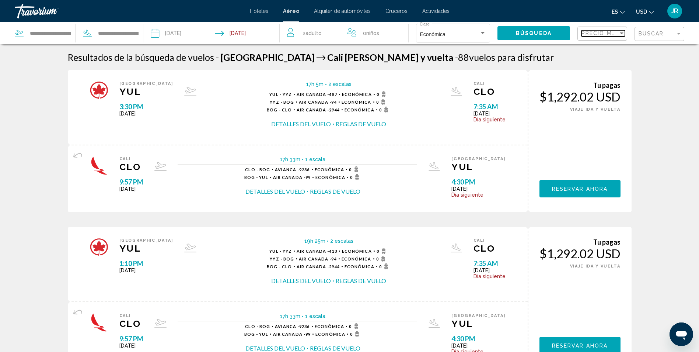
click at [607, 30] on span "Precio más bajo" at bounding box center [611, 33] width 58 height 6
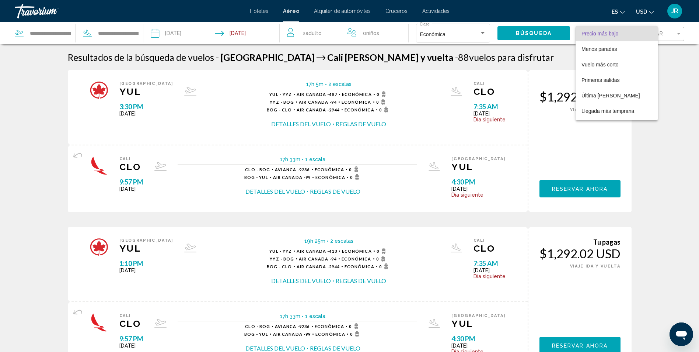
click at [684, 111] on div at bounding box center [349, 176] width 699 height 352
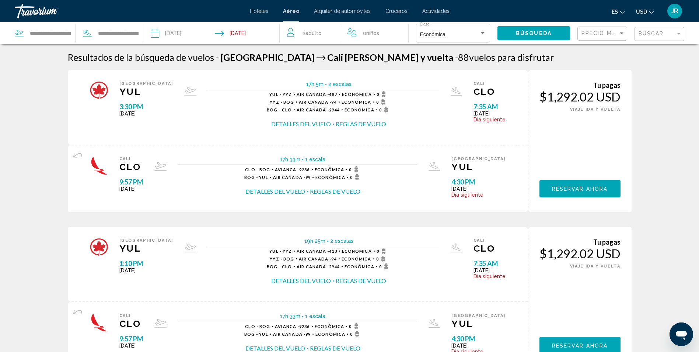
click at [585, 189] on span "Reservar ahora" at bounding box center [580, 189] width 56 height 6
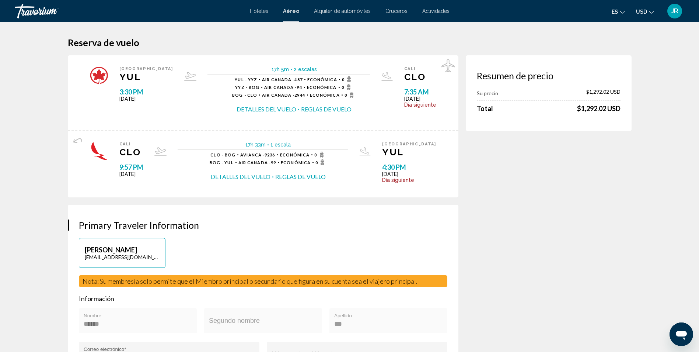
click at [645, 10] on span "USD" at bounding box center [641, 12] width 11 height 6
click at [629, 49] on button "CAD (Can$)" at bounding box center [630, 49] width 37 height 10
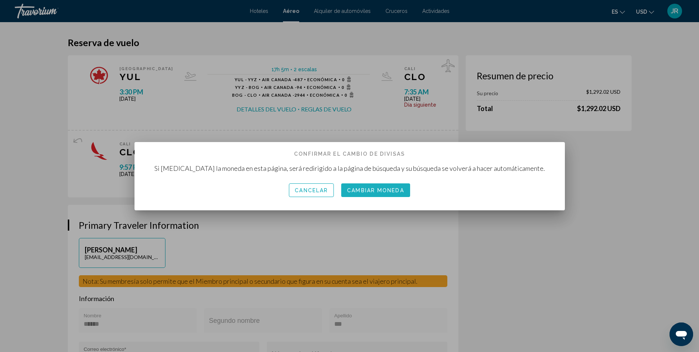
click at [378, 189] on span "Cambiar moneda" at bounding box center [375, 190] width 57 height 6
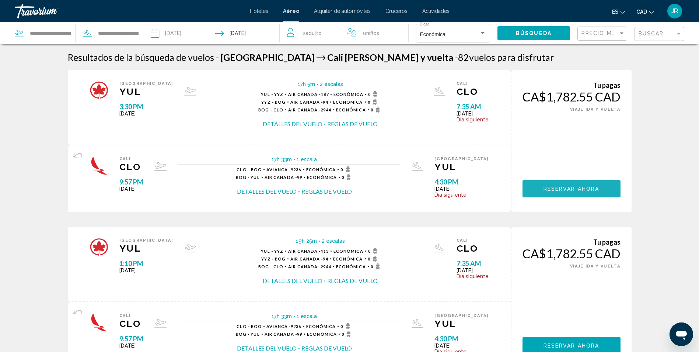
click at [569, 189] on span "Reservar ahora" at bounding box center [572, 189] width 56 height 6
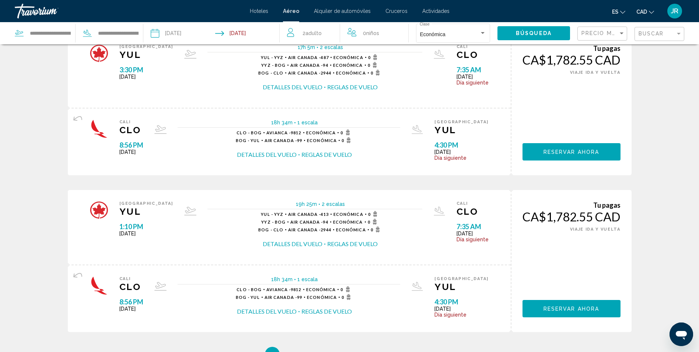
scroll to position [778, 0]
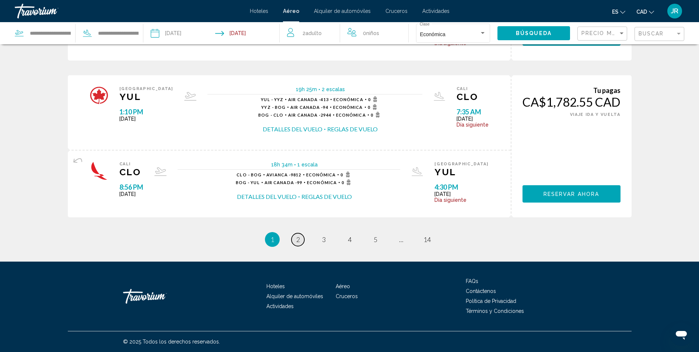
click at [302, 240] on link "page 2" at bounding box center [298, 239] width 13 height 13
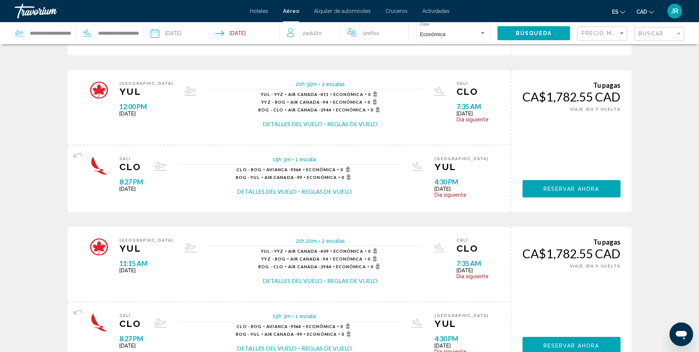
scroll to position [778, 0]
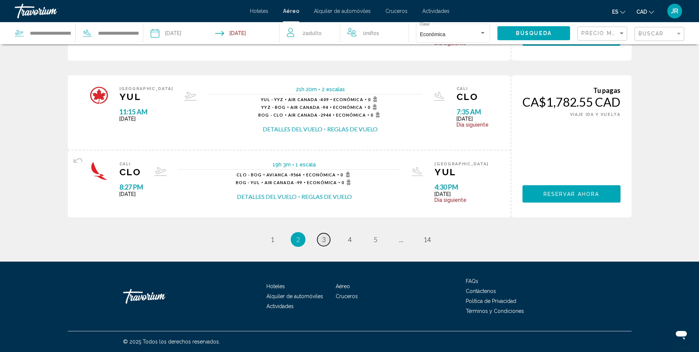
click at [326, 239] on link "page 3" at bounding box center [323, 239] width 13 height 13
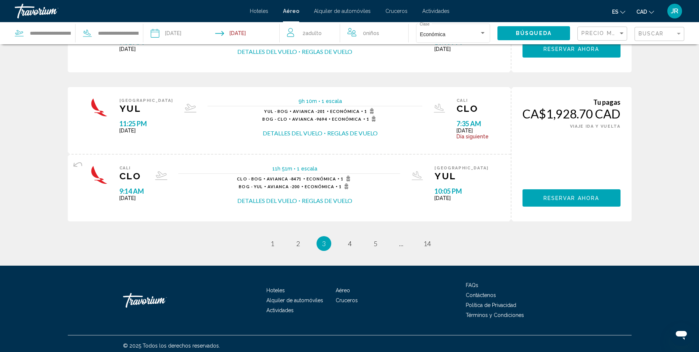
scroll to position [778, 0]
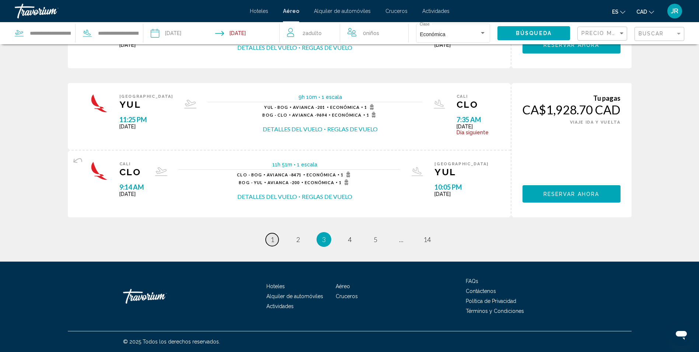
click at [267, 240] on link "page 1" at bounding box center [272, 239] width 13 height 13
